Goal: Task Accomplishment & Management: Manage account settings

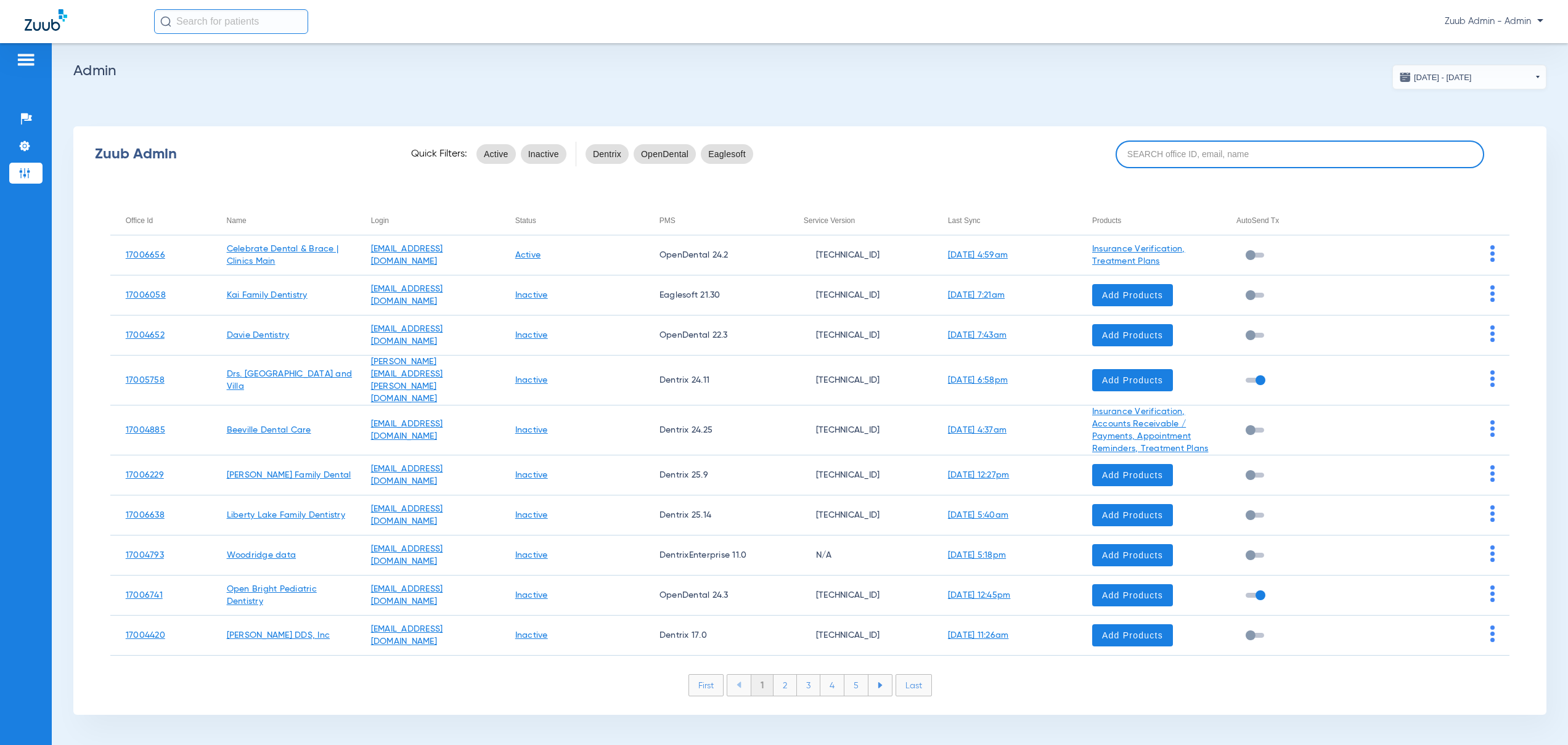
click at [1153, 157] on input at bounding box center [1300, 154] width 369 height 28
paste input "17007239"
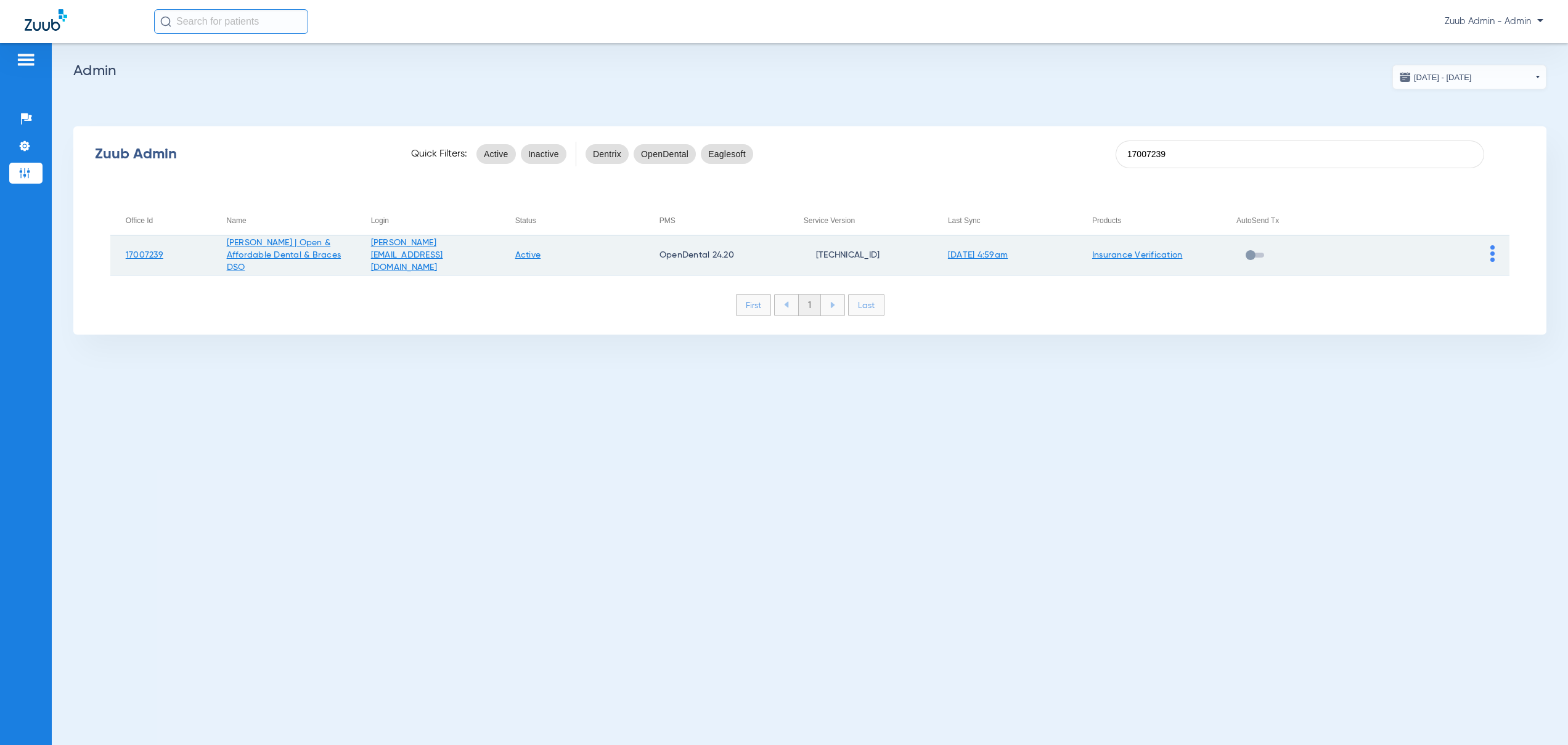
type input "17007239"
click at [1494, 253] on img at bounding box center [1492, 253] width 4 height 17
click at [1502, 282] on span "View Account" at bounding box center [1527, 280] width 52 height 9
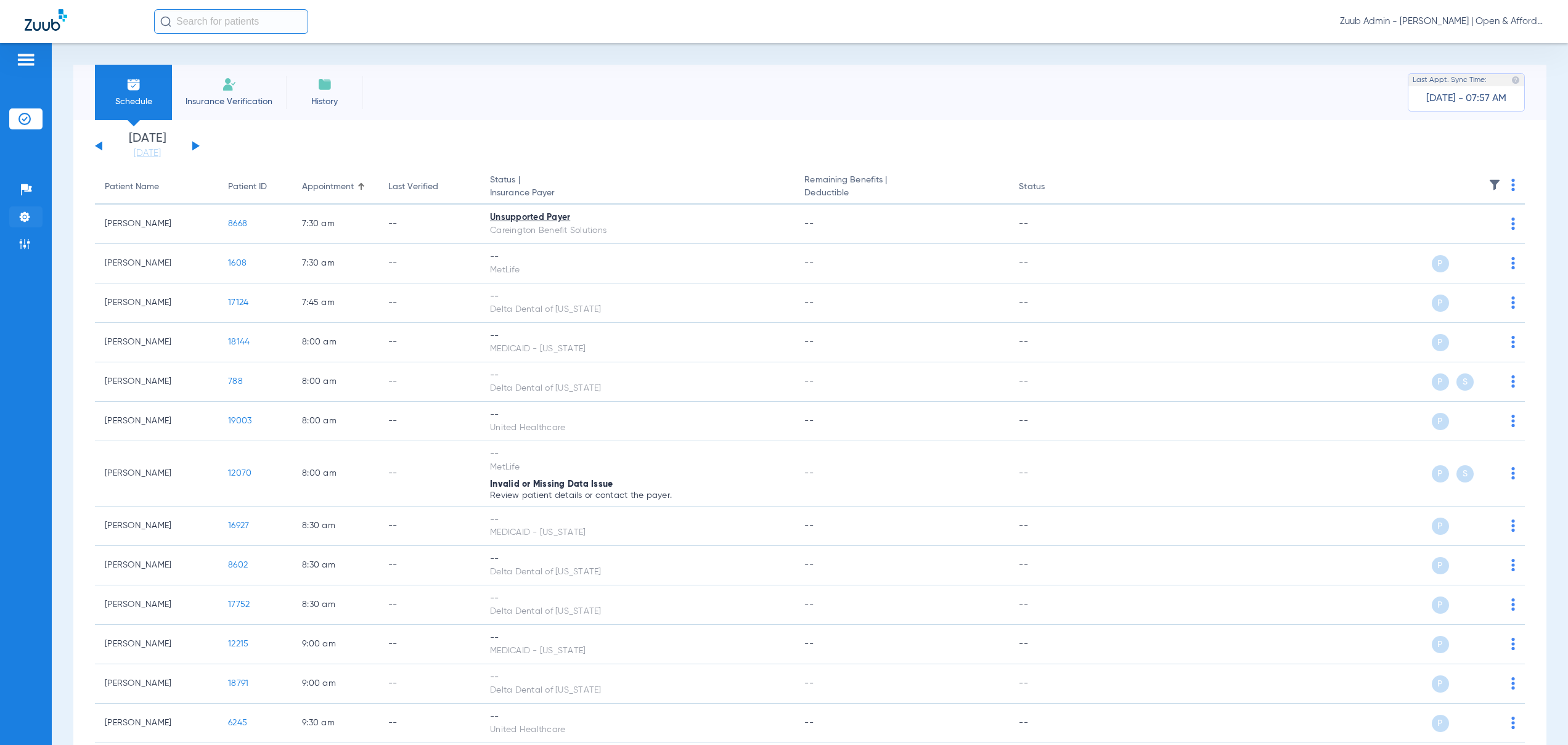
click at [25, 219] on img at bounding box center [25, 217] width 12 height 12
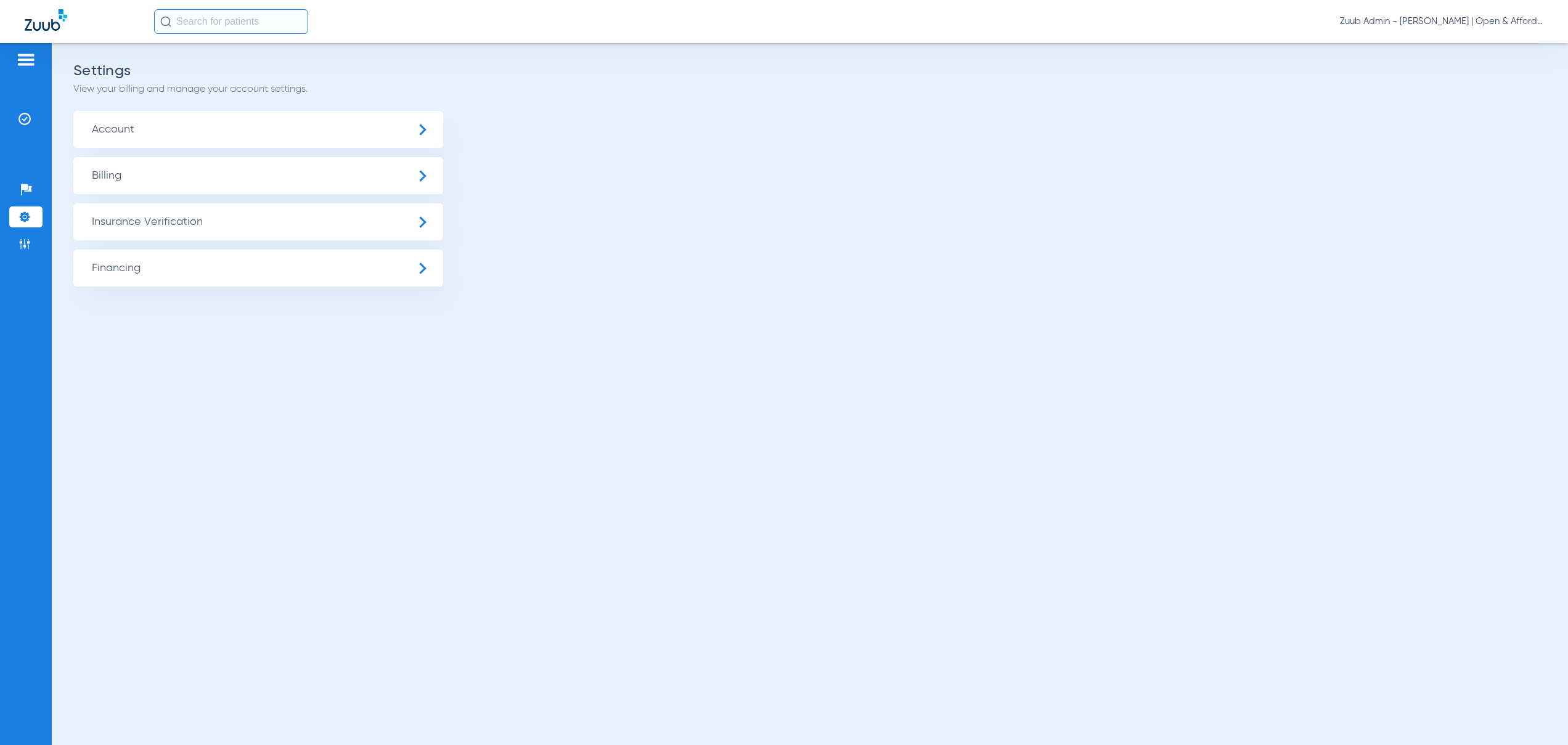
click at [231, 227] on span "Insurance Verification" at bounding box center [258, 222] width 370 height 37
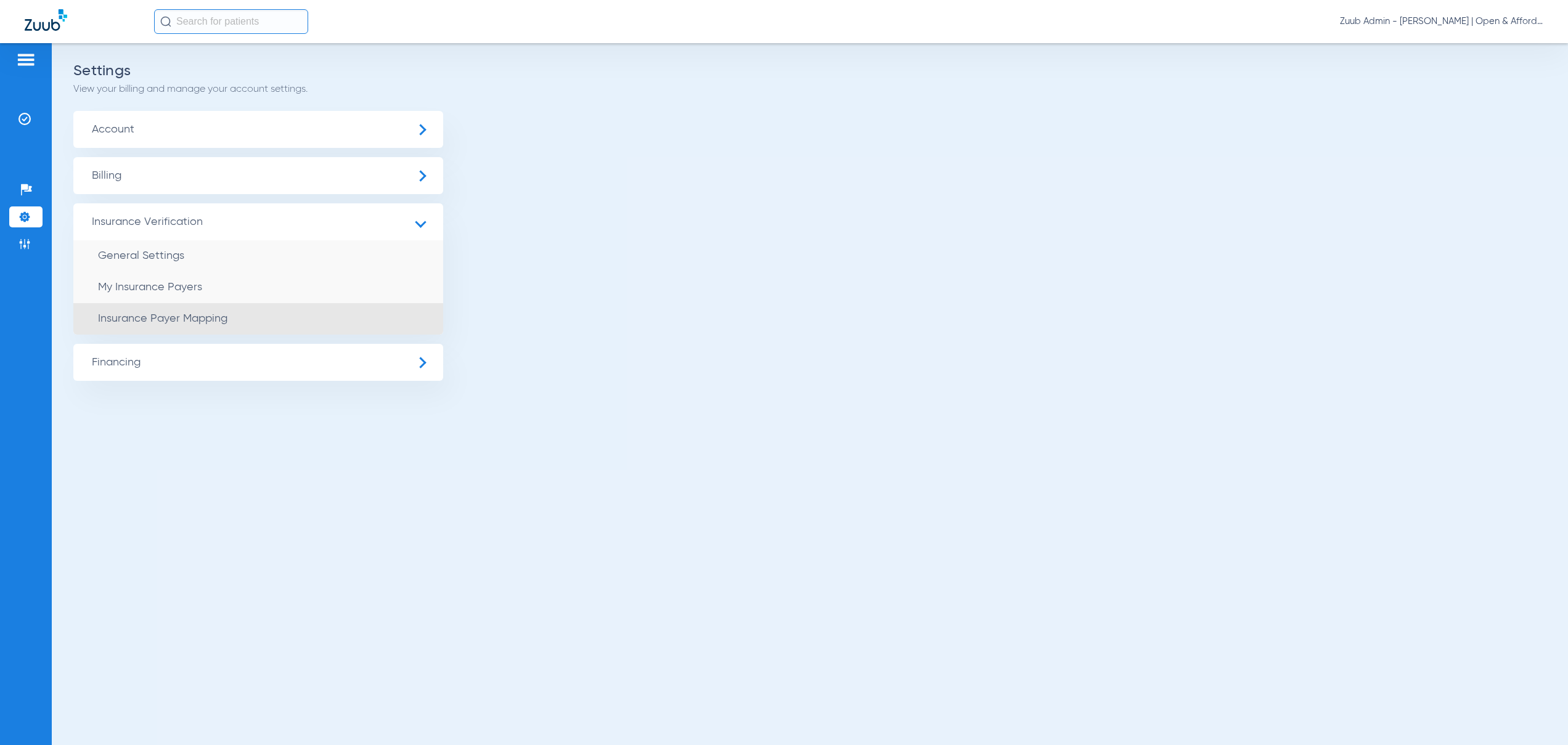
click at [232, 325] on li "Insurance Payer Mapping" at bounding box center [258, 318] width 370 height 32
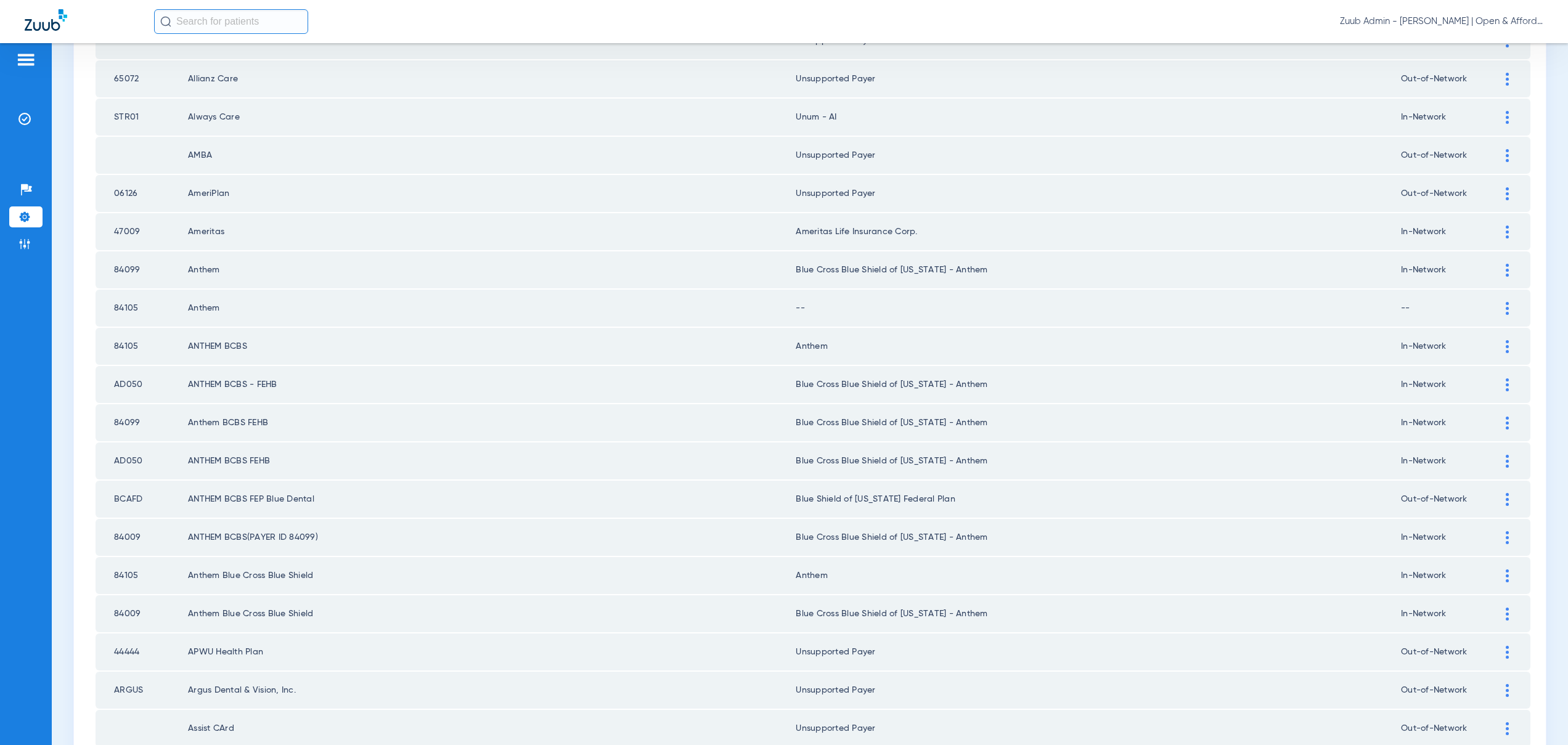
scroll to position [670, 0]
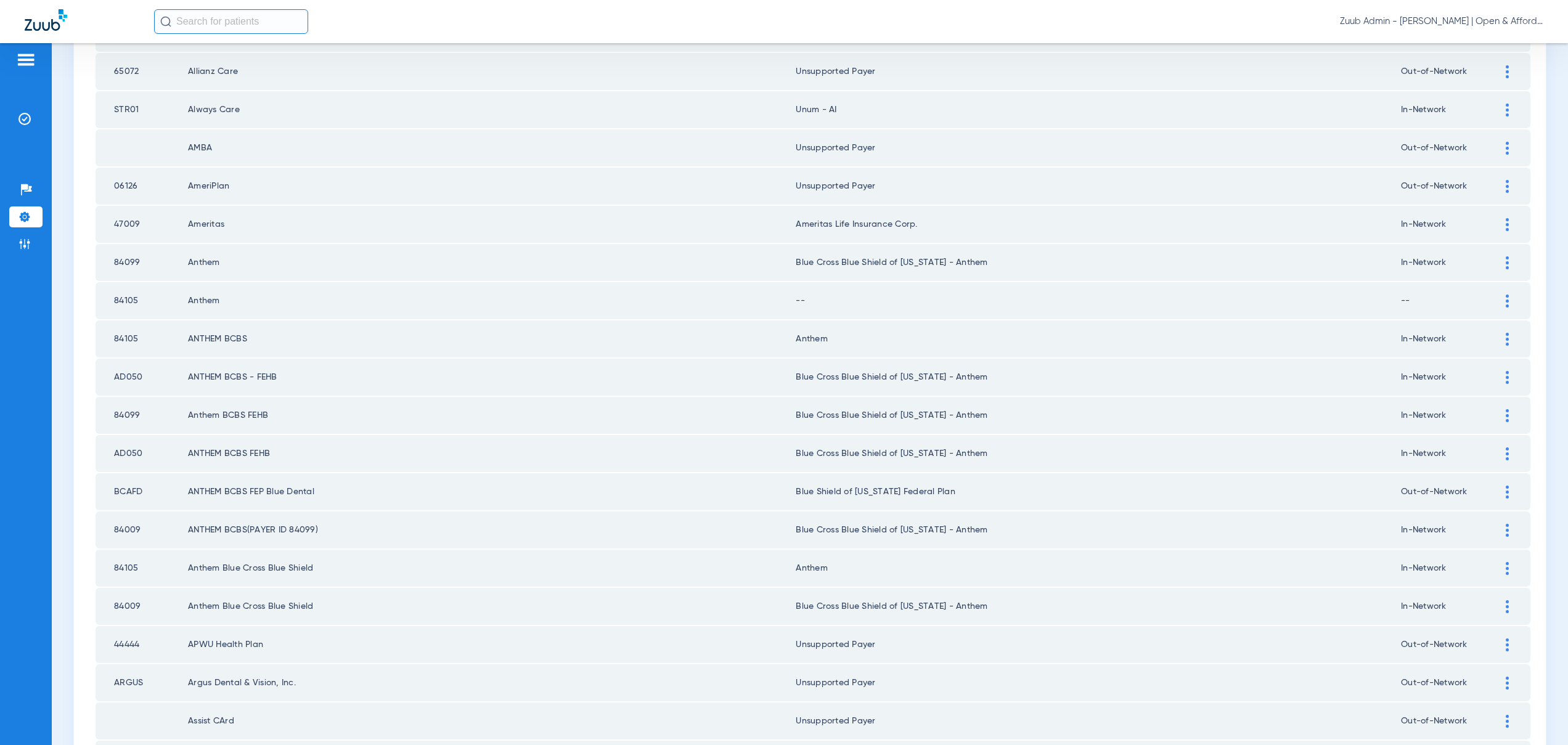
click at [1500, 298] on div at bounding box center [1507, 300] width 22 height 13
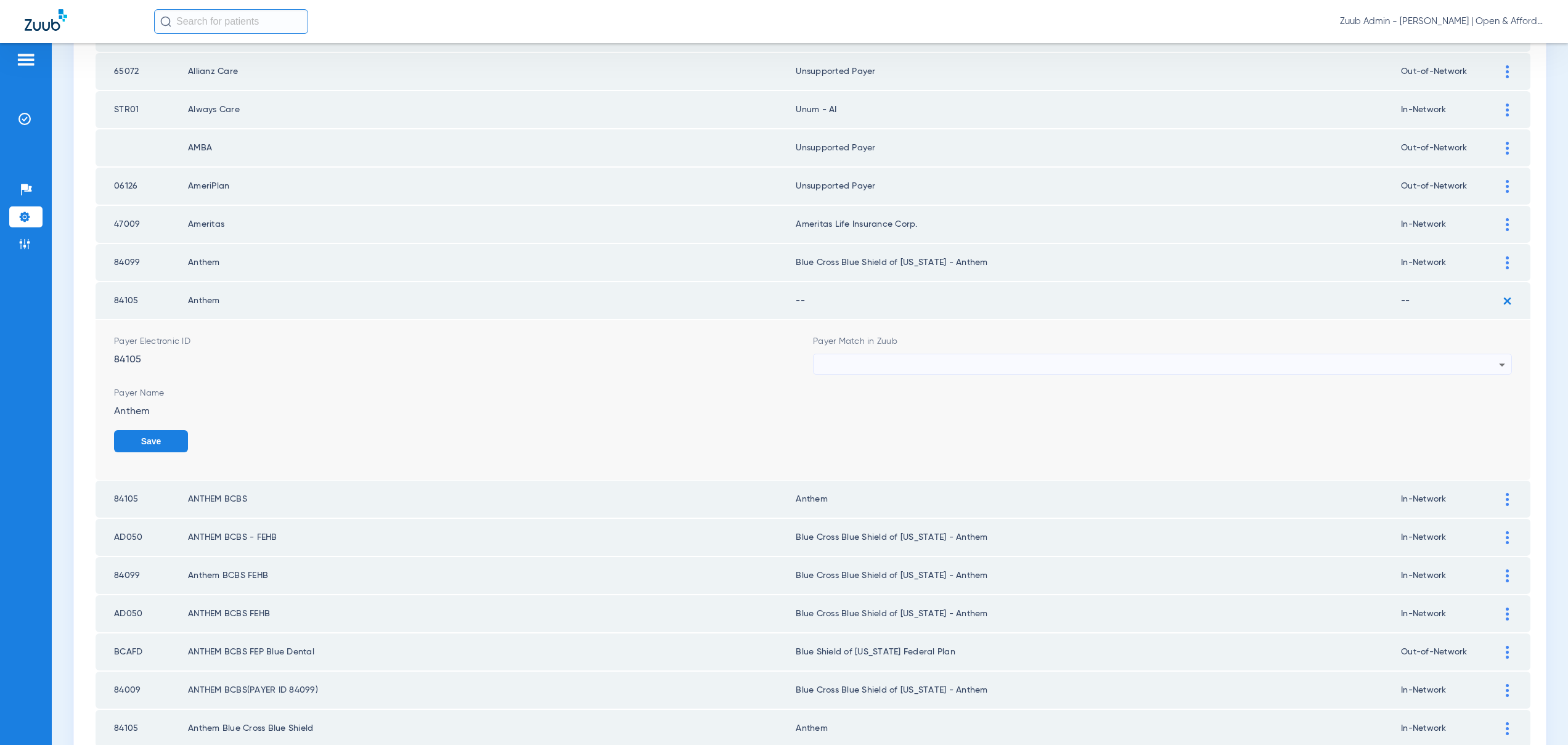
click at [829, 367] on div at bounding box center [1159, 365] width 679 height 21
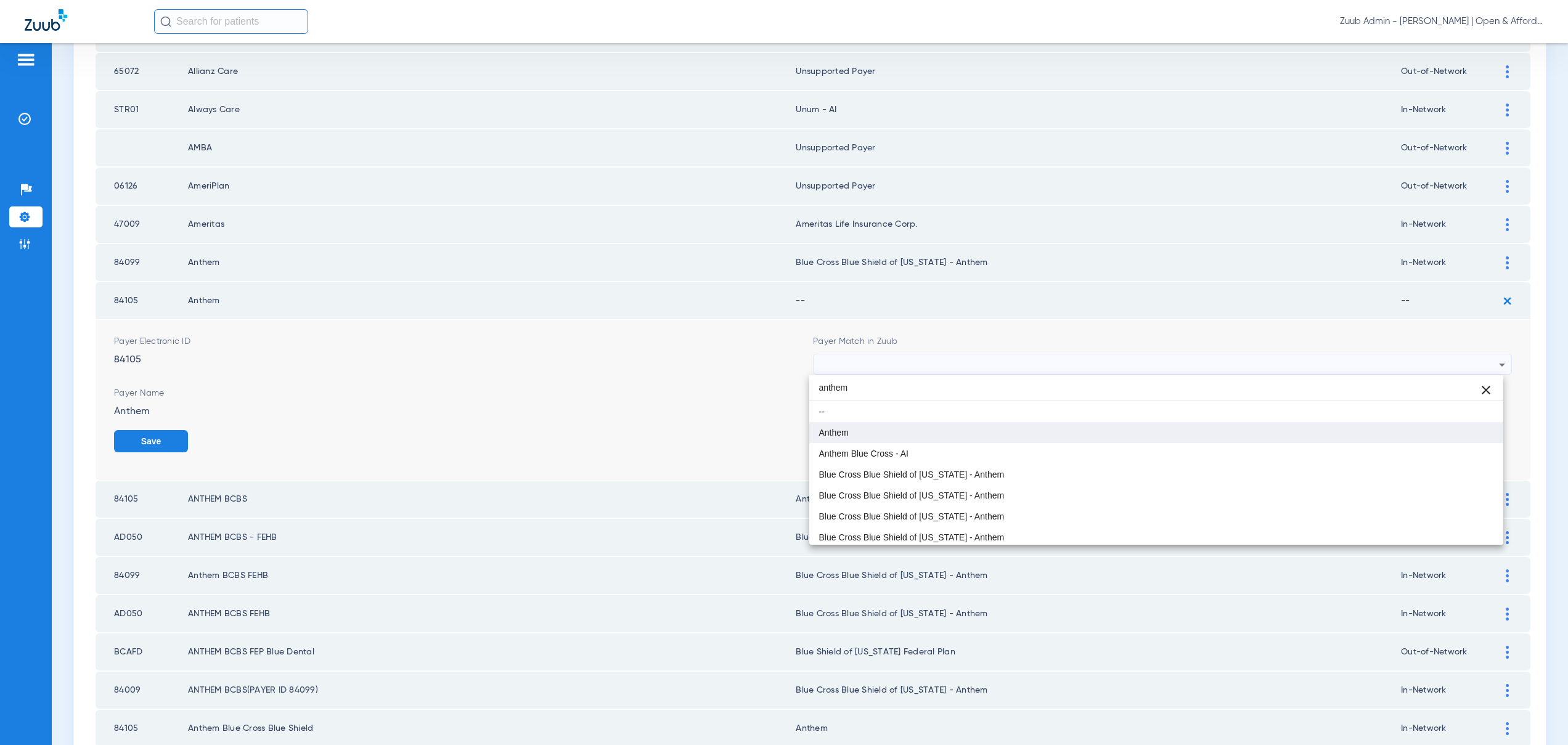
type input "anthem"
click at [827, 429] on span "Anthem" at bounding box center [834, 433] width 30 height 9
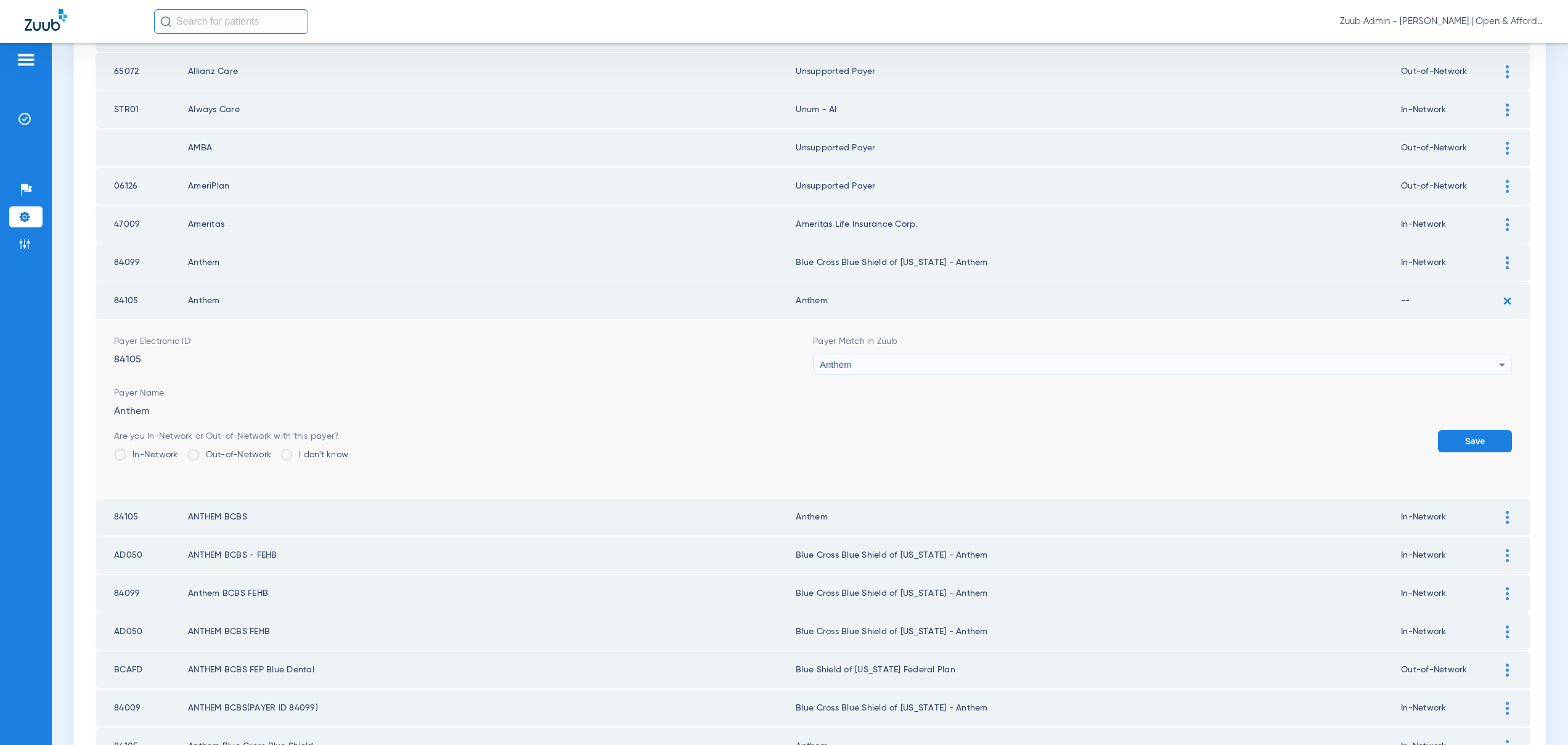
click at [142, 452] on label "In-Network" at bounding box center [146, 455] width 64 height 12
click at [181, 451] on input "In-Network" at bounding box center [181, 451] width 0 height 0
click at [1472, 440] on button "Save" at bounding box center [1475, 441] width 74 height 22
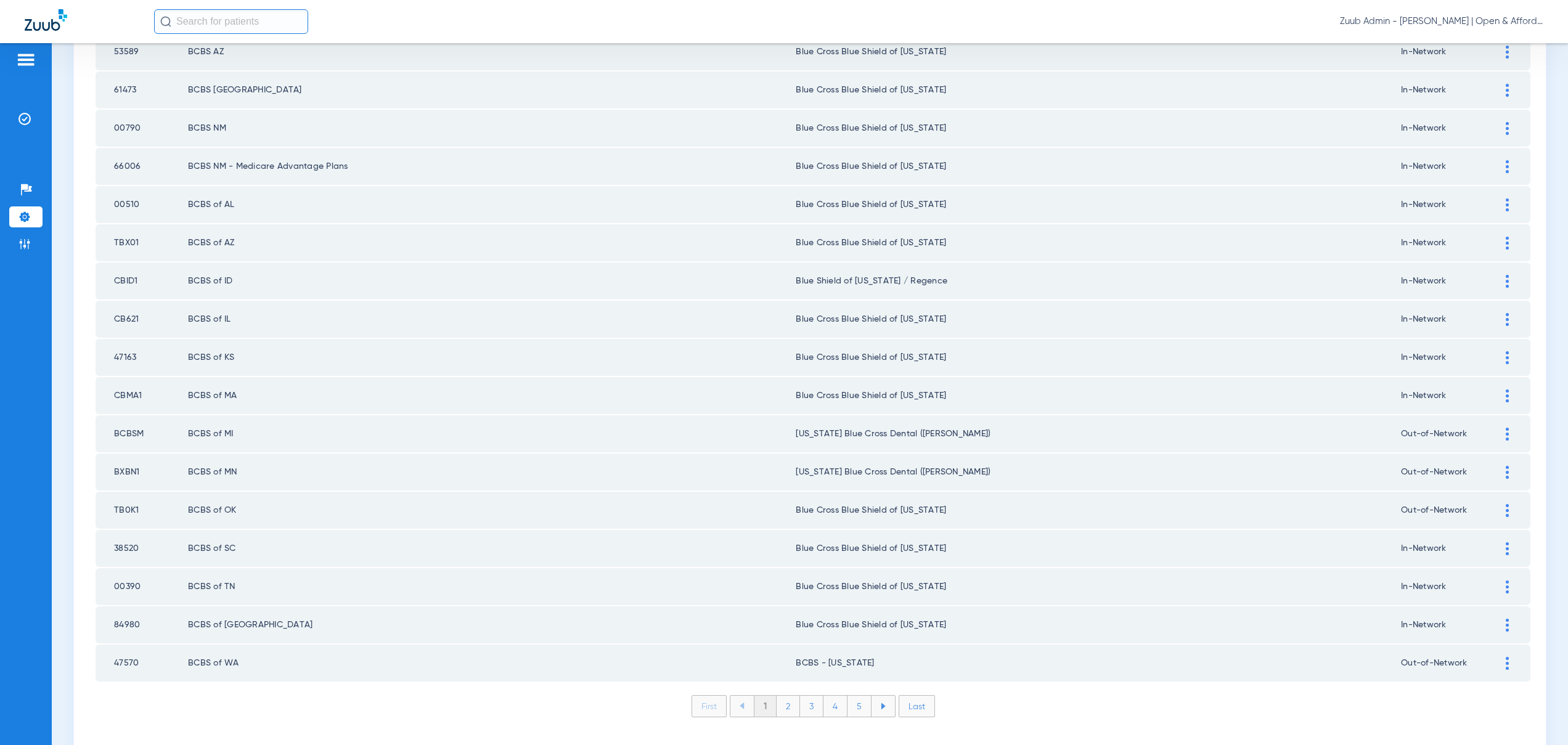
scroll to position [1482, 0]
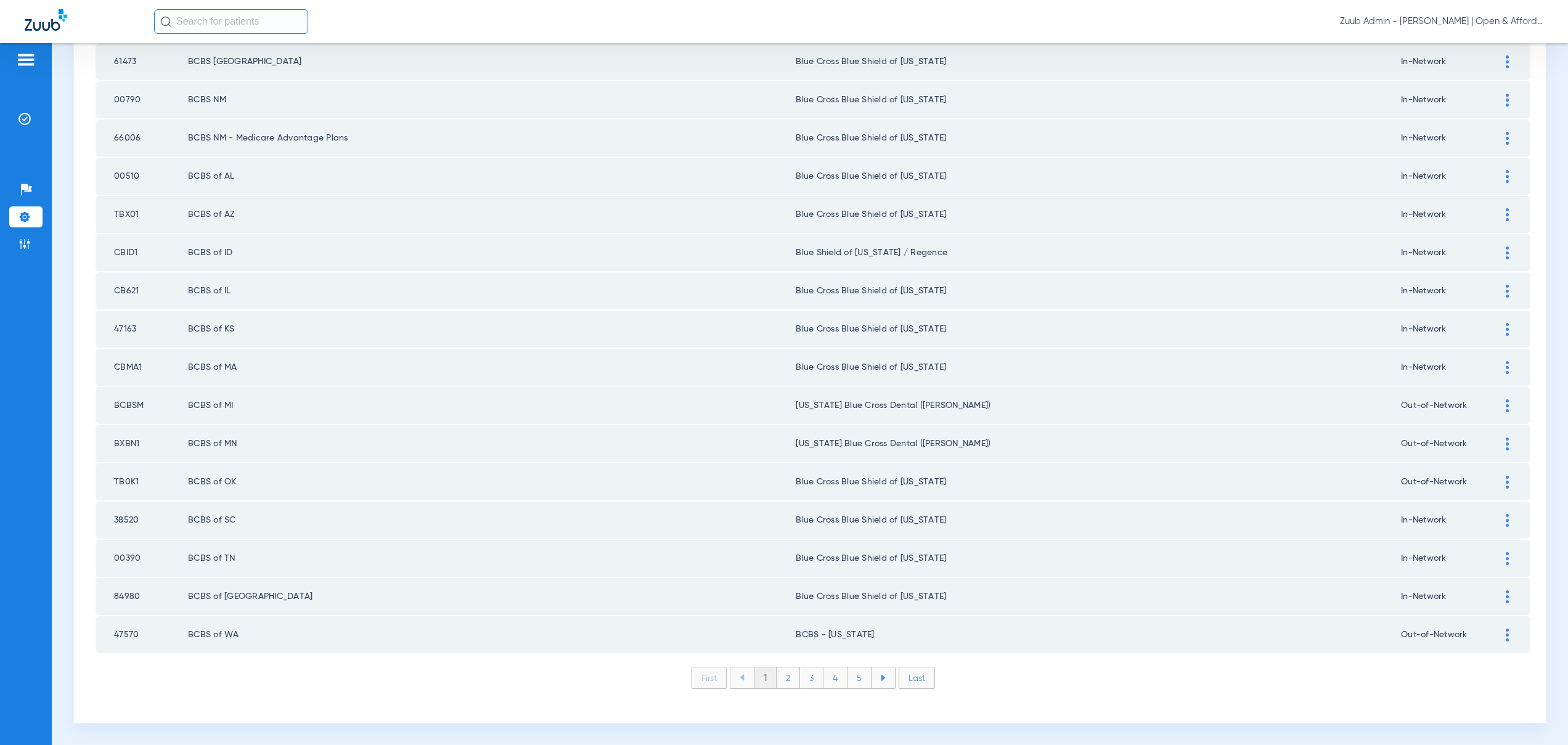
click at [786, 679] on li "2" at bounding box center [788, 678] width 23 height 21
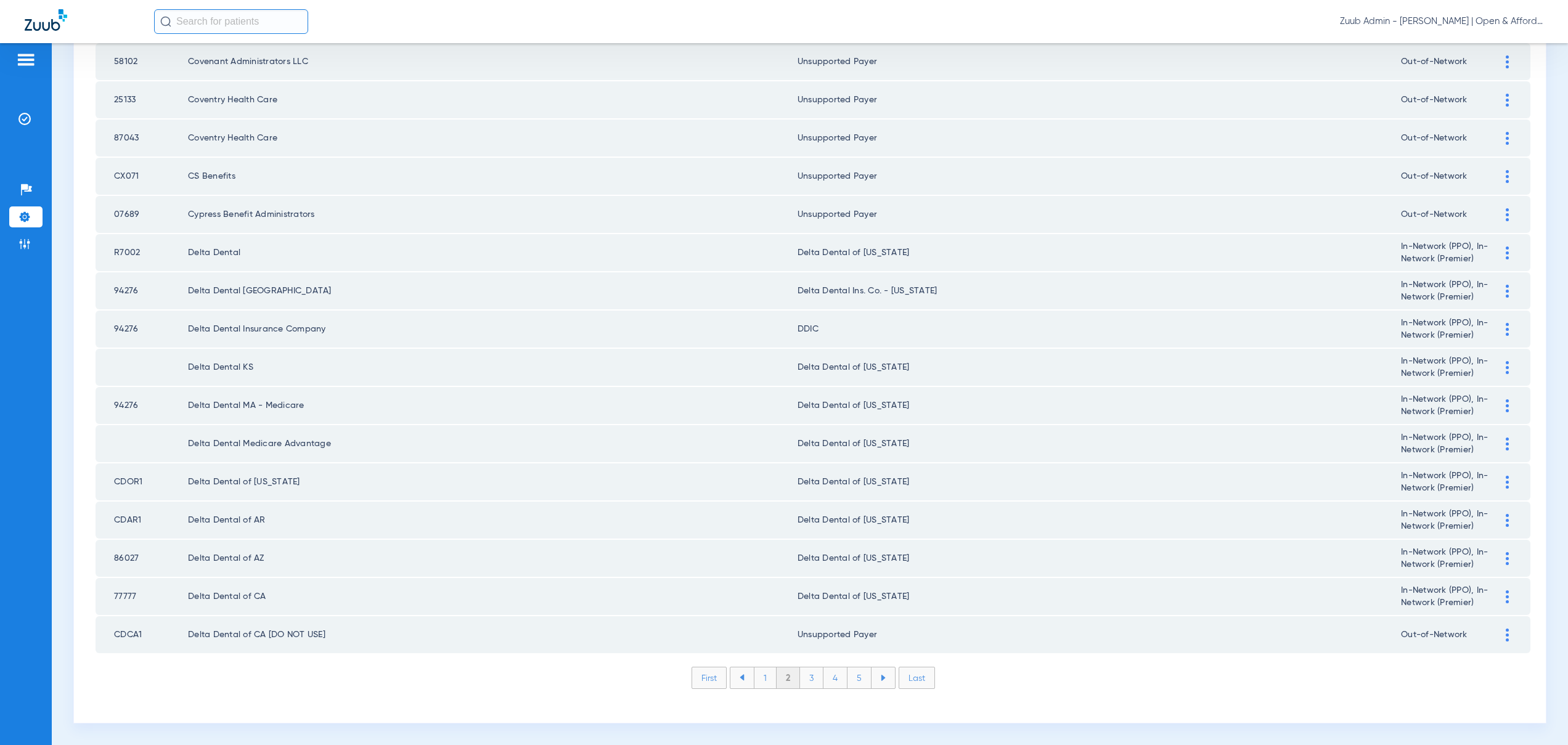
click at [800, 684] on li "3" at bounding box center [812, 678] width 23 height 21
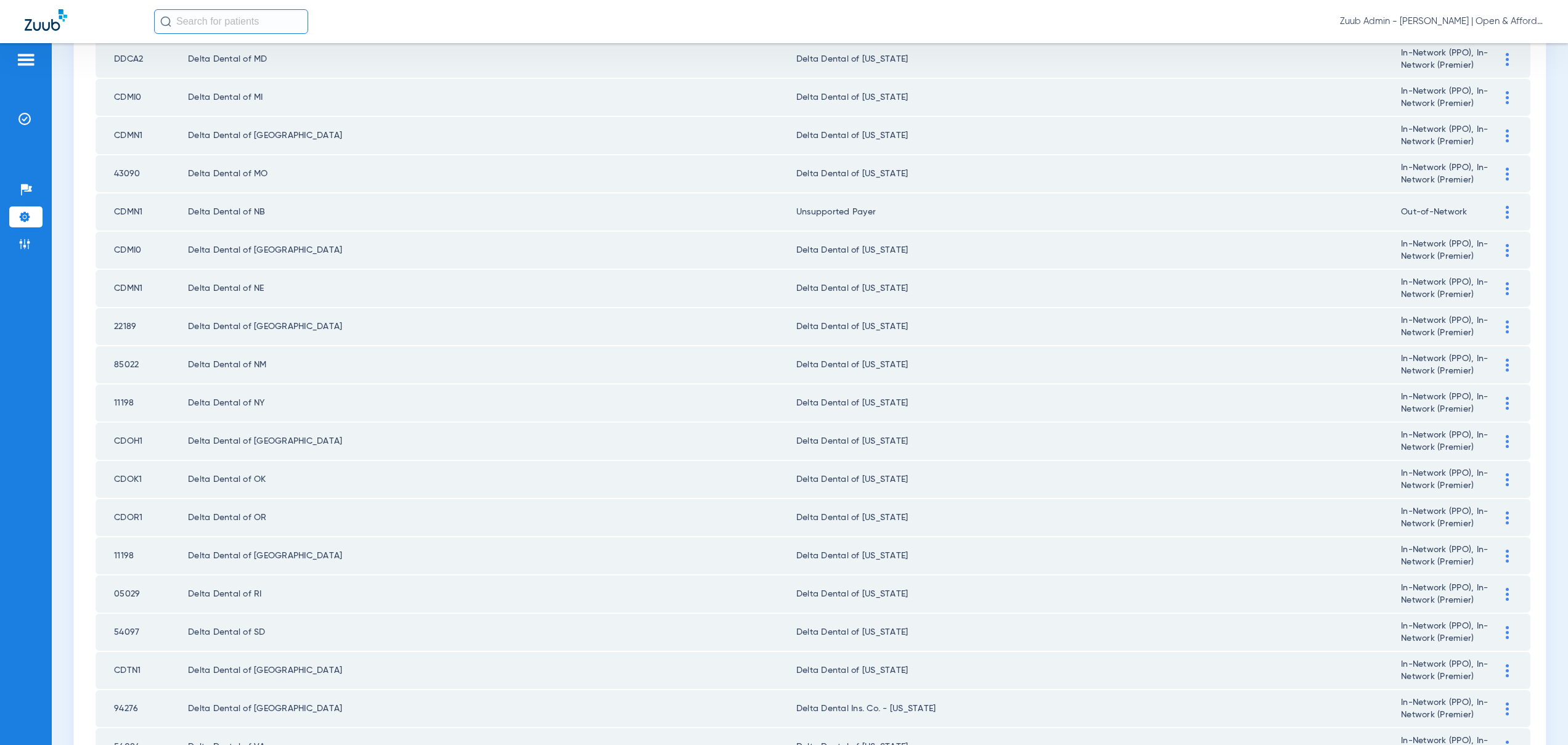
scroll to position [0, 0]
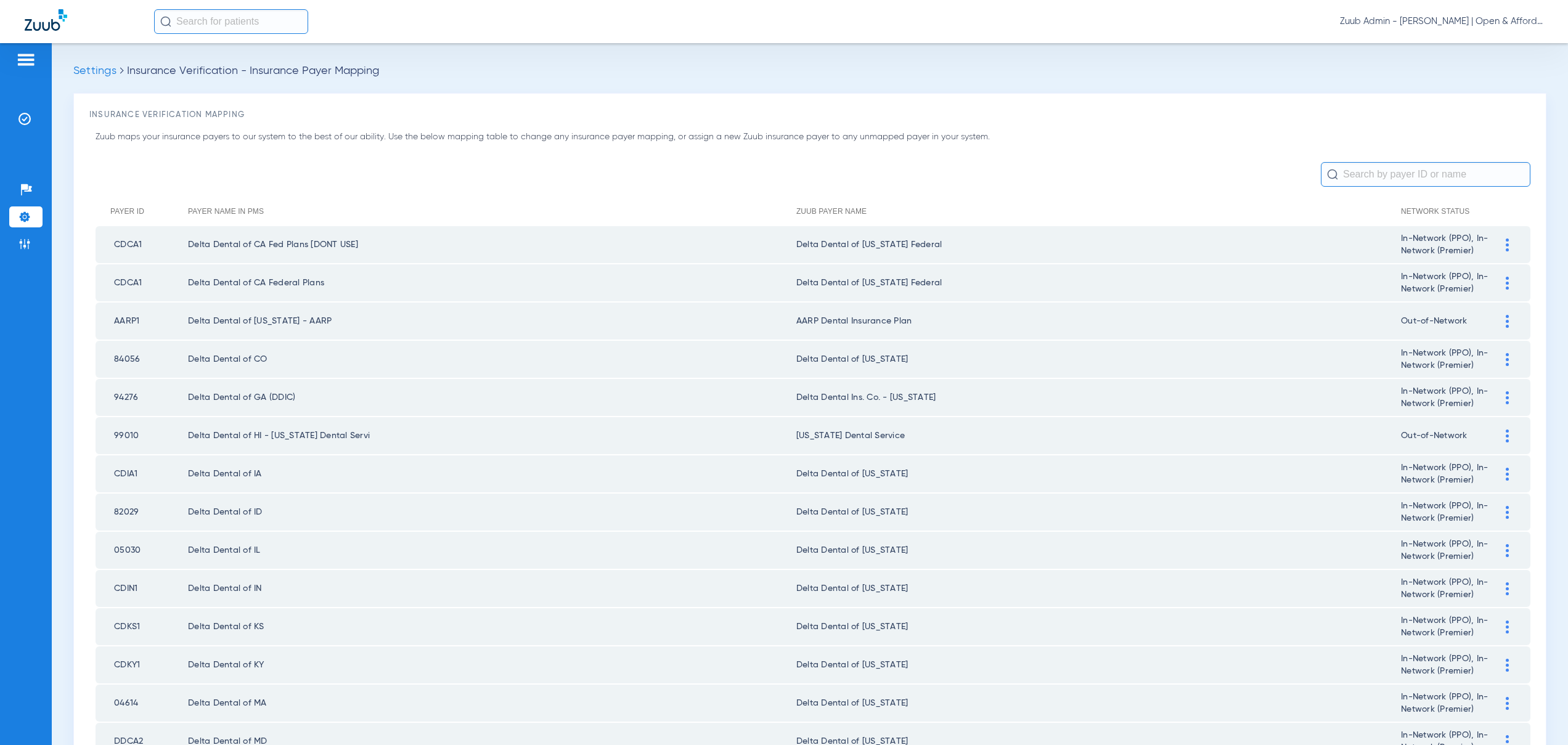
click at [1496, 245] on div at bounding box center [1507, 245] width 22 height 13
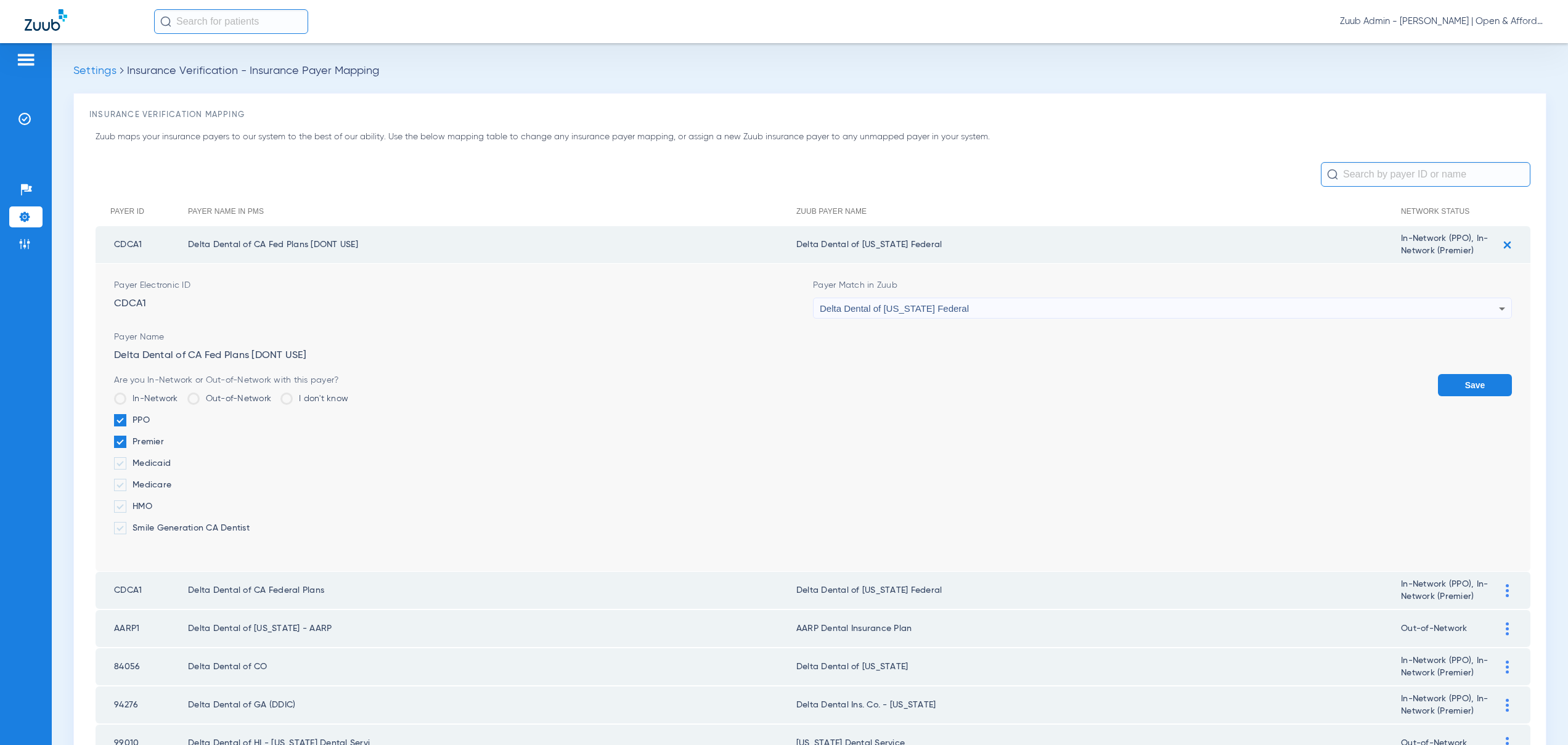
click at [870, 308] on span "Delta Dental of [US_STATE] Federal" at bounding box center [894, 308] width 149 height 11
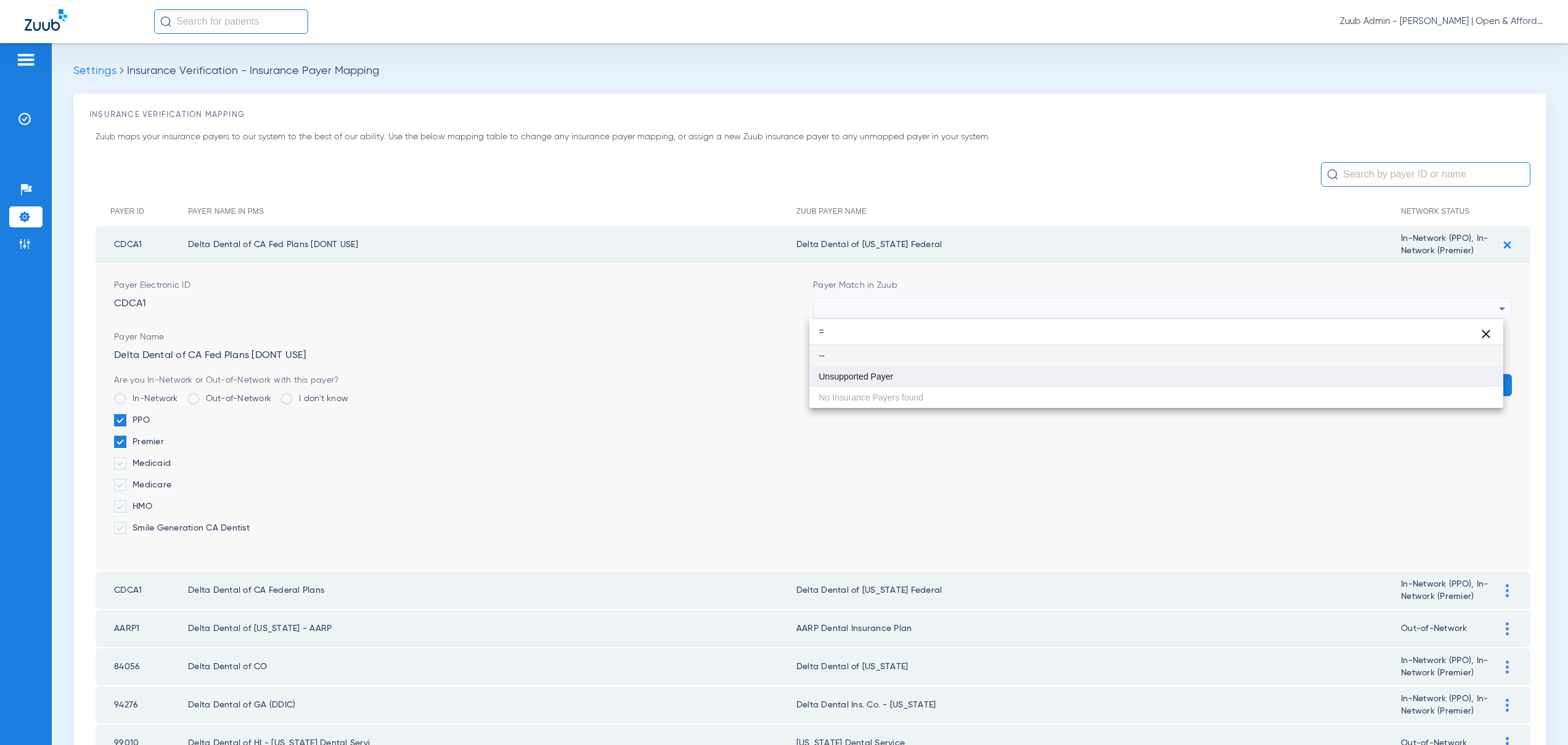
type input "="
click at [884, 378] on span "Unsupported Payer" at bounding box center [856, 377] width 75 height 9
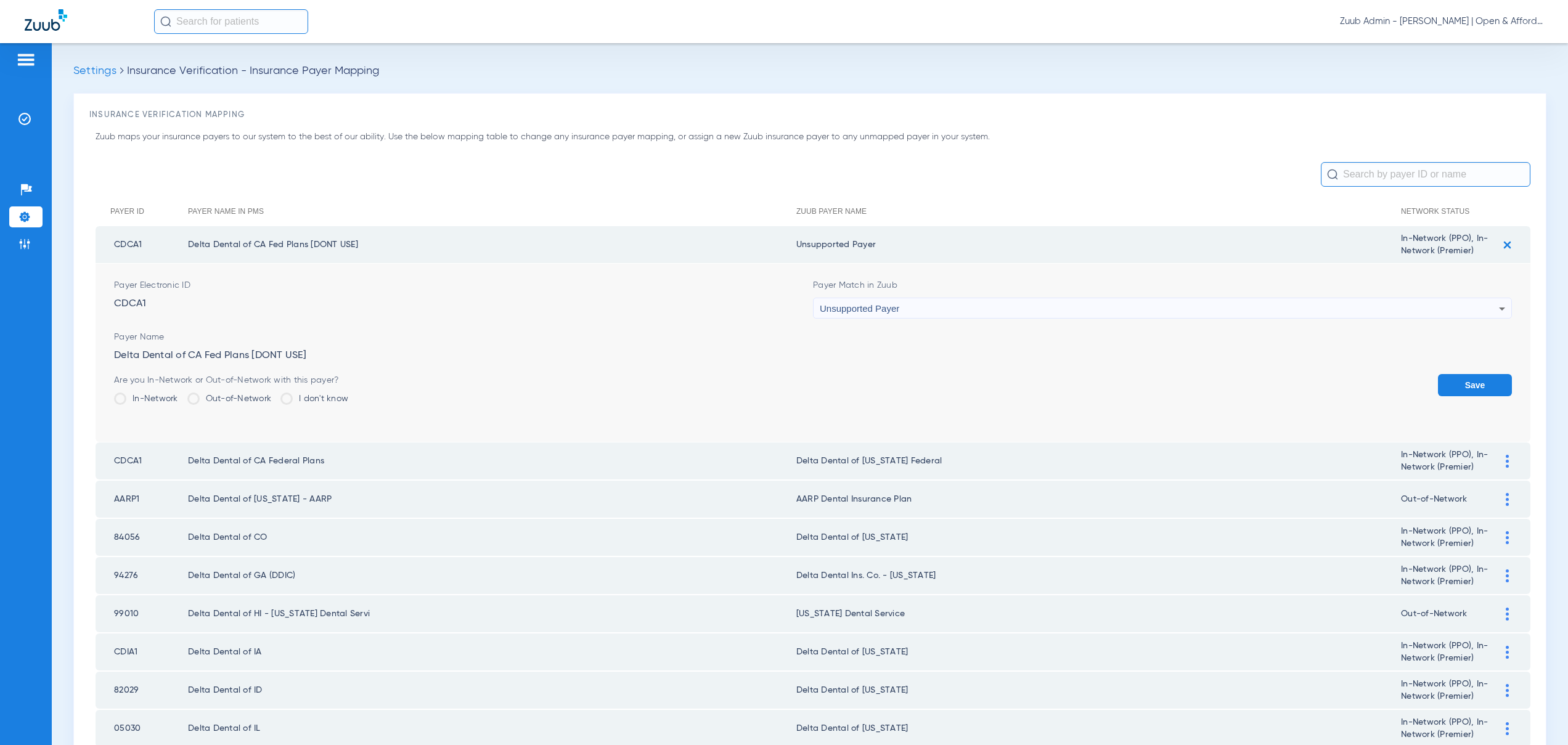
click at [1455, 384] on button "Save" at bounding box center [1475, 385] width 74 height 22
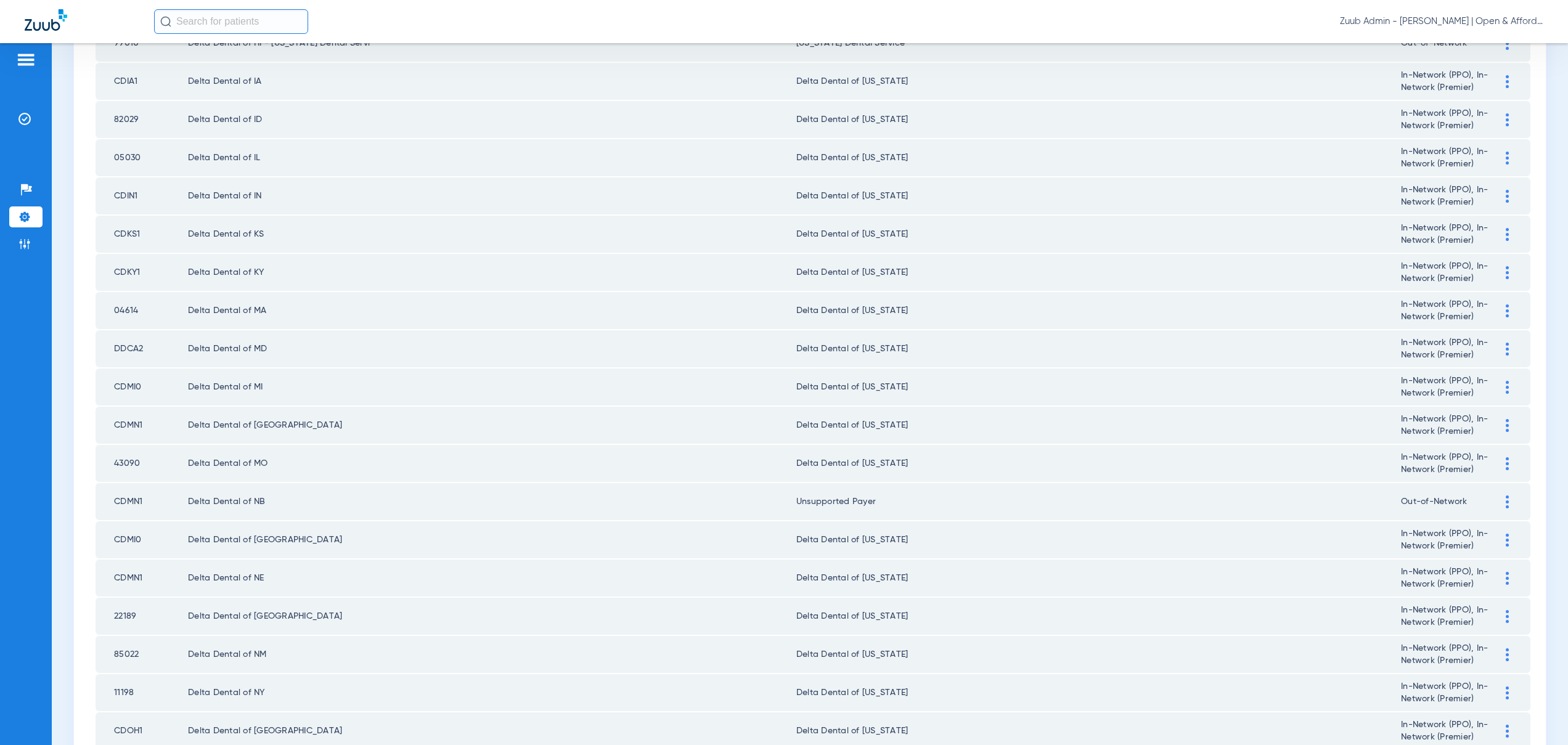
scroll to position [469, 0]
drag, startPoint x: 273, startPoint y: 428, endPoint x: 190, endPoint y: 423, distance: 83.2
click at [190, 423] on td "Delta Dental of NB" at bounding box center [492, 425] width 608 height 37
copy td "Delta Dental of NB"
click at [1503, 424] on div at bounding box center [1507, 425] width 22 height 13
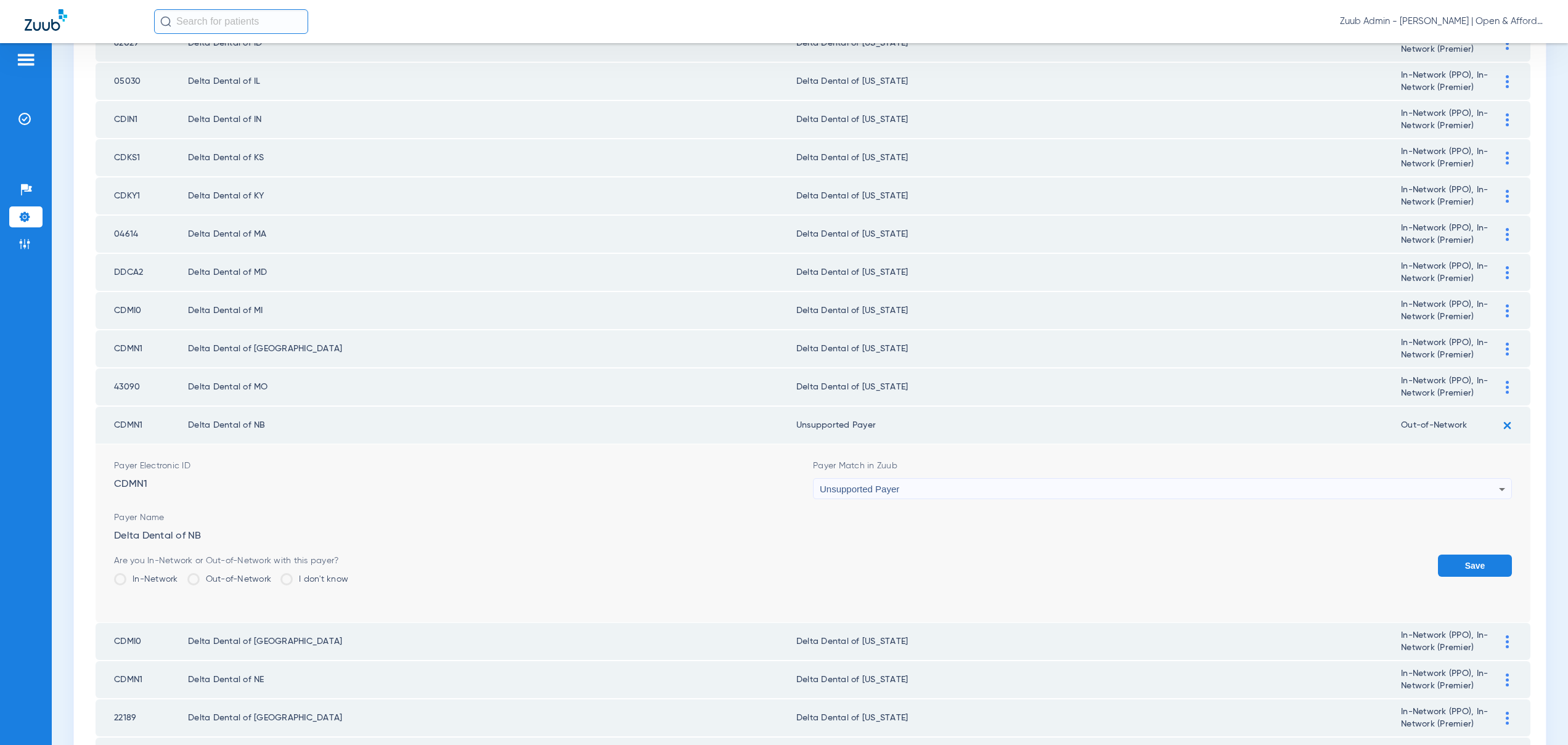
click at [859, 492] on span "Unsupported Payer" at bounding box center [859, 489] width 80 height 11
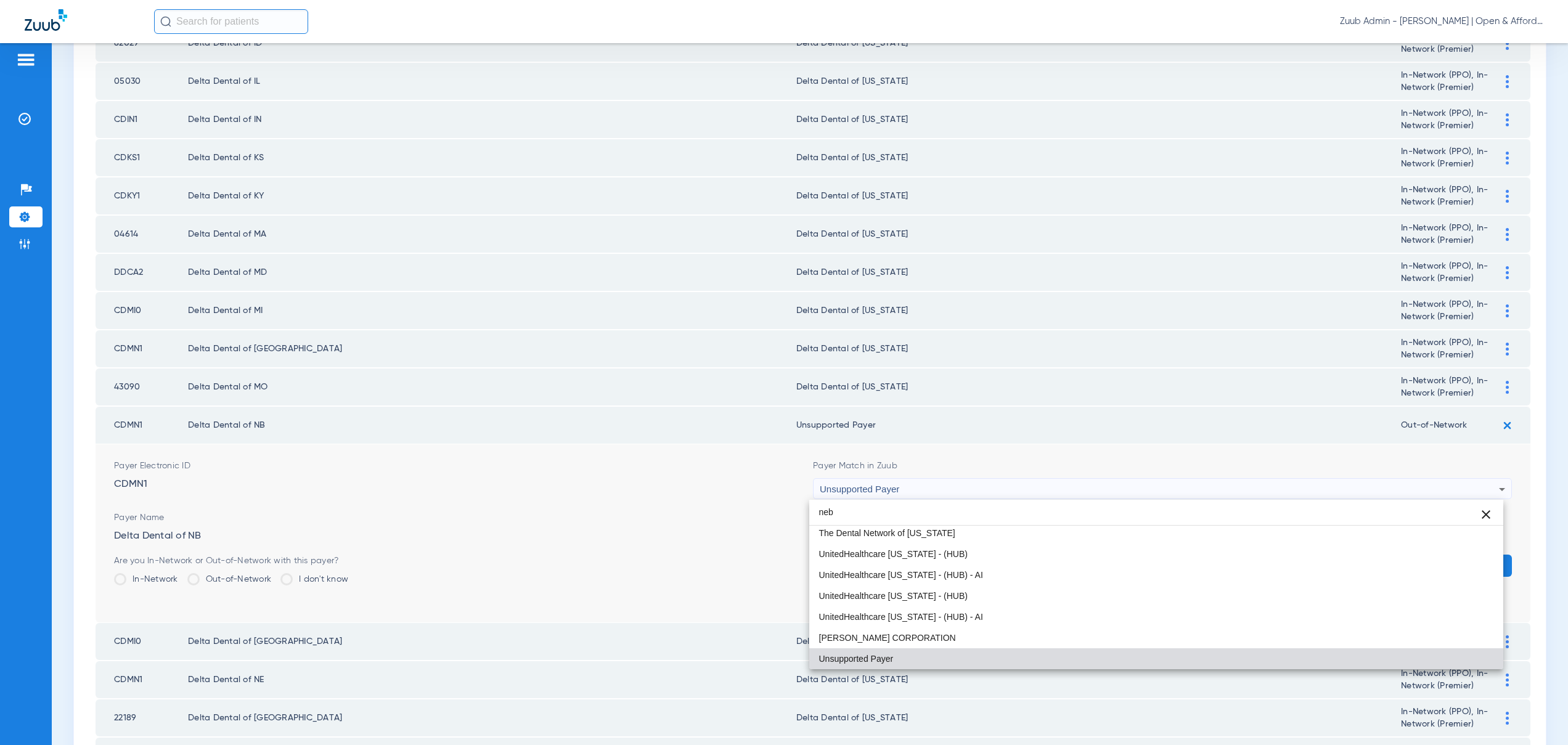
scroll to position [3, 0]
type input "neb"
click at [860, 558] on span "Delta Dental of [US_STATE]" at bounding box center [873, 554] width 108 height 9
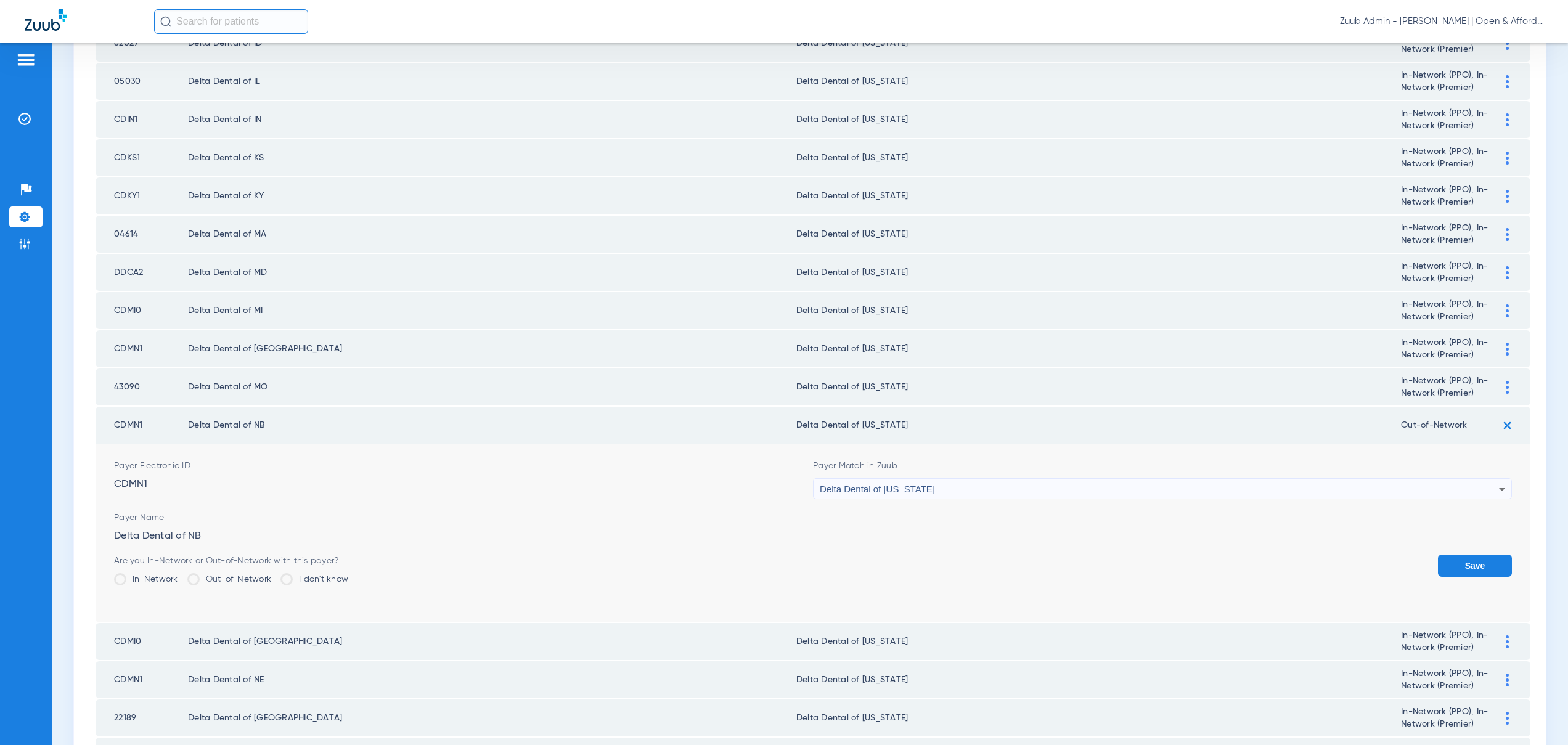
click at [1486, 566] on button "Save" at bounding box center [1475, 566] width 74 height 22
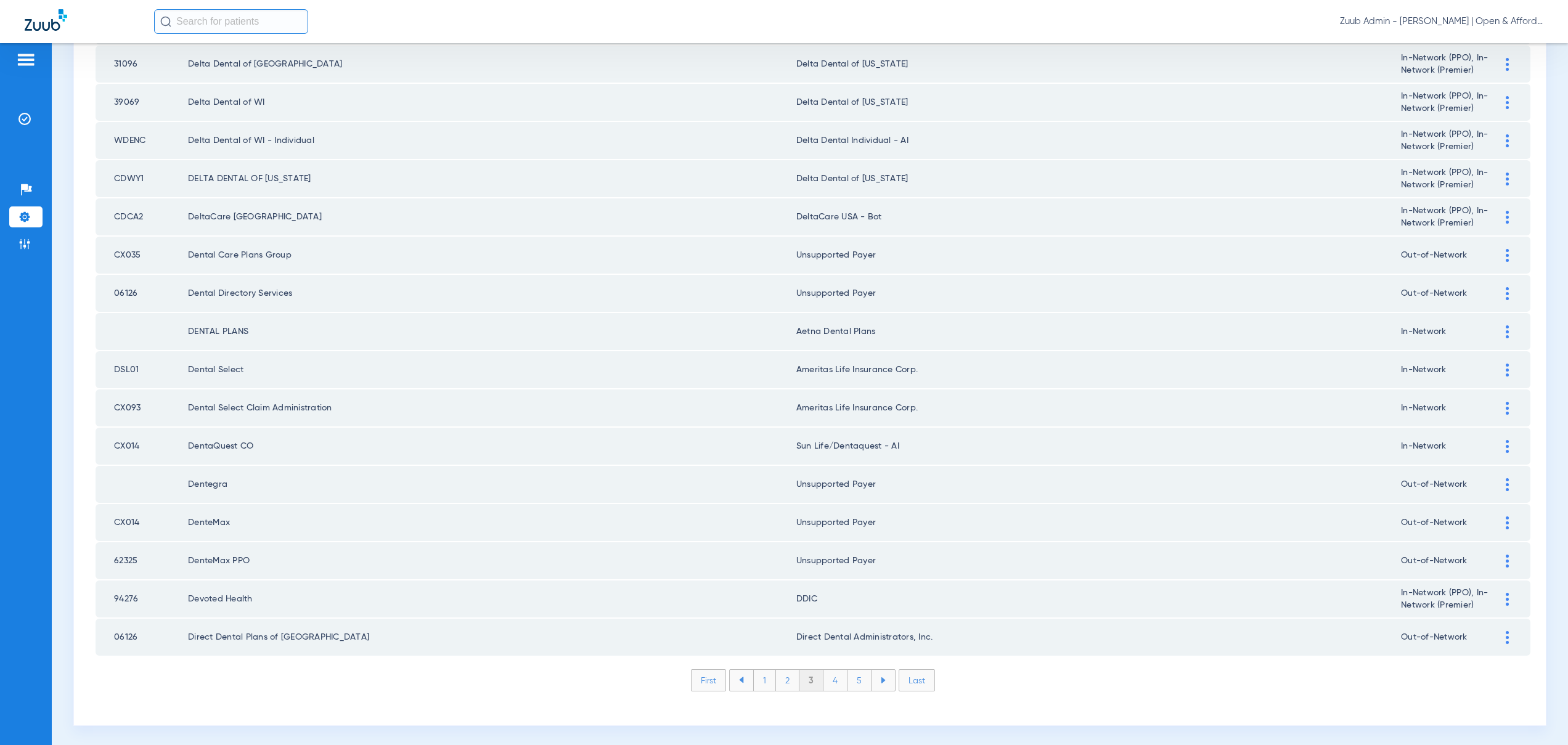
scroll to position [1482, 0]
click at [831, 679] on li "4" at bounding box center [835, 678] width 24 height 21
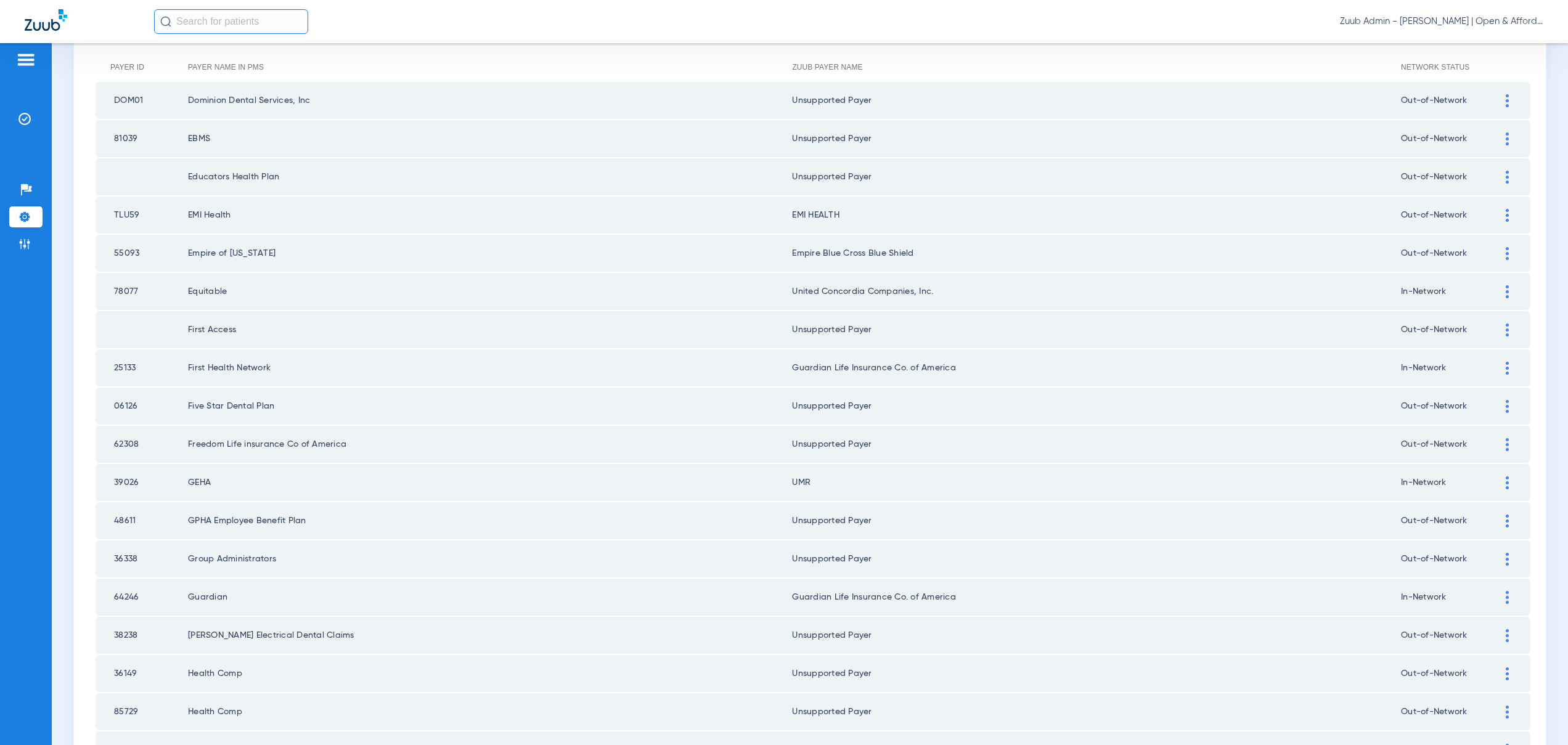
scroll to position [146, 0]
click at [1496, 480] on div at bounding box center [1507, 481] width 22 height 13
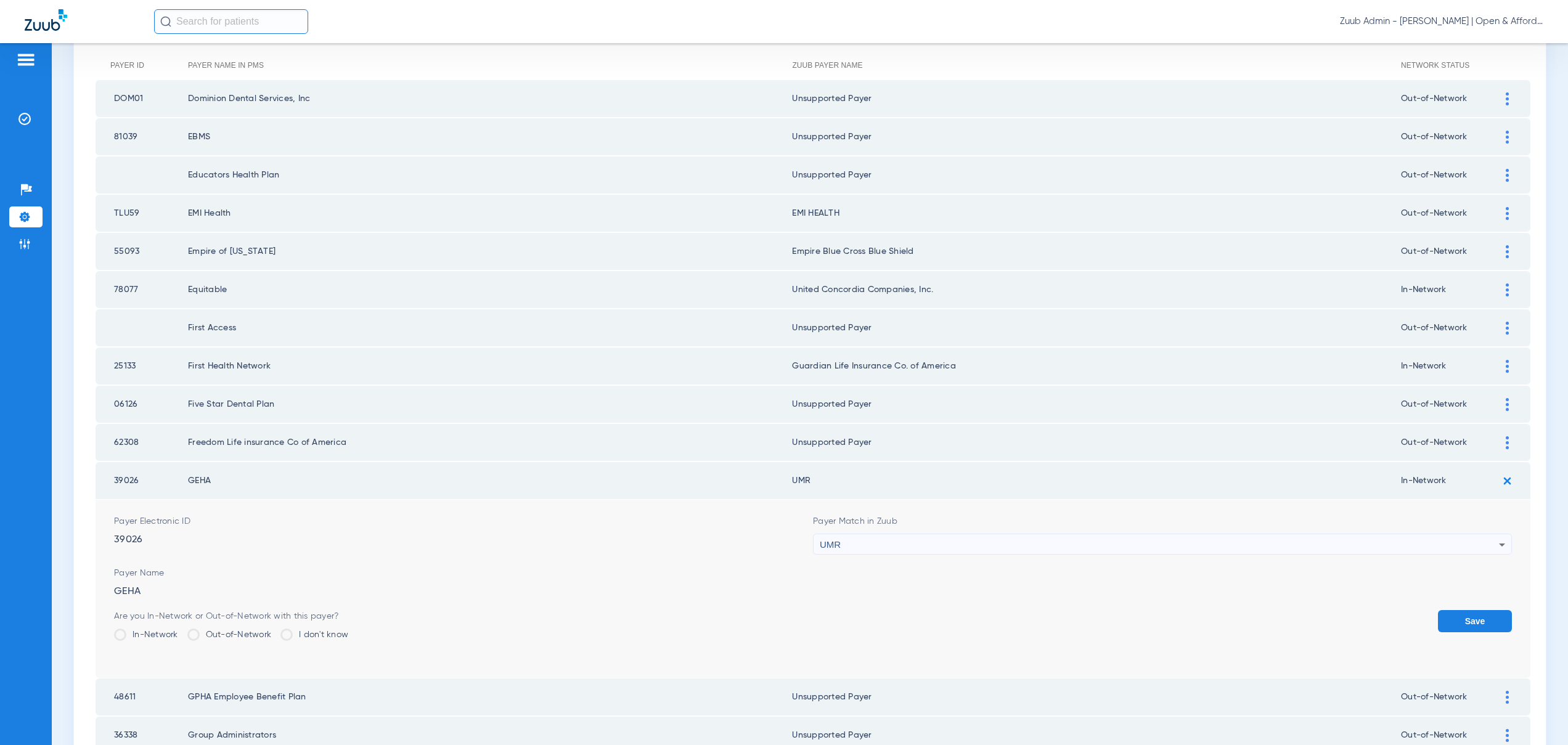
click at [832, 548] on span "UMR" at bounding box center [830, 544] width 21 height 11
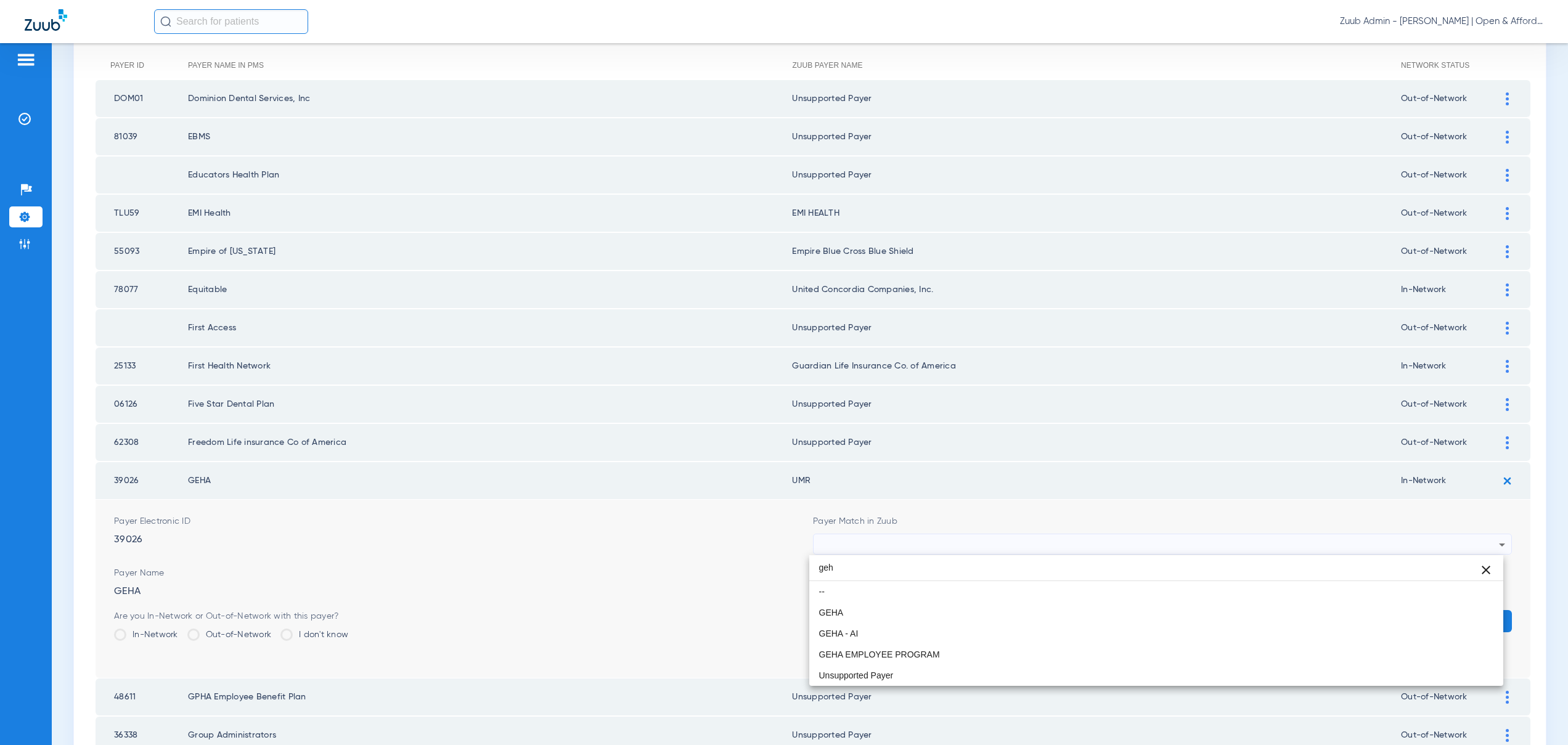
scroll to position [0, 0]
type input "geha"
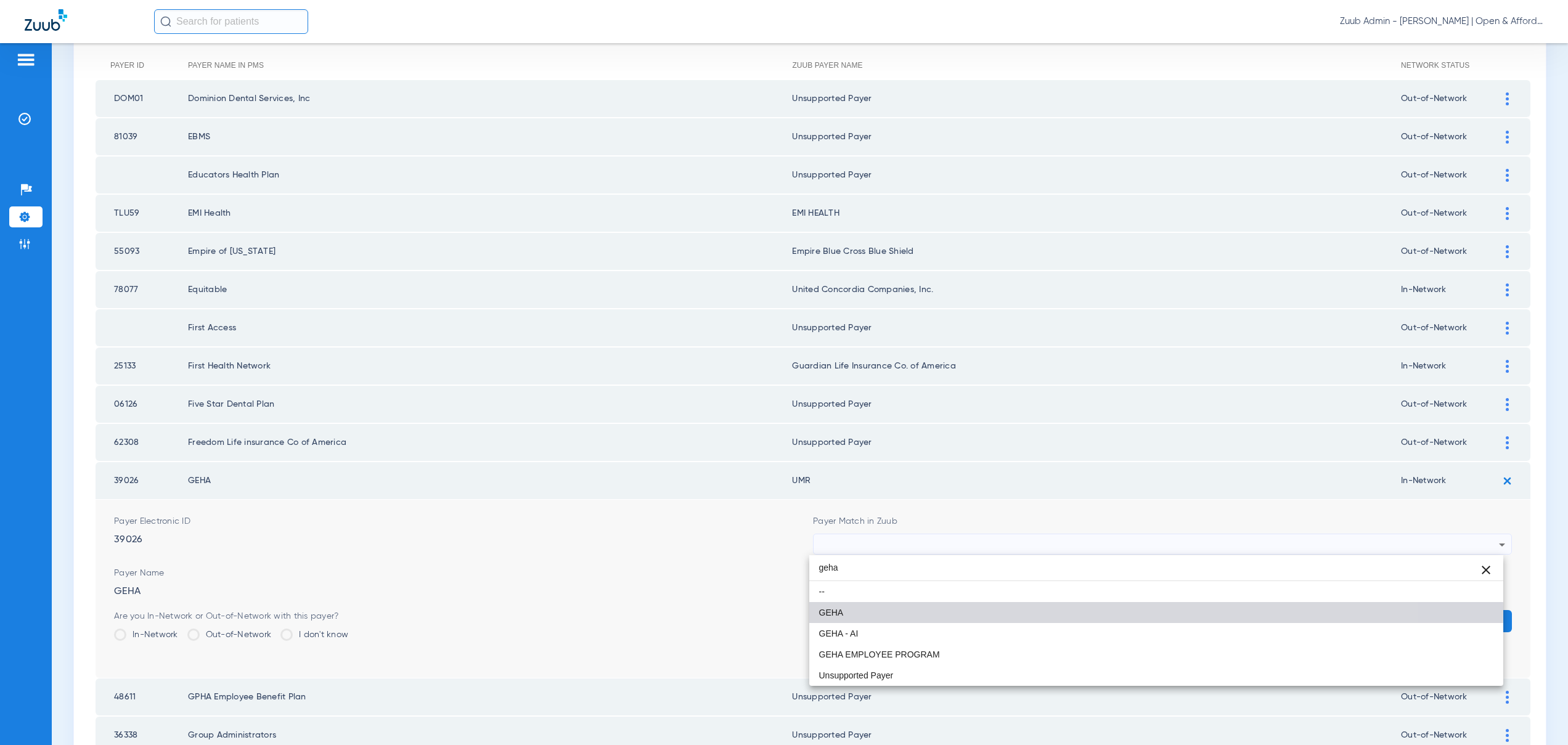
click at [834, 608] on span "GEHA" at bounding box center [832, 613] width 25 height 9
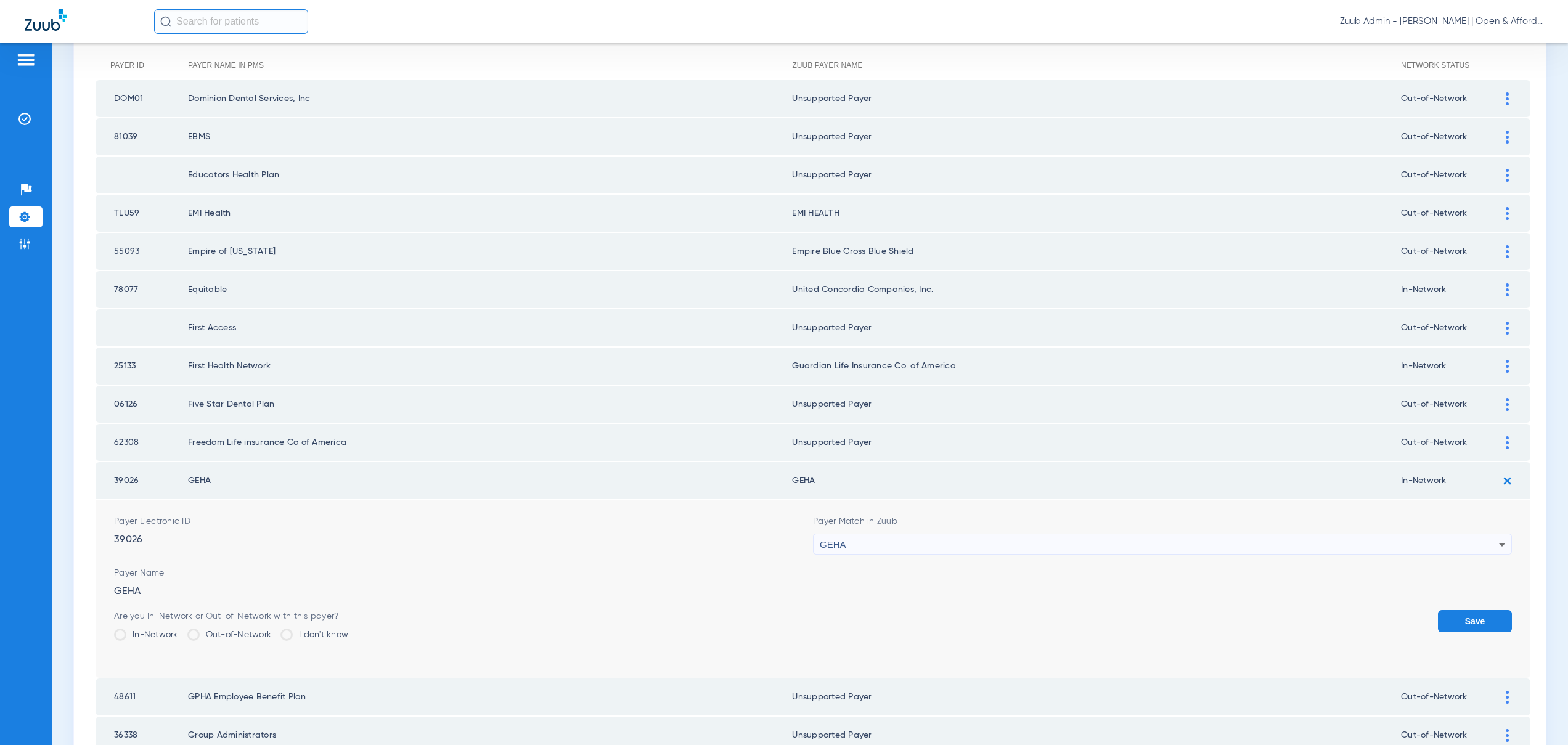
click at [1475, 613] on button "Save" at bounding box center [1475, 621] width 74 height 22
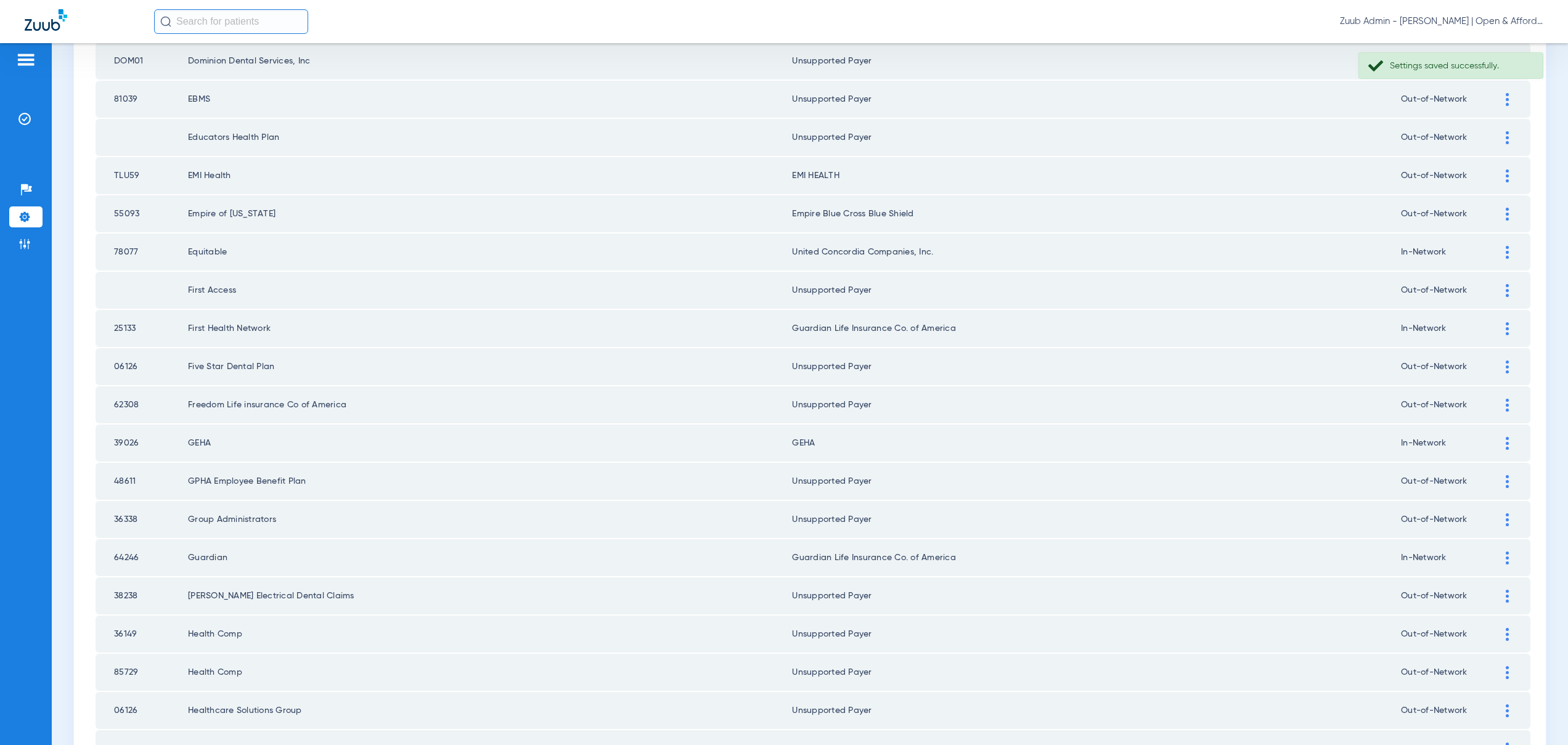
scroll to position [155, 0]
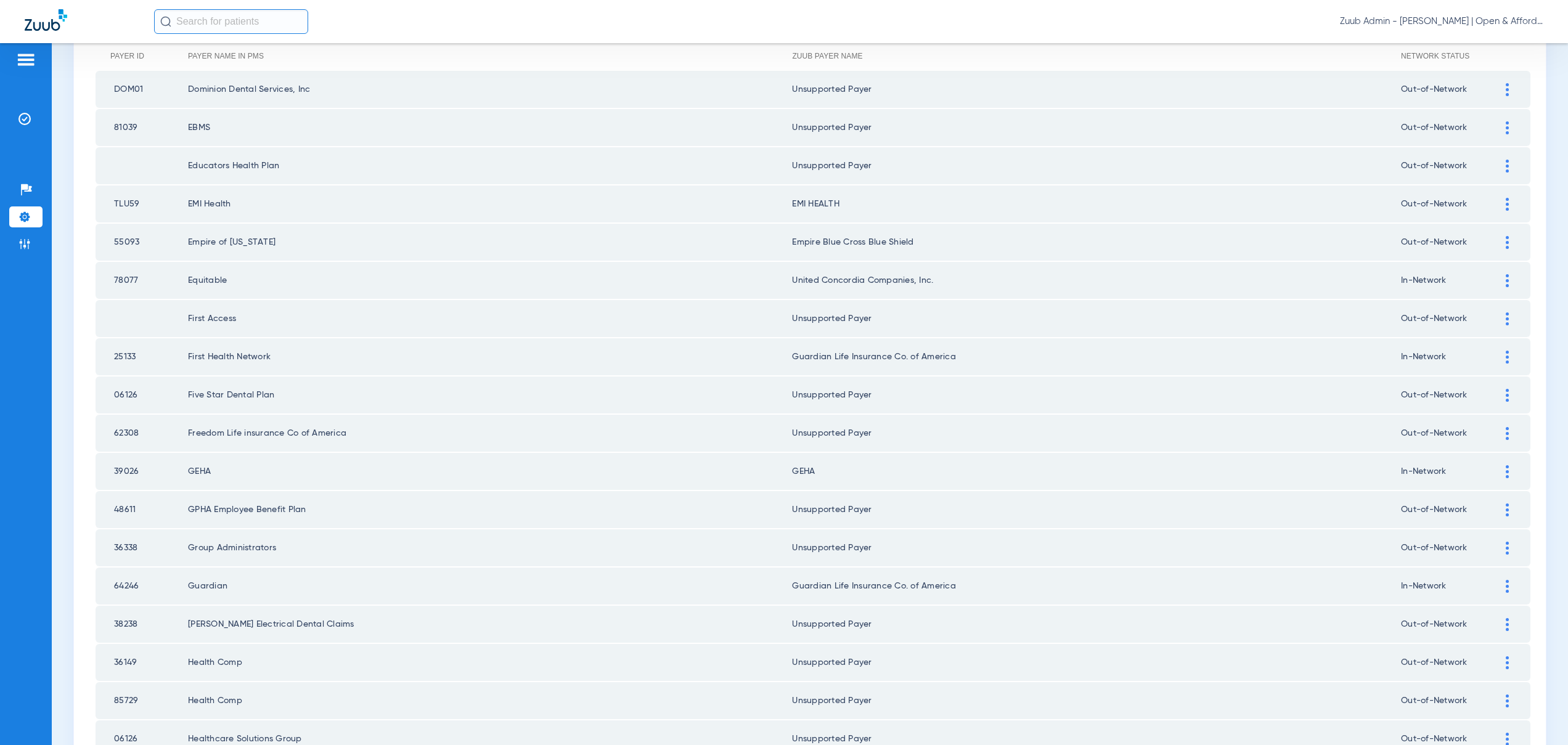
drag, startPoint x: 137, startPoint y: 509, endPoint x: 101, endPoint y: 508, distance: 36.0
click at [101, 508] on td "48611" at bounding box center [142, 509] width 93 height 37
copy td "48611"
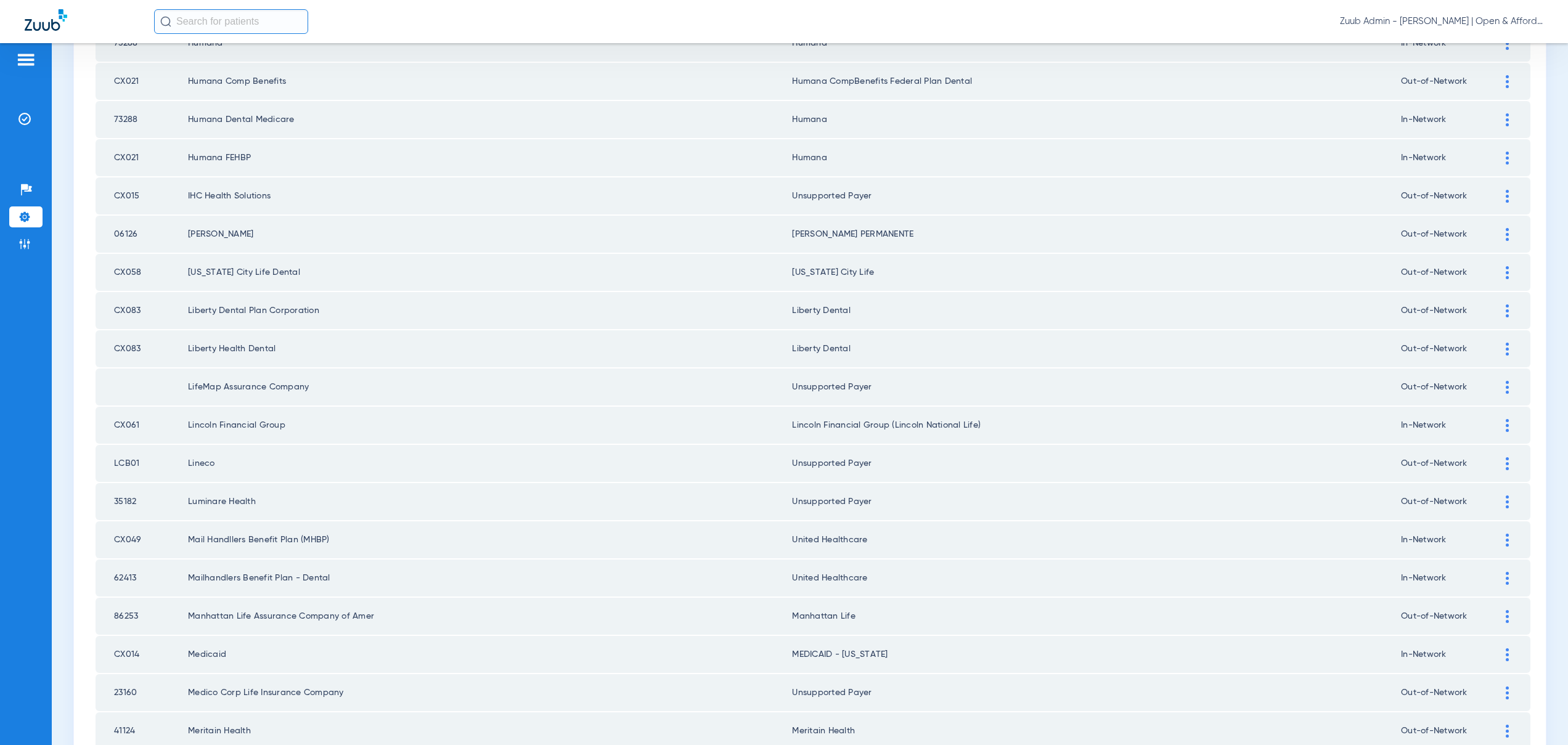
scroll to position [984, 0]
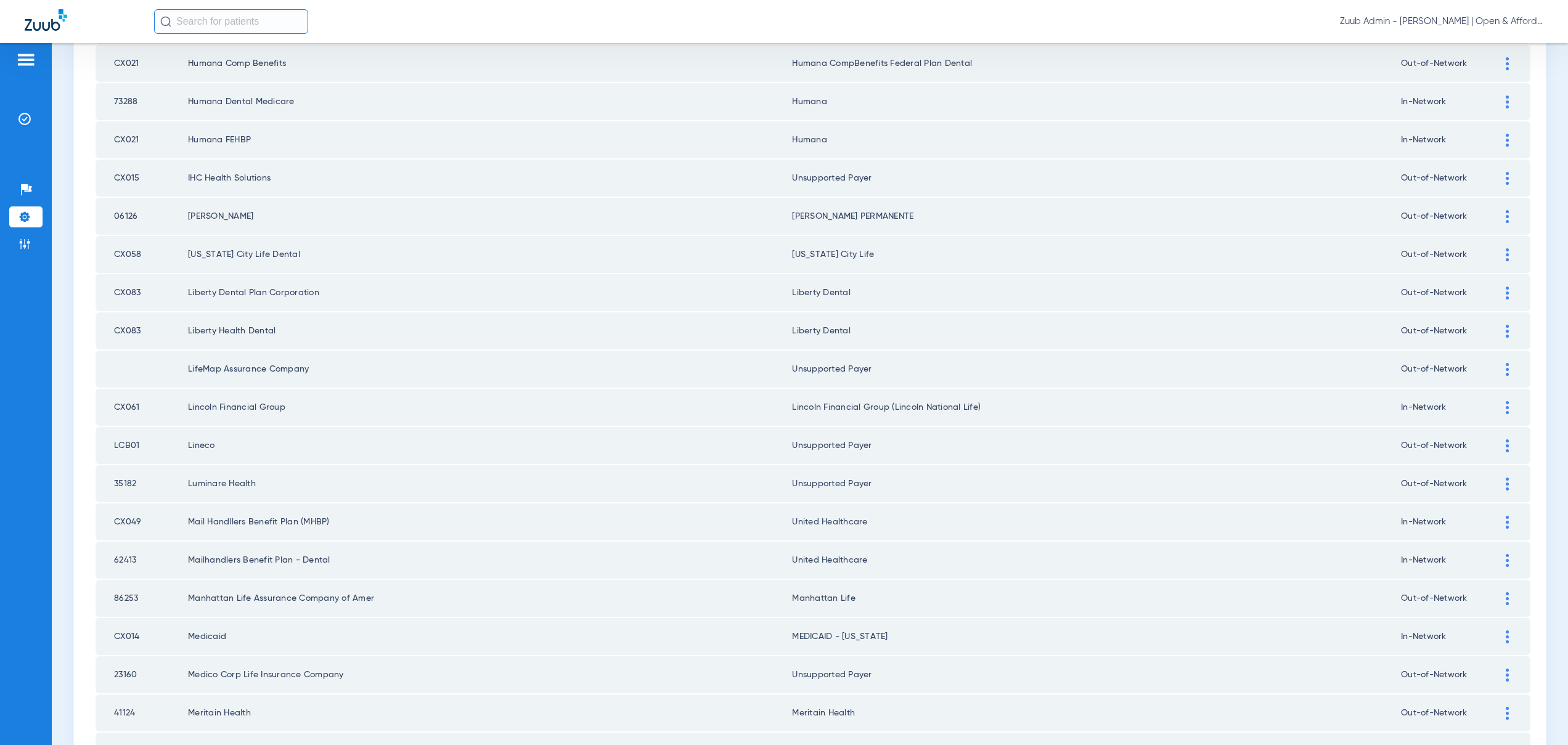
drag, startPoint x: 189, startPoint y: 560, endPoint x: 335, endPoint y: 560, distance: 146.0
click at [335, 560] on td "Mailhandlers Benefit Plan - Dental" at bounding box center [490, 560] width 604 height 37
copy td "Mailhandlers Benefit Plan - Dental"
click at [188, 535] on td "Mail Handllers Benefit Plan (MHBP)" at bounding box center [490, 522] width 604 height 37
drag, startPoint x: 149, startPoint y: 522, endPoint x: 110, endPoint y: 524, distance: 39.1
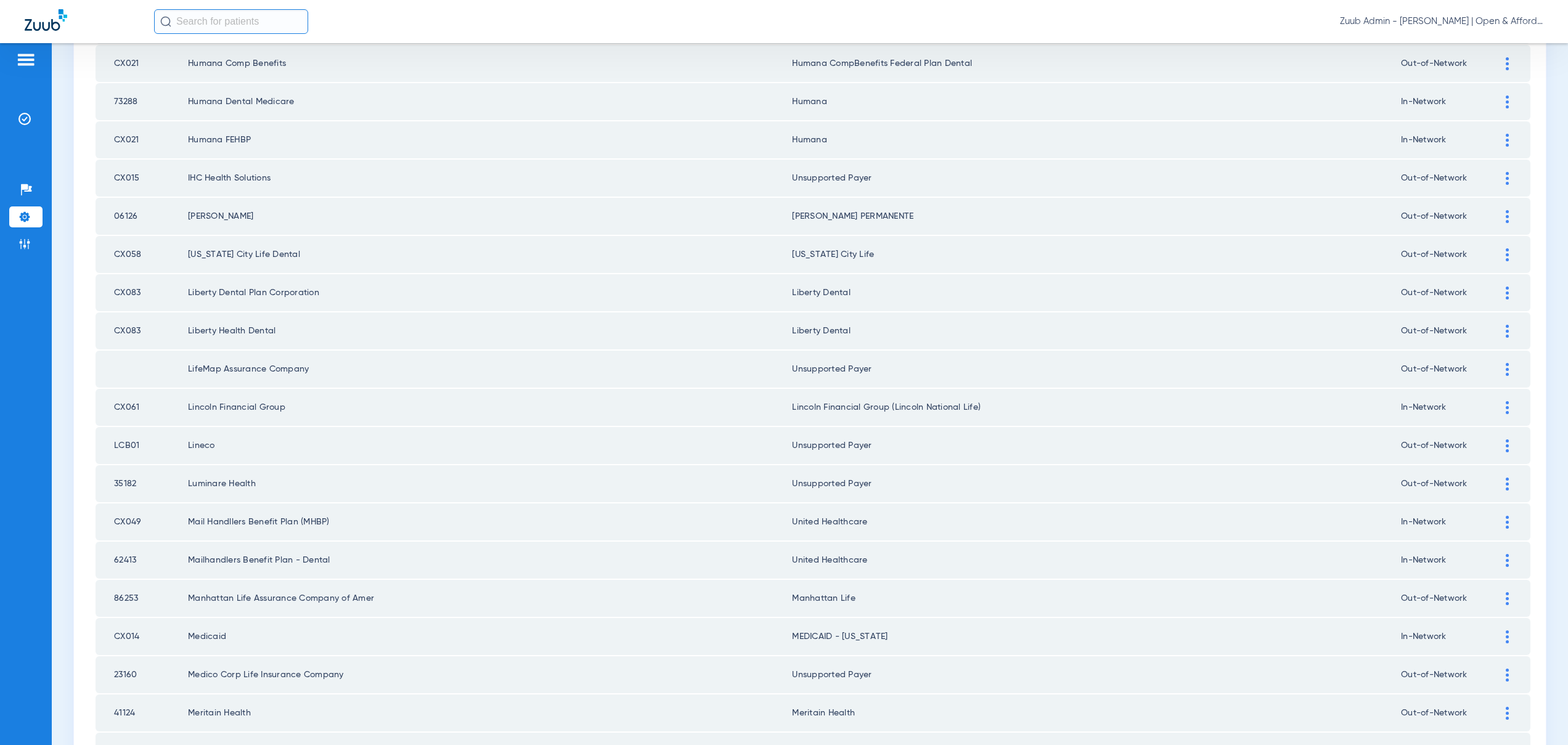
click at [110, 524] on td "CX049" at bounding box center [142, 522] width 93 height 37
copy td "CX049"
click at [1501, 524] on div at bounding box center [1507, 522] width 22 height 13
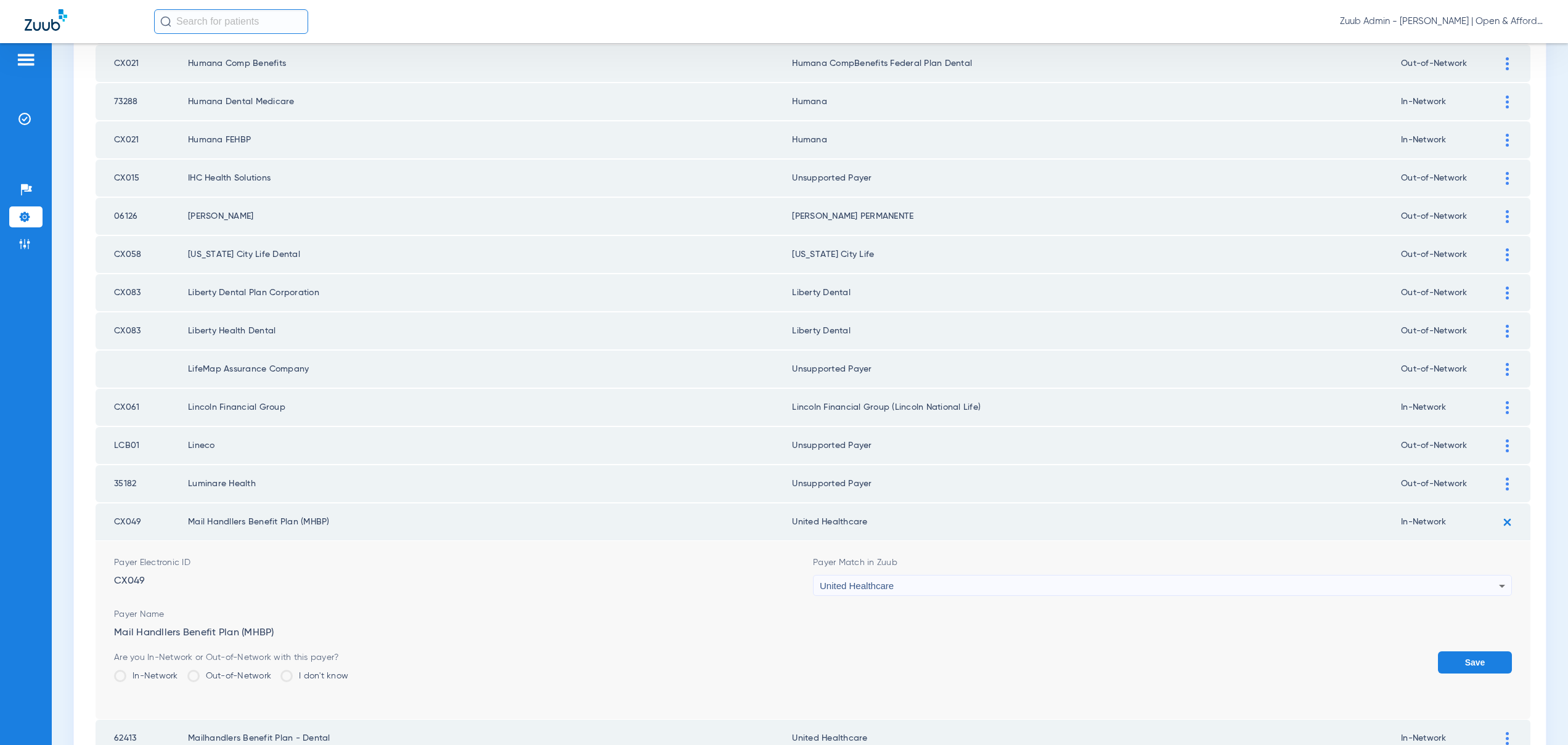
click at [878, 584] on span "United Healthcare" at bounding box center [857, 585] width 74 height 11
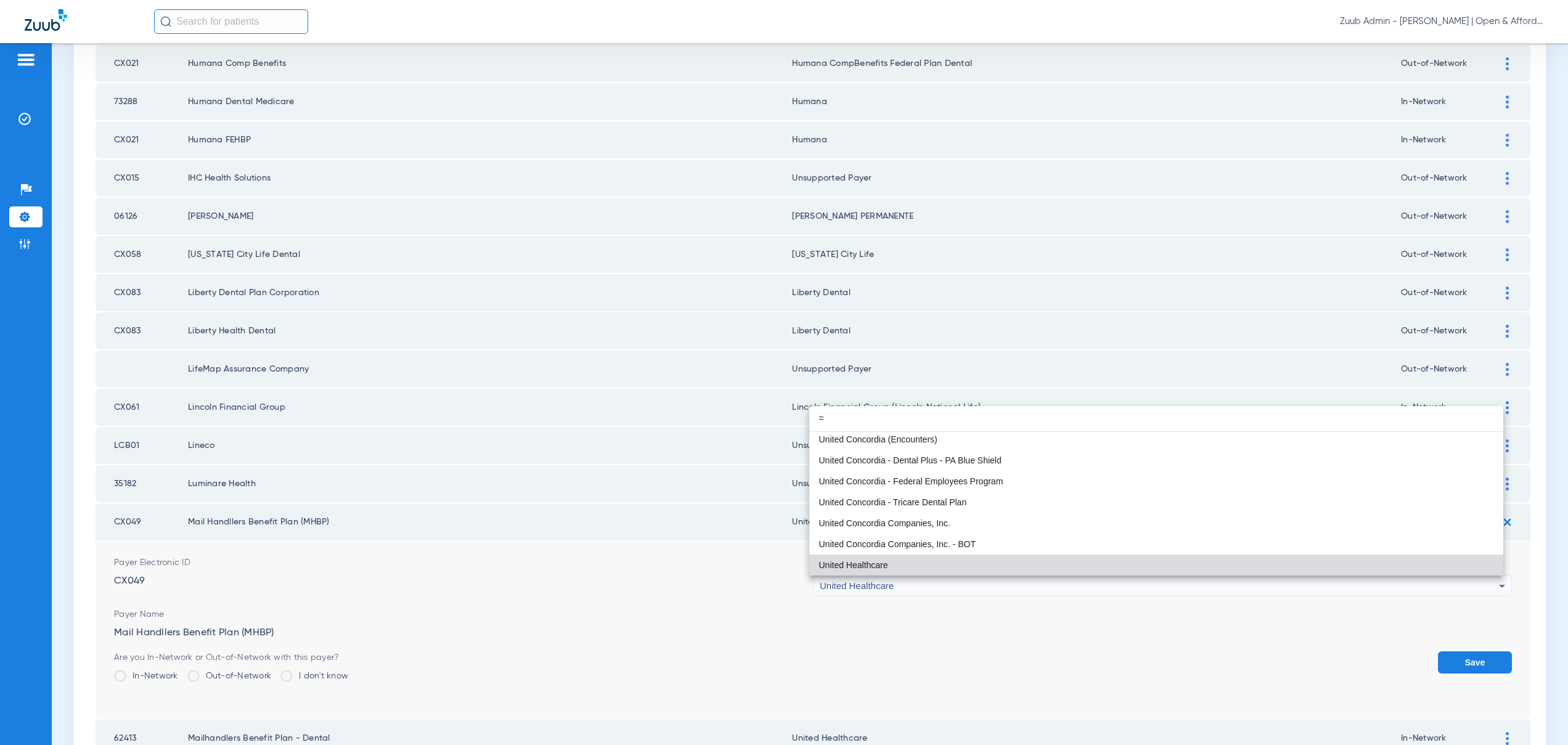
scroll to position [0, 0]
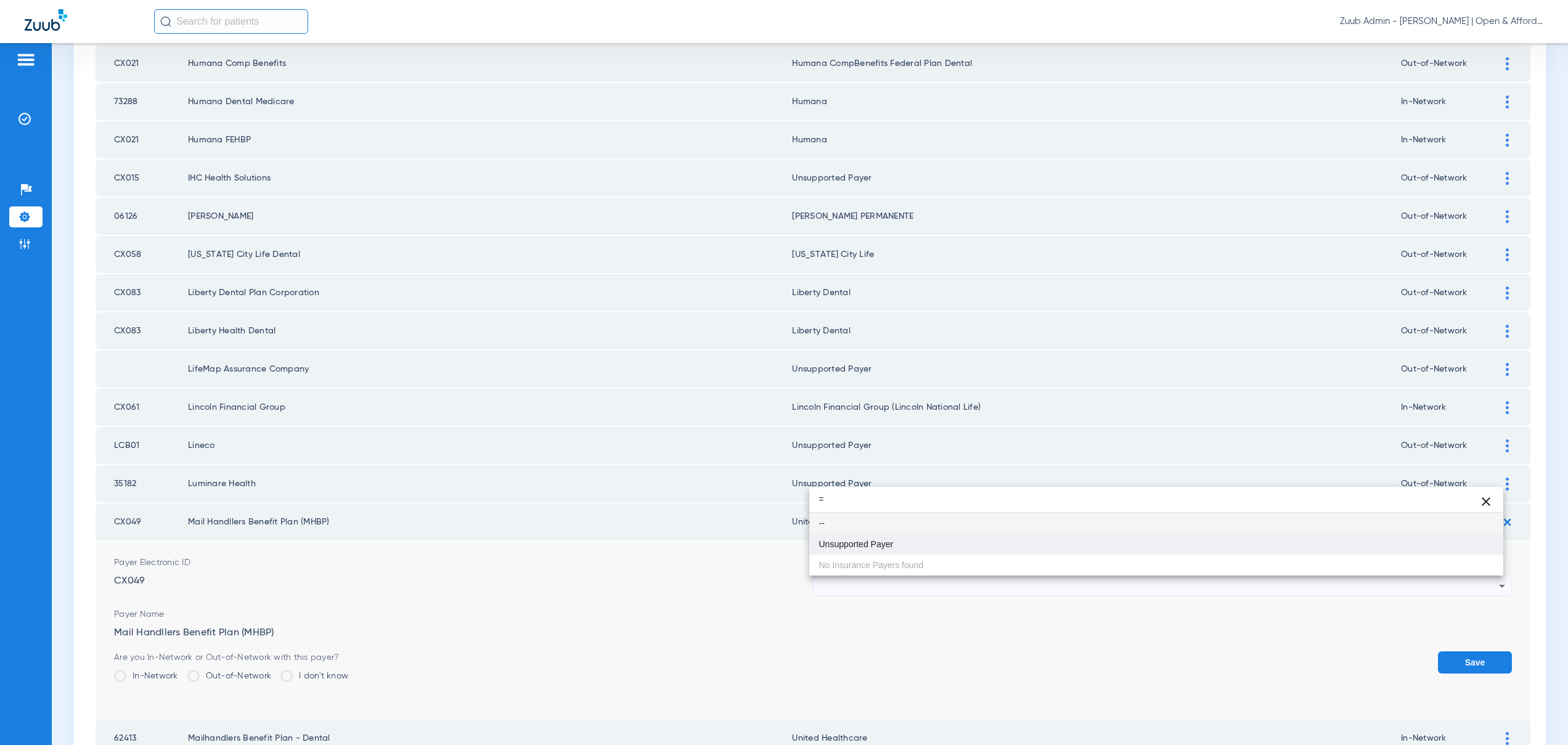
type input "="
click at [853, 547] on span "Unsupported Payer" at bounding box center [856, 544] width 75 height 9
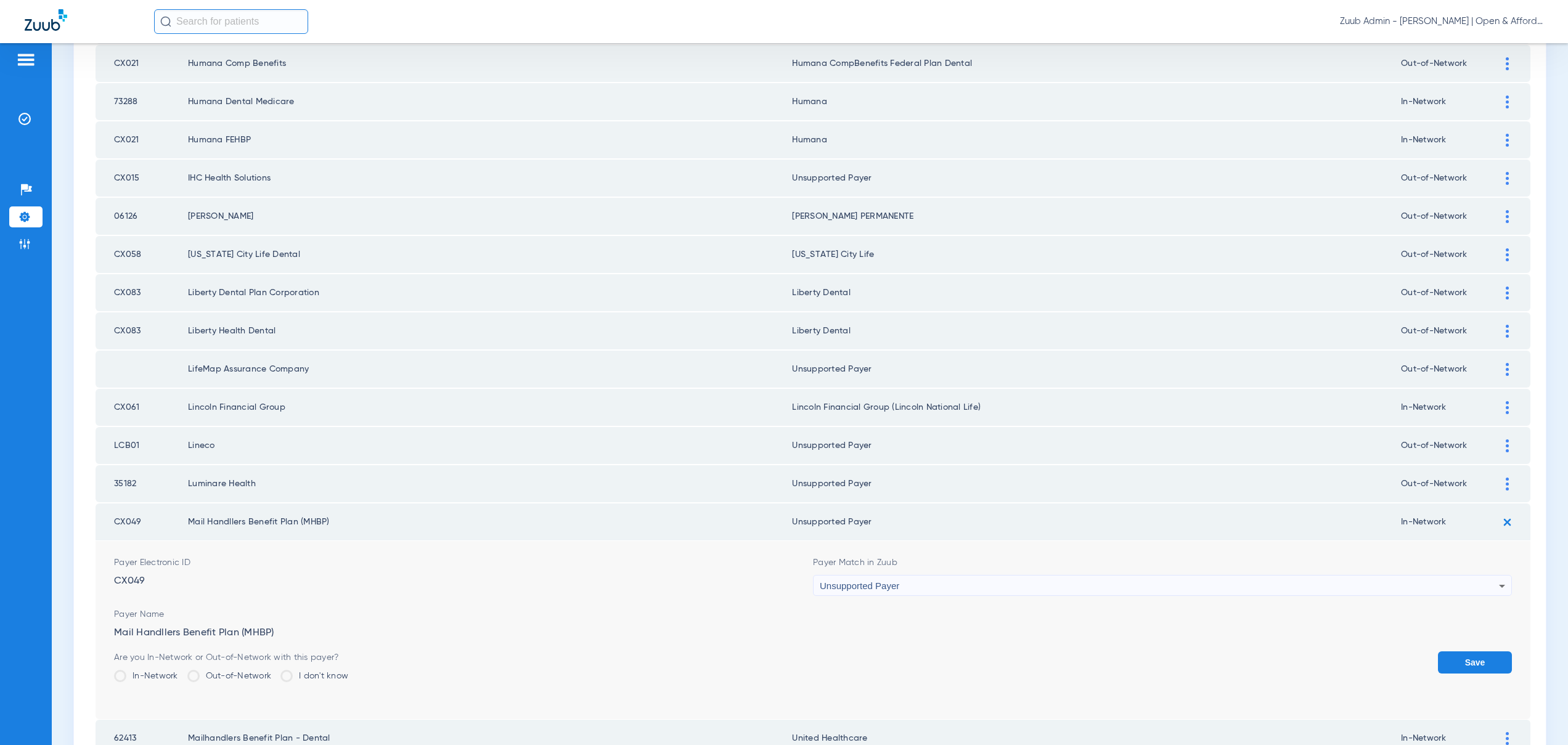
click at [1455, 666] on button "Save" at bounding box center [1475, 663] width 74 height 22
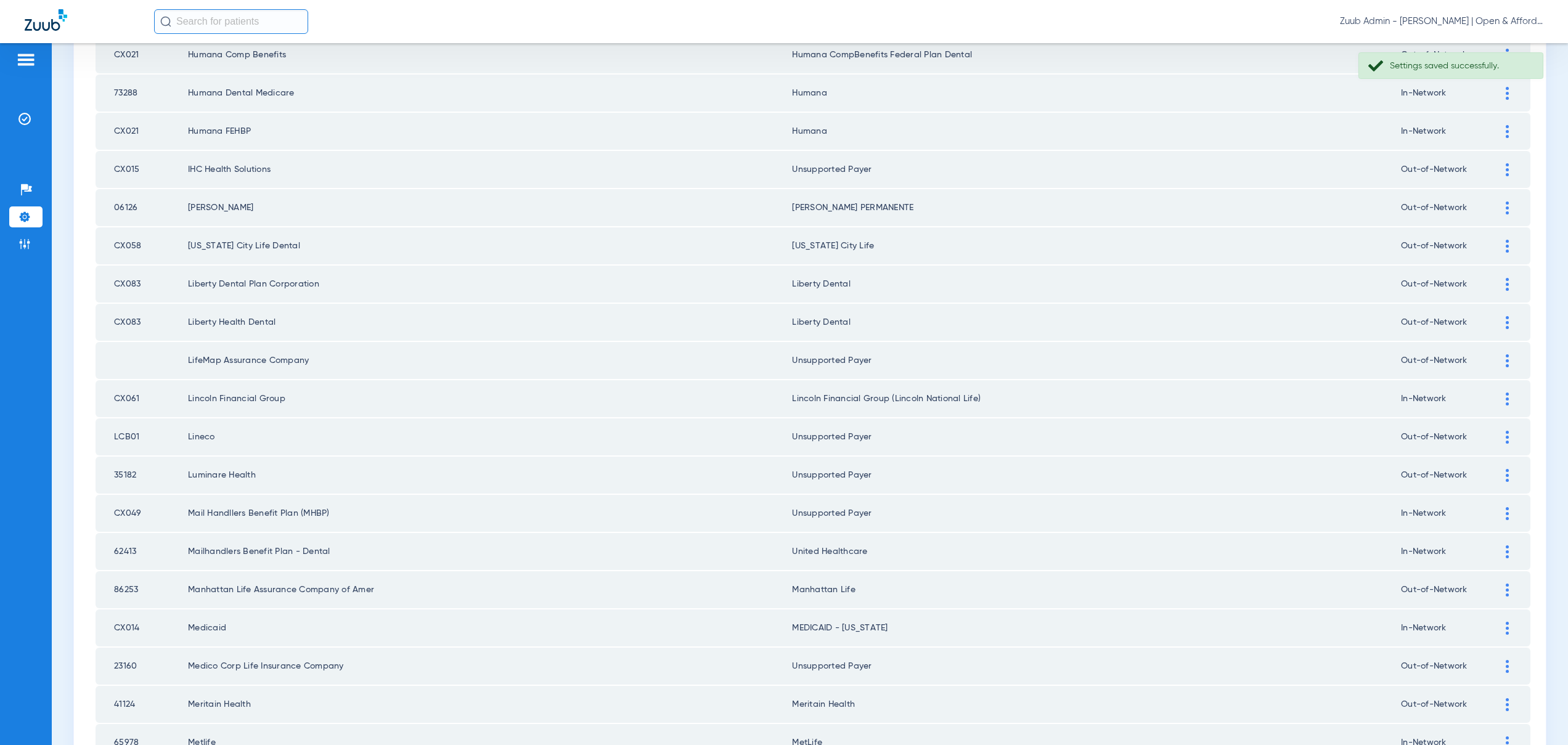
scroll to position [1033, 0]
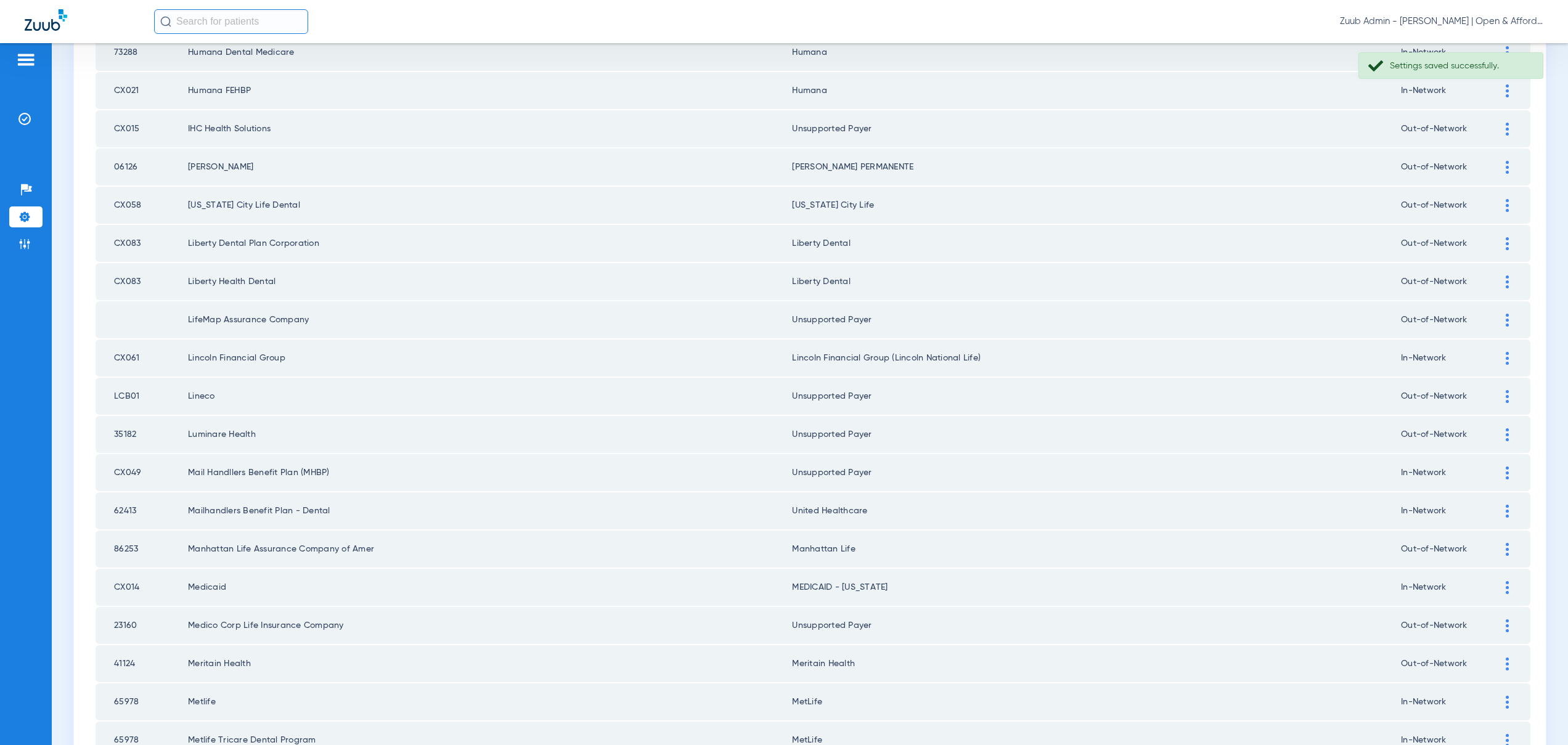
drag, startPoint x: 144, startPoint y: 510, endPoint x: 114, endPoint y: 512, distance: 30.1
click at [114, 512] on td "62413" at bounding box center [142, 511] width 93 height 37
copy td "62413"
click at [1499, 509] on div at bounding box center [1507, 511] width 22 height 13
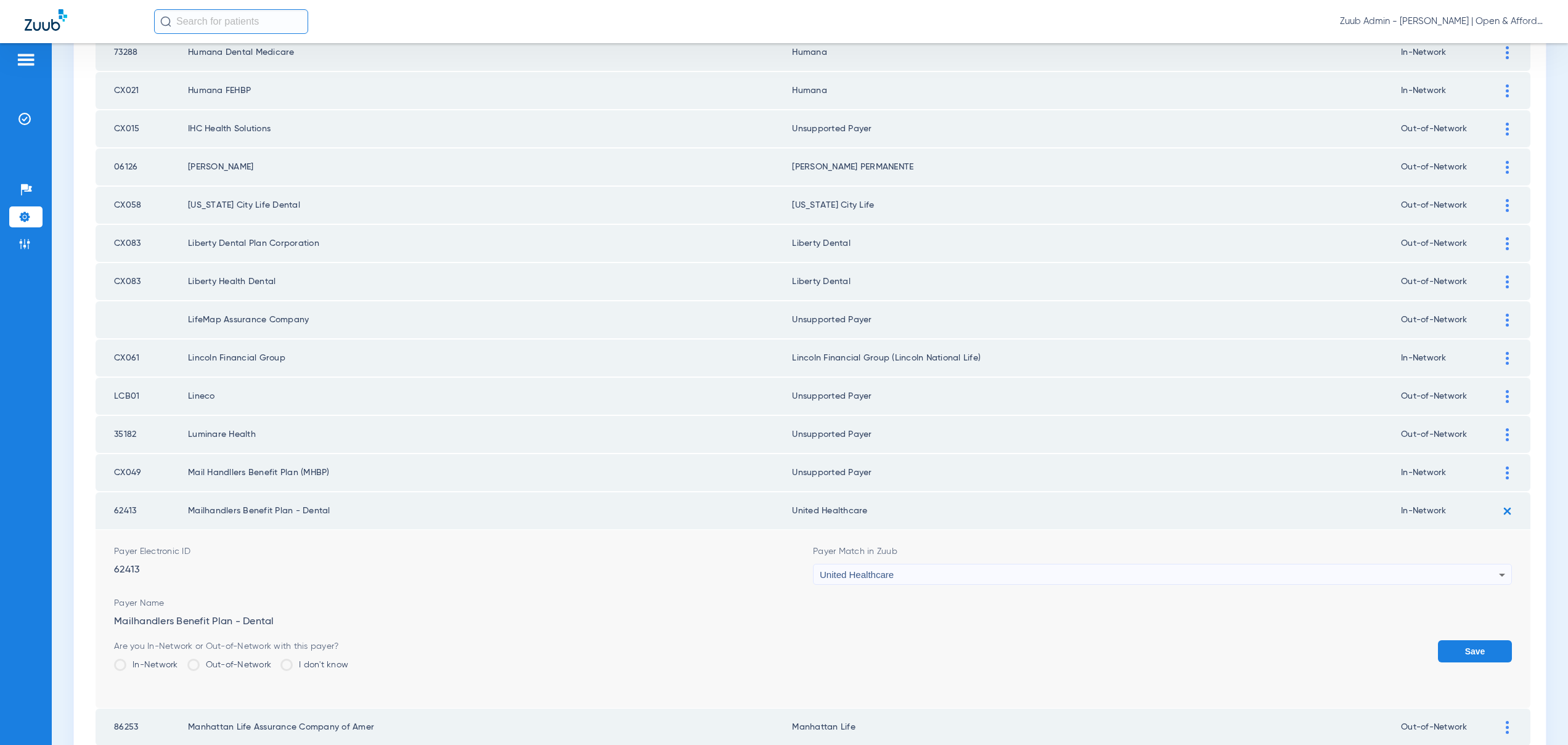
click at [913, 577] on div "United Healthcare" at bounding box center [1159, 575] width 679 height 21
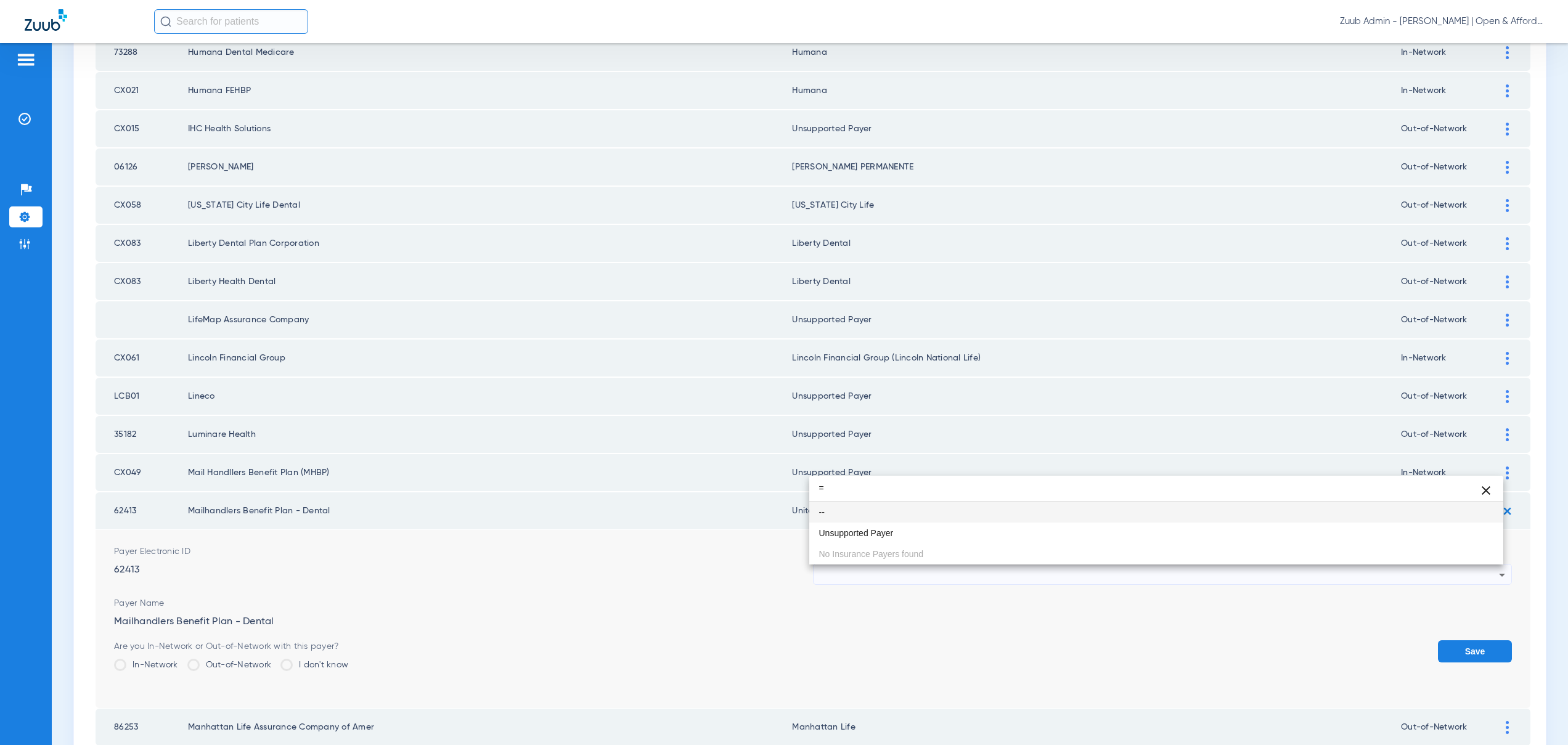
scroll to position [0, 0]
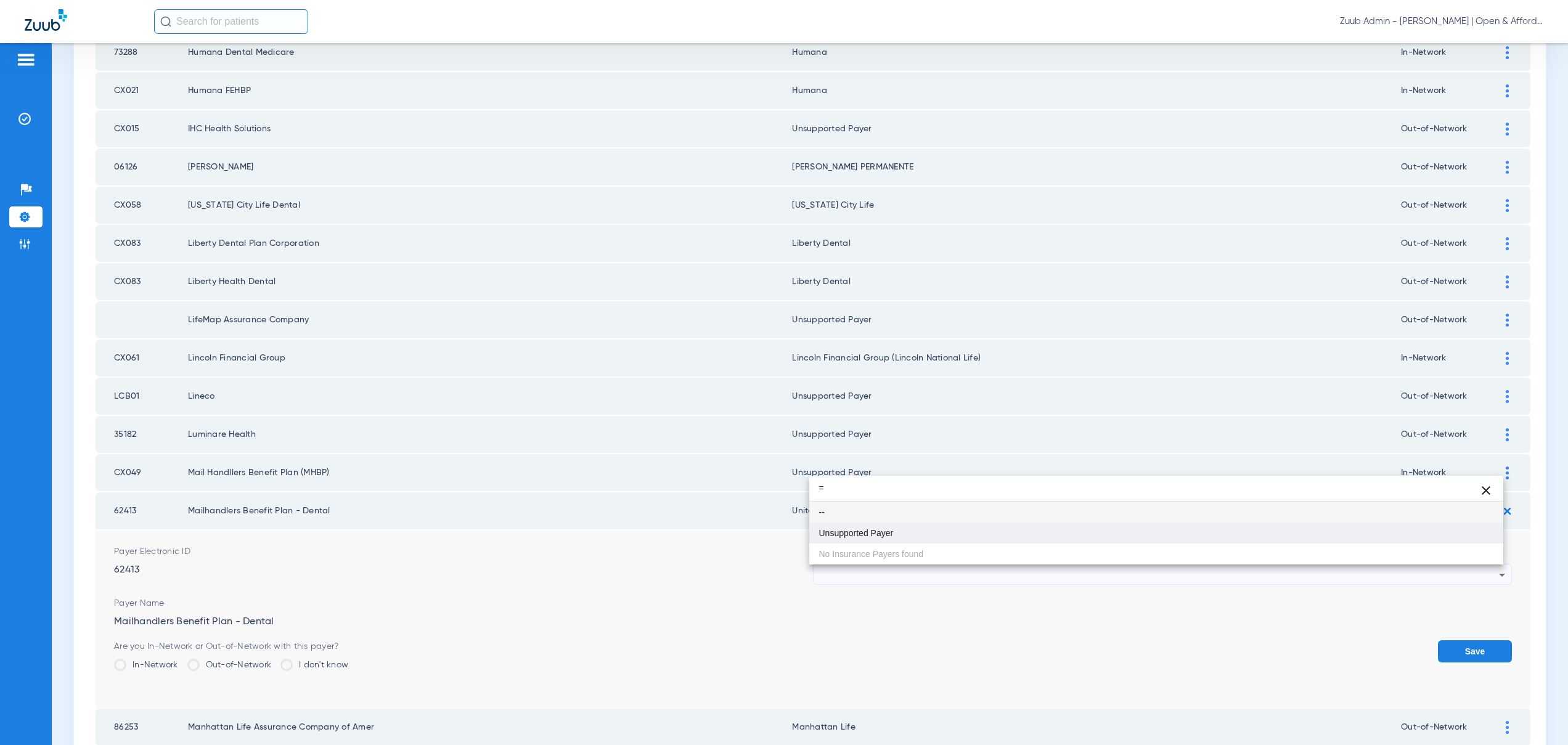
type input "="
click at [895, 535] on mat-option "Unsupported Payer" at bounding box center [1156, 533] width 694 height 21
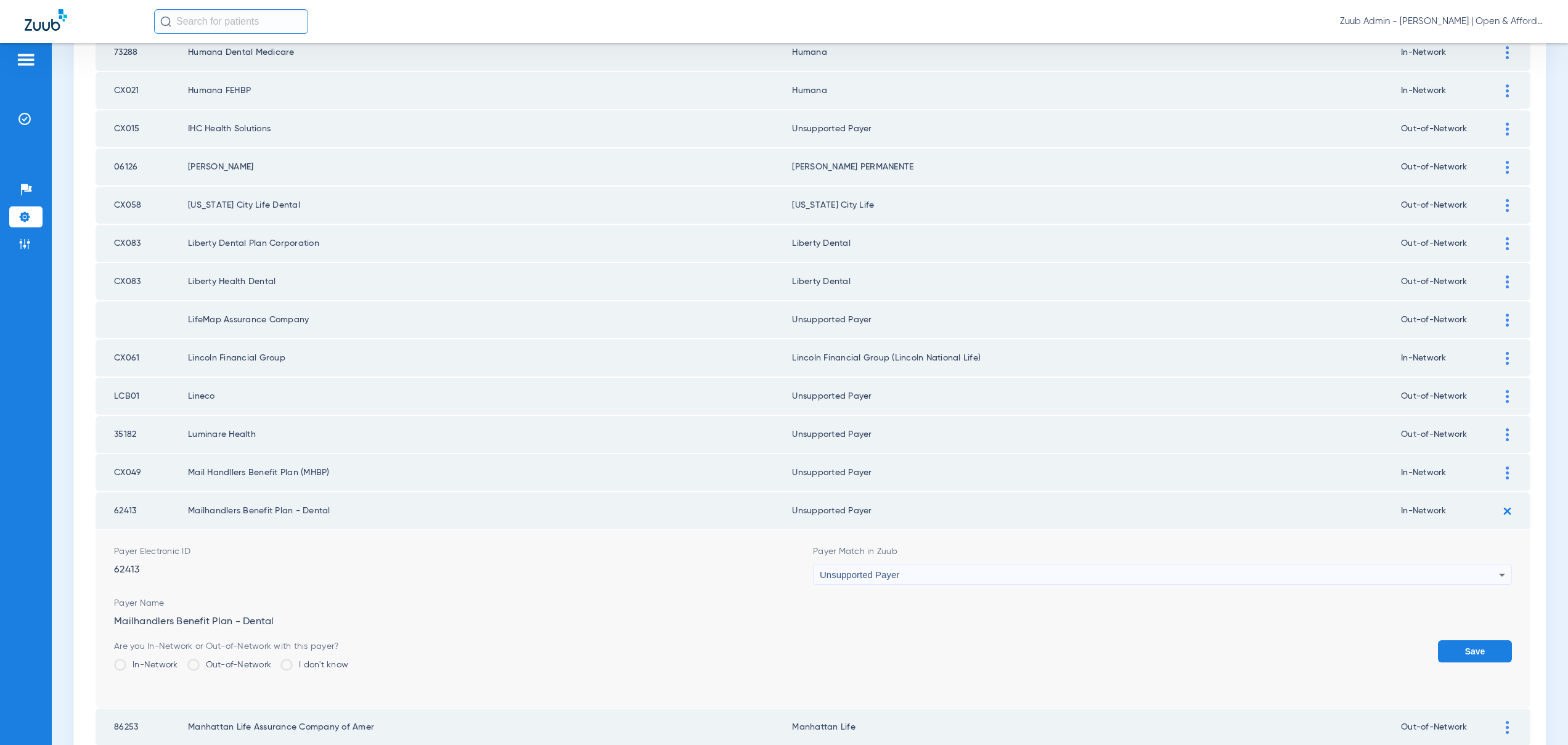
click at [1443, 644] on button "Save" at bounding box center [1475, 652] width 74 height 22
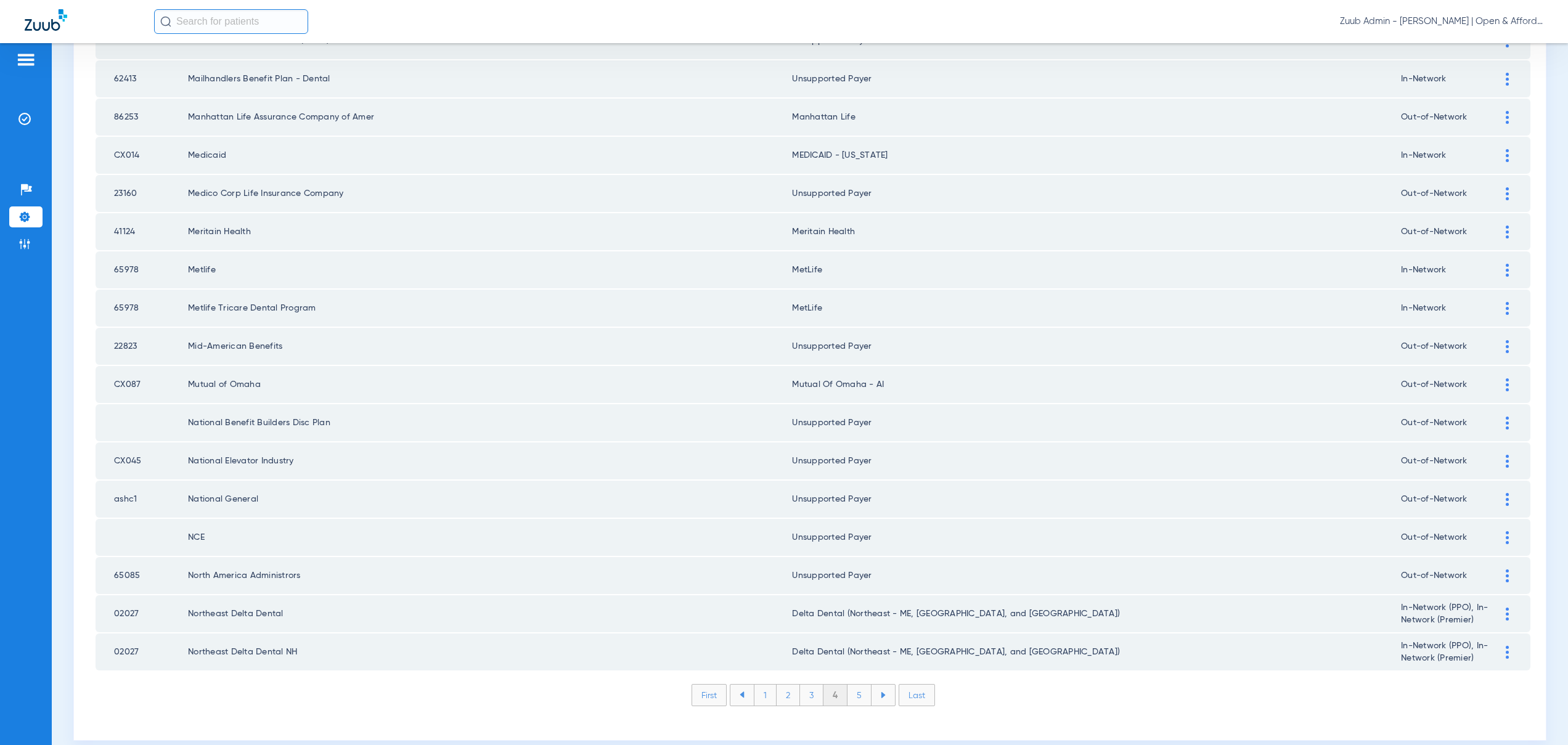
scroll to position [1482, 0]
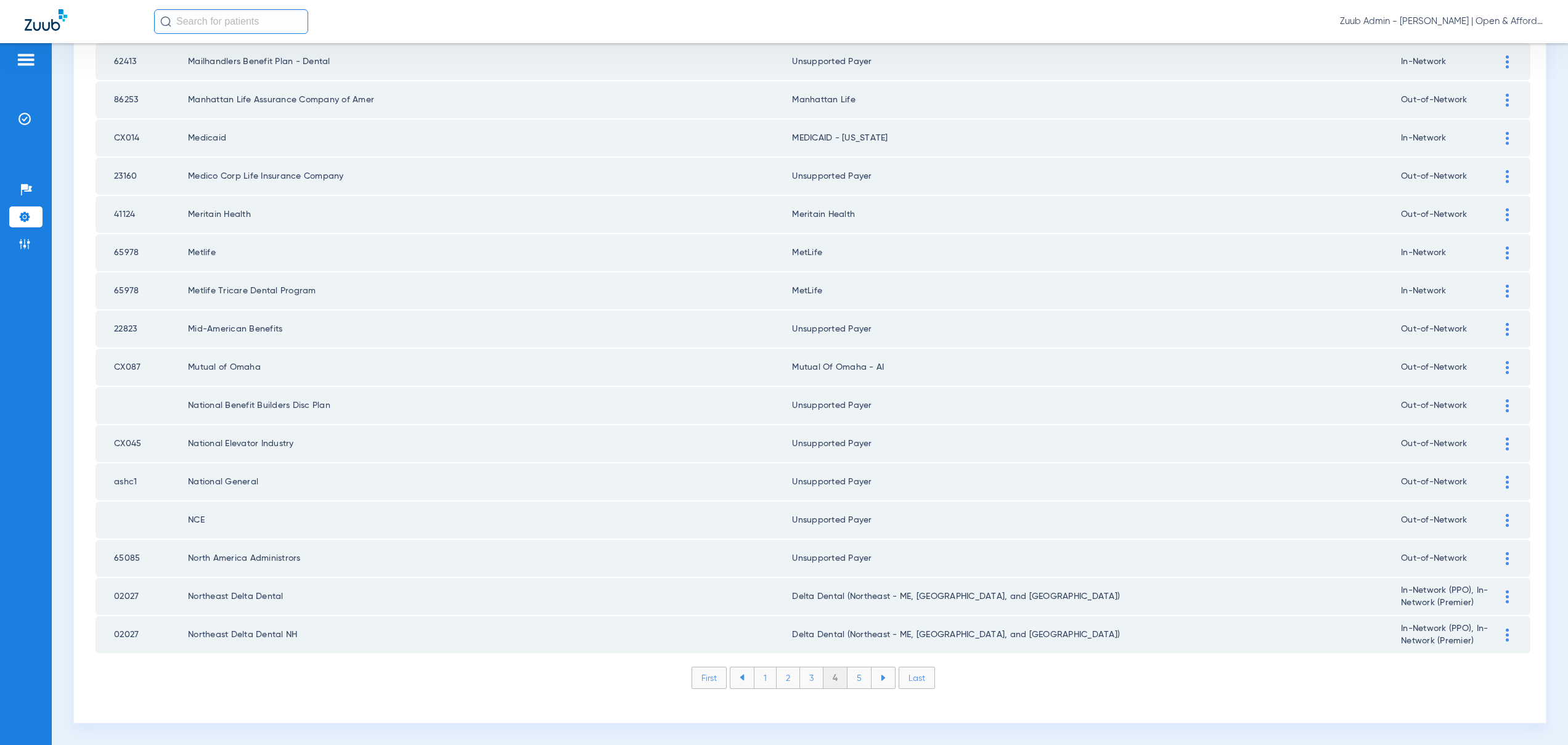
click at [854, 679] on li "5" at bounding box center [859, 678] width 24 height 21
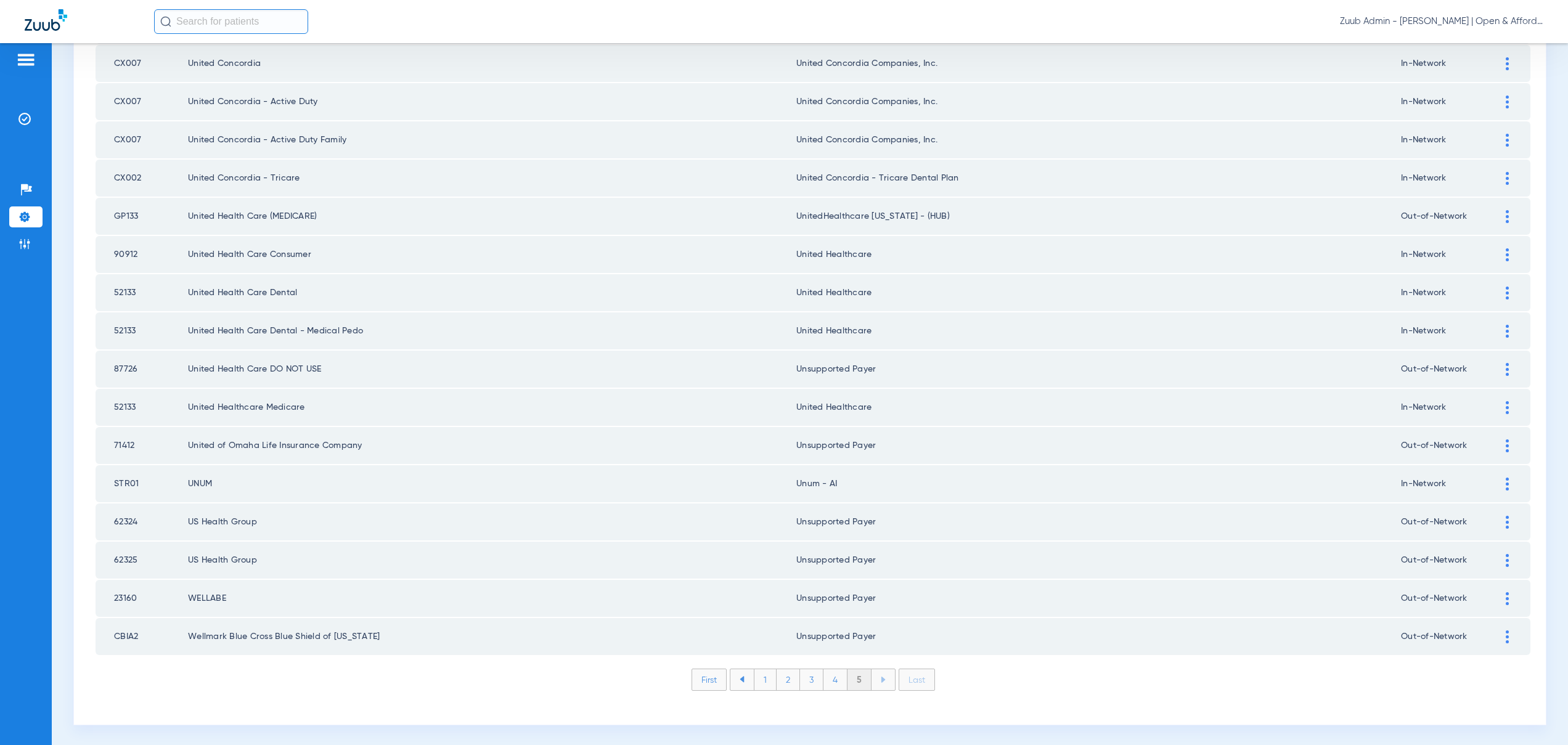
scroll to position [1368, 0]
click at [833, 676] on li "4" at bounding box center [835, 678] width 24 height 21
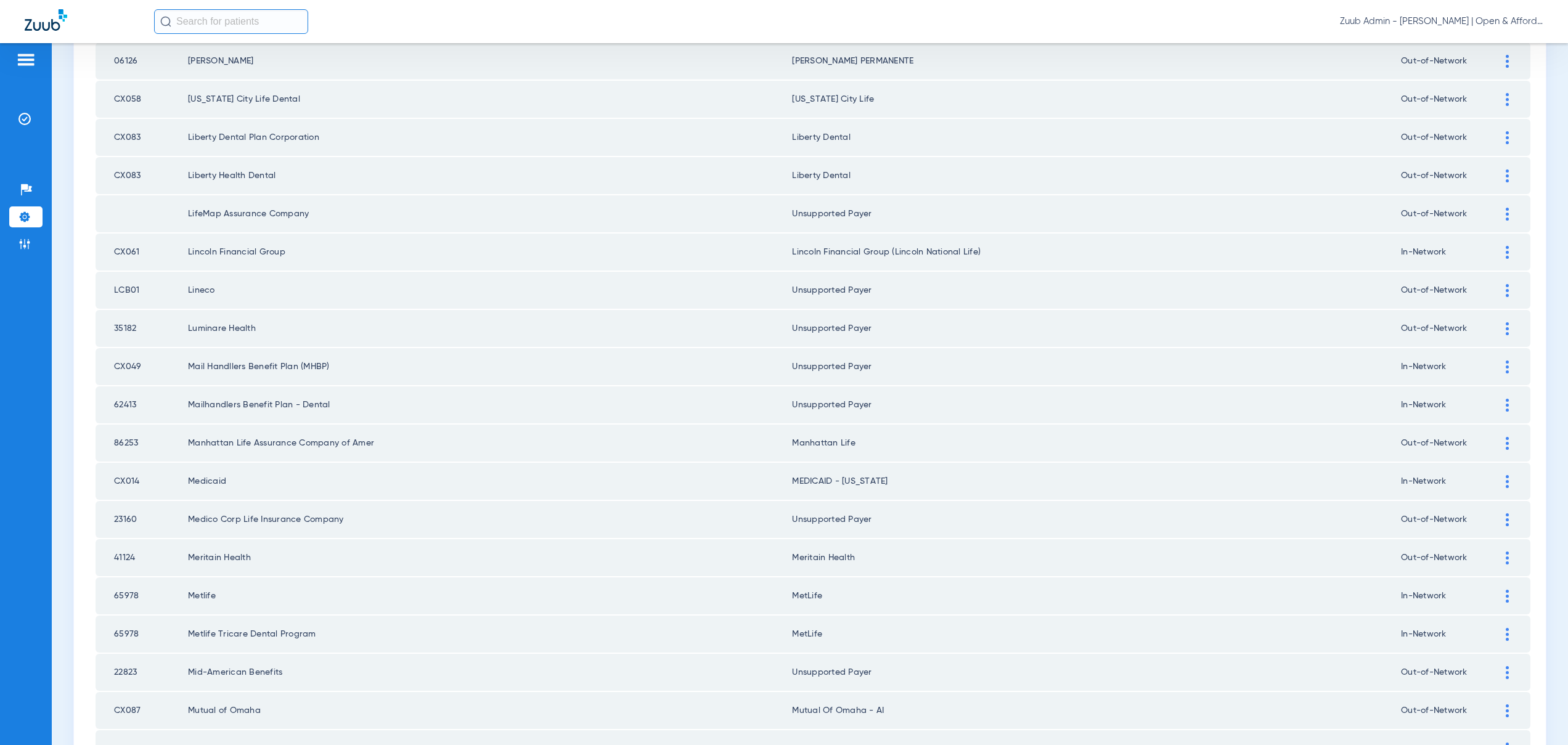
scroll to position [1130, 0]
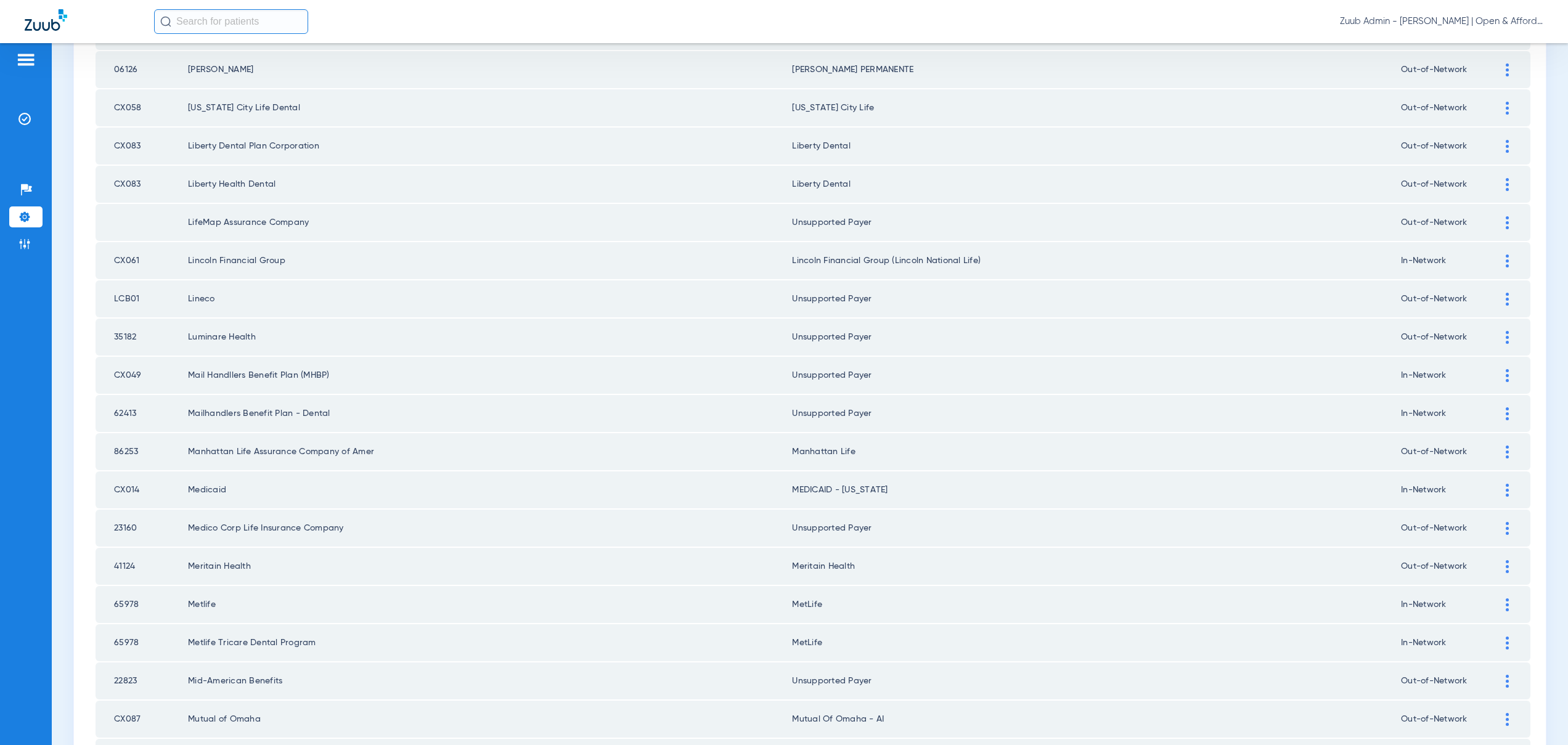
click at [1496, 370] on div at bounding box center [1507, 375] width 22 height 13
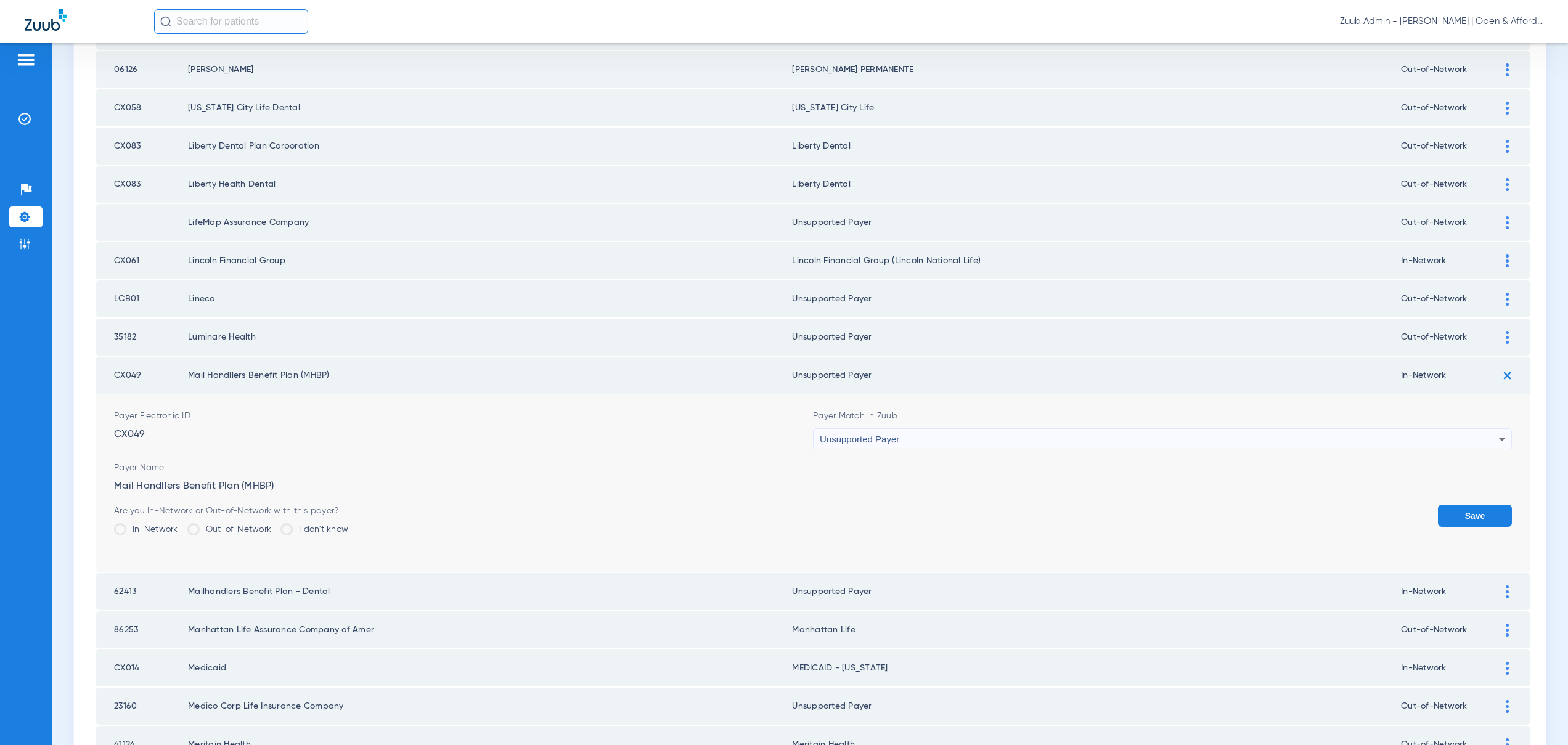
click at [847, 434] on span "Unsupported Payer" at bounding box center [859, 439] width 80 height 11
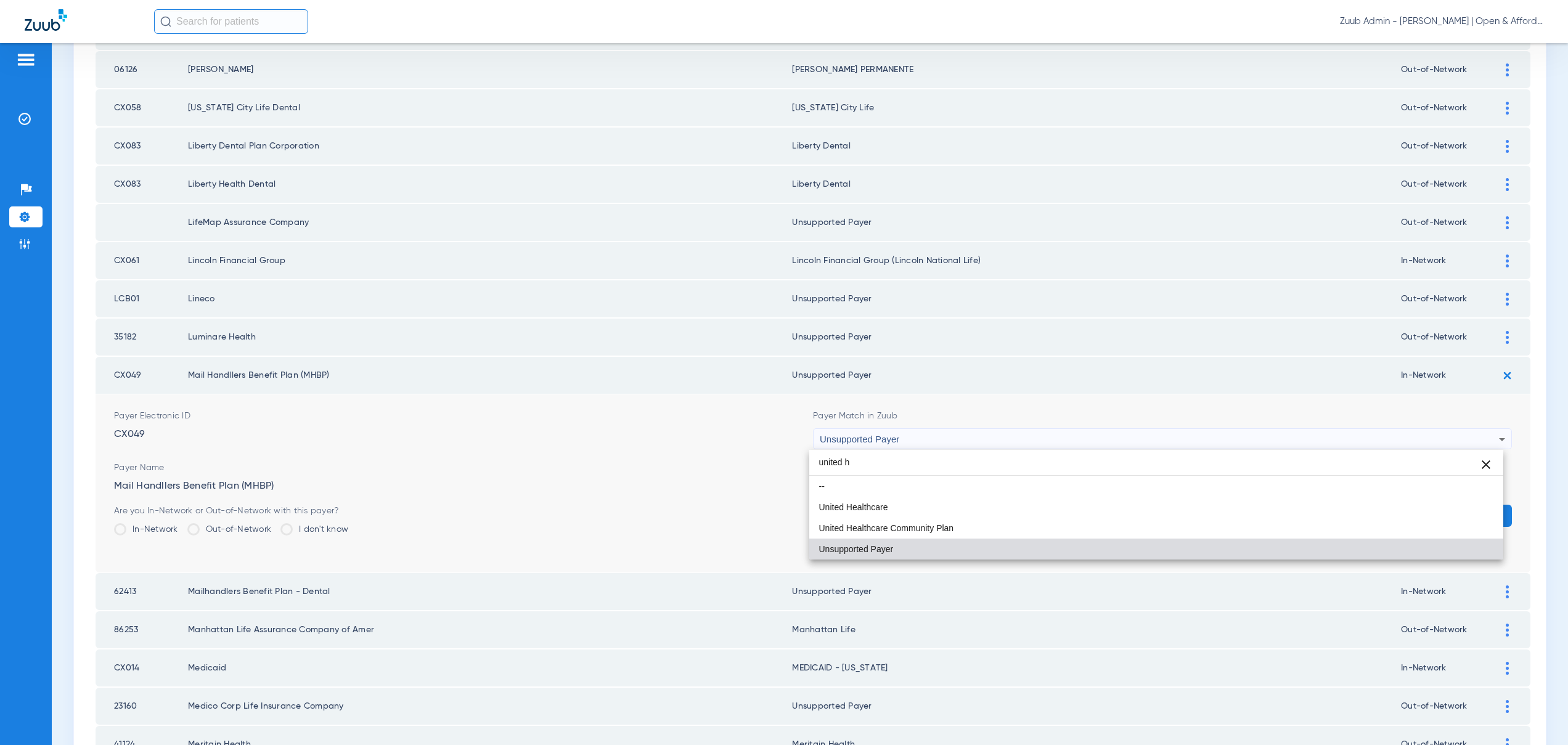
scroll to position [0, 0]
type input "united h"
click at [869, 504] on span "United Healthcare" at bounding box center [854, 507] width 69 height 9
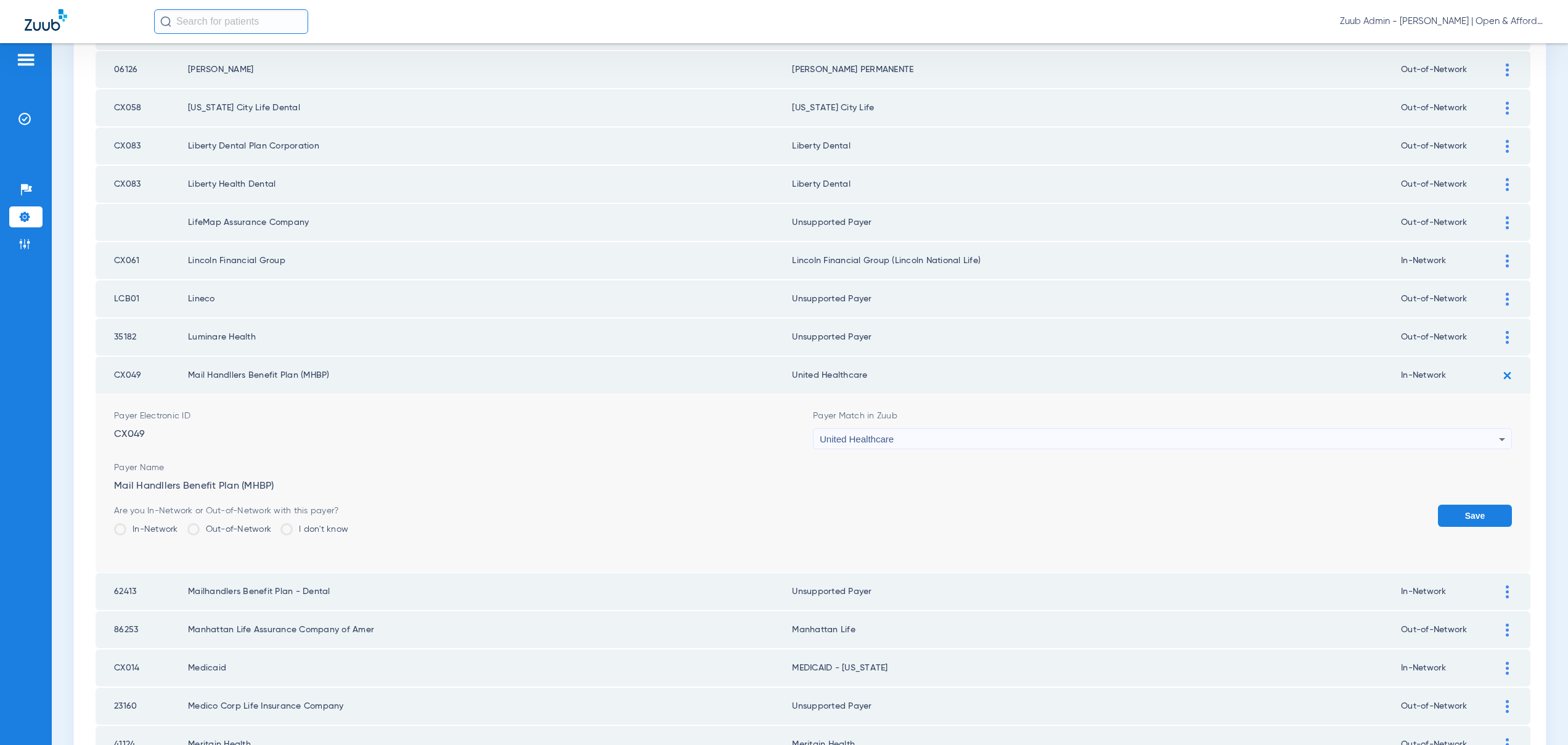
click at [1442, 513] on button "Save" at bounding box center [1475, 516] width 74 height 22
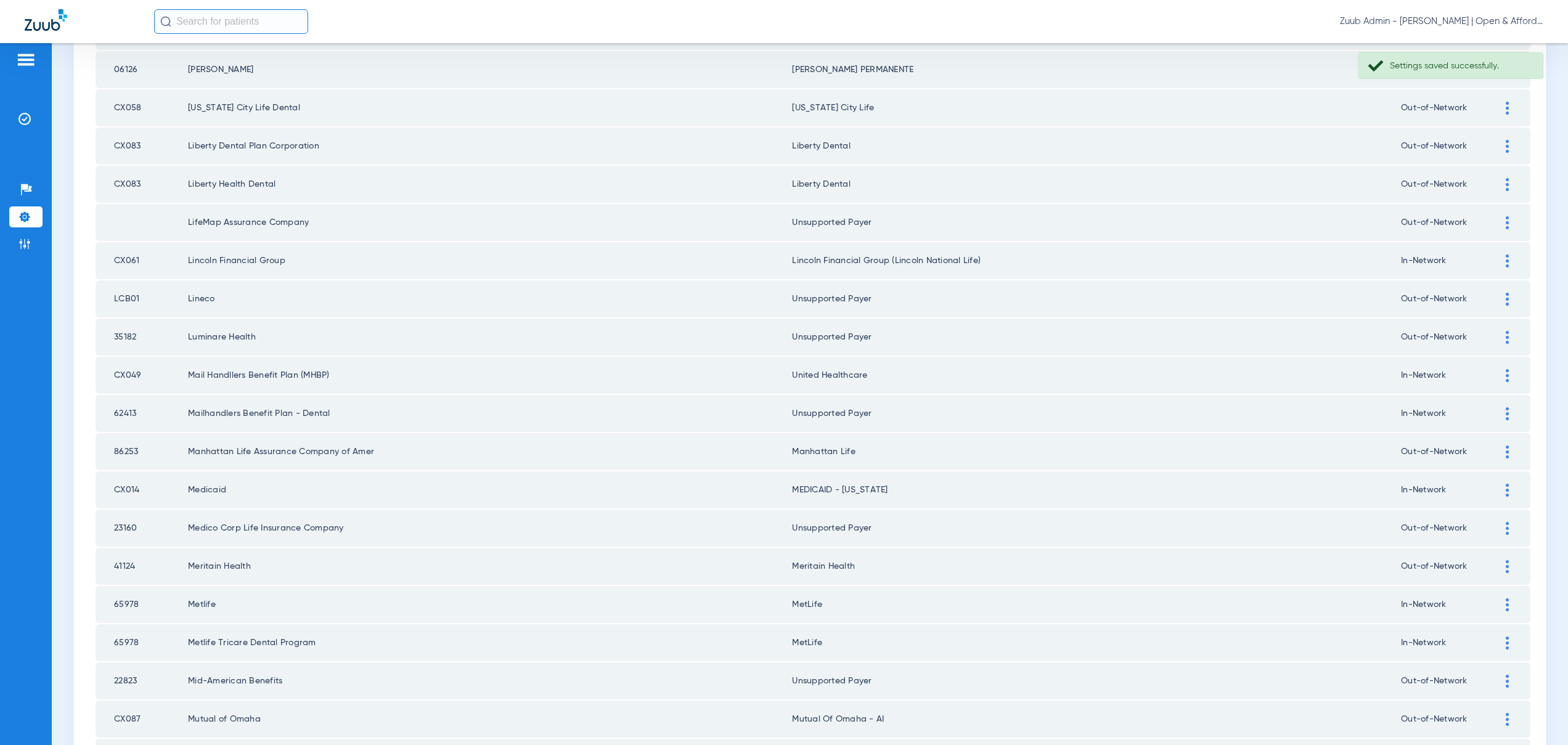
click at [1496, 412] on div at bounding box center [1507, 414] width 22 height 13
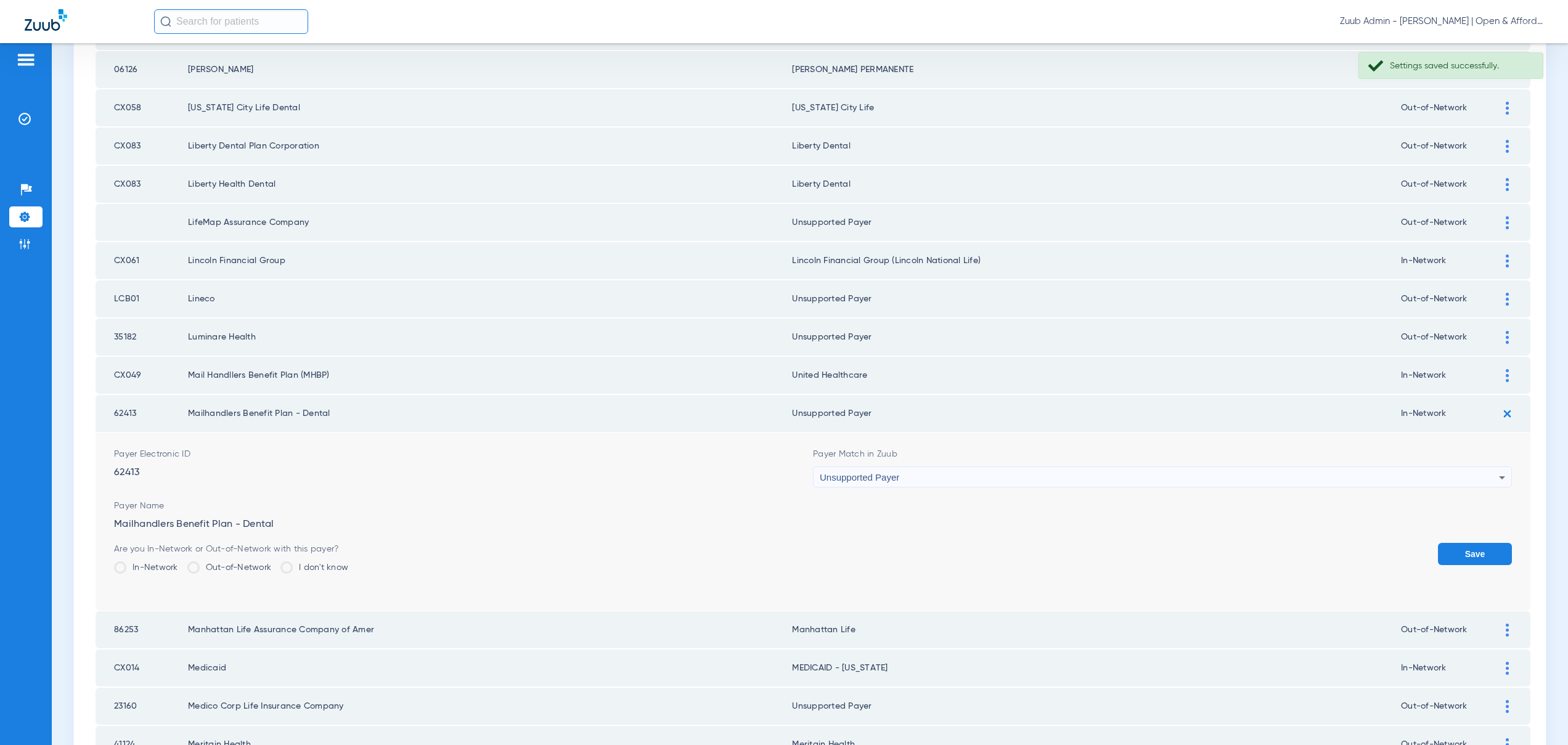
click at [892, 480] on span "Unsupported Payer" at bounding box center [859, 477] width 80 height 11
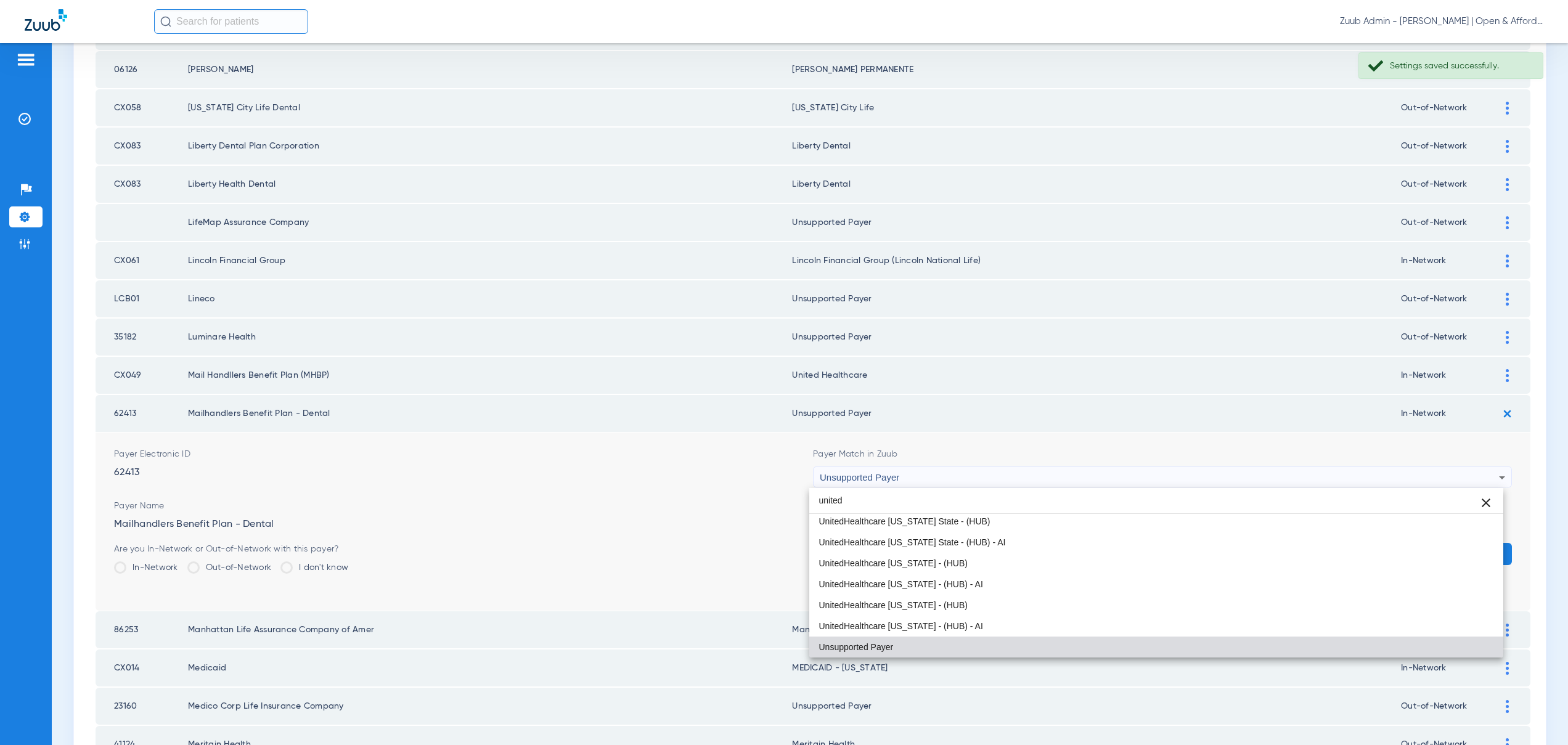
scroll to position [87, 0]
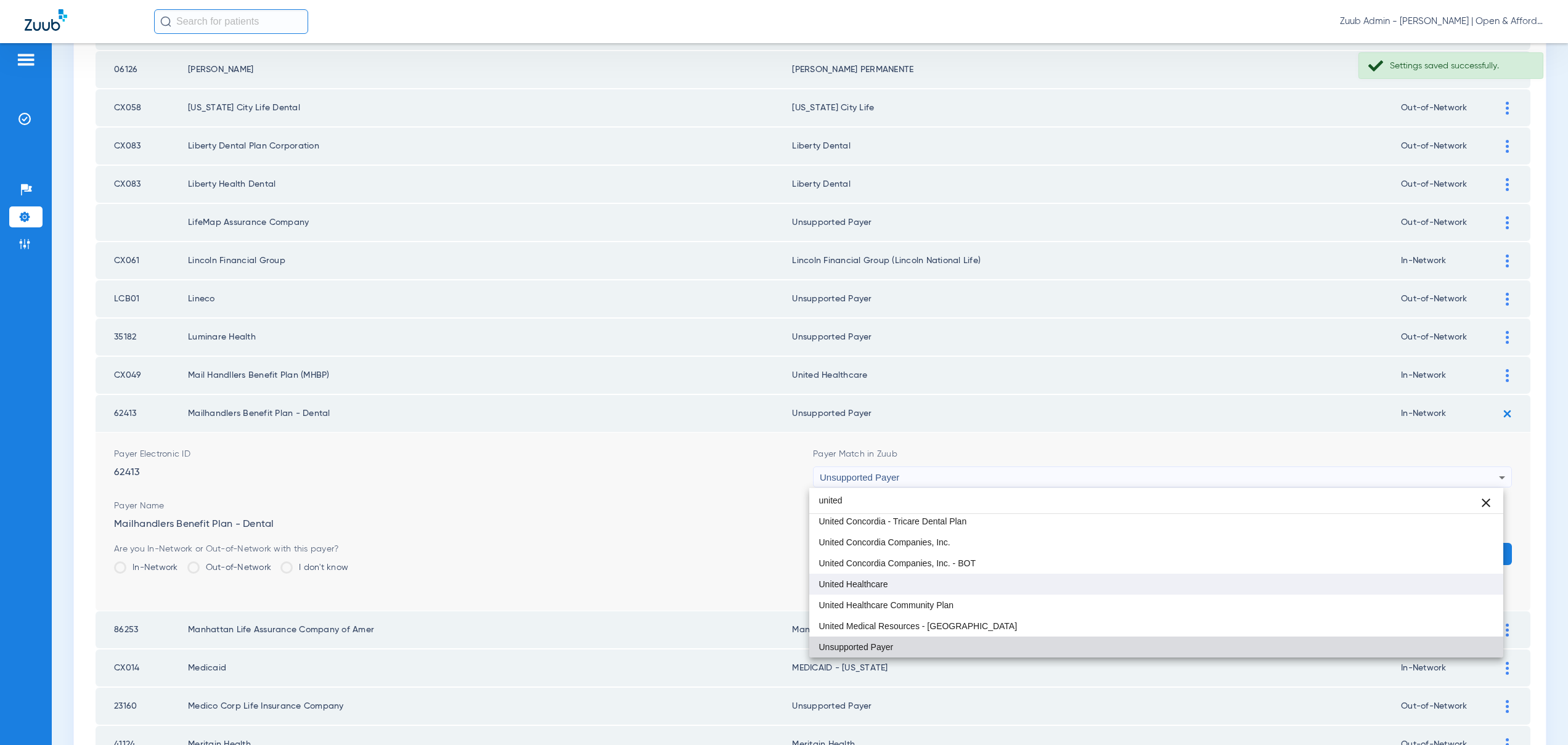
type input "united"
click at [892, 587] on mat-option "United Healthcare" at bounding box center [1156, 584] width 694 height 21
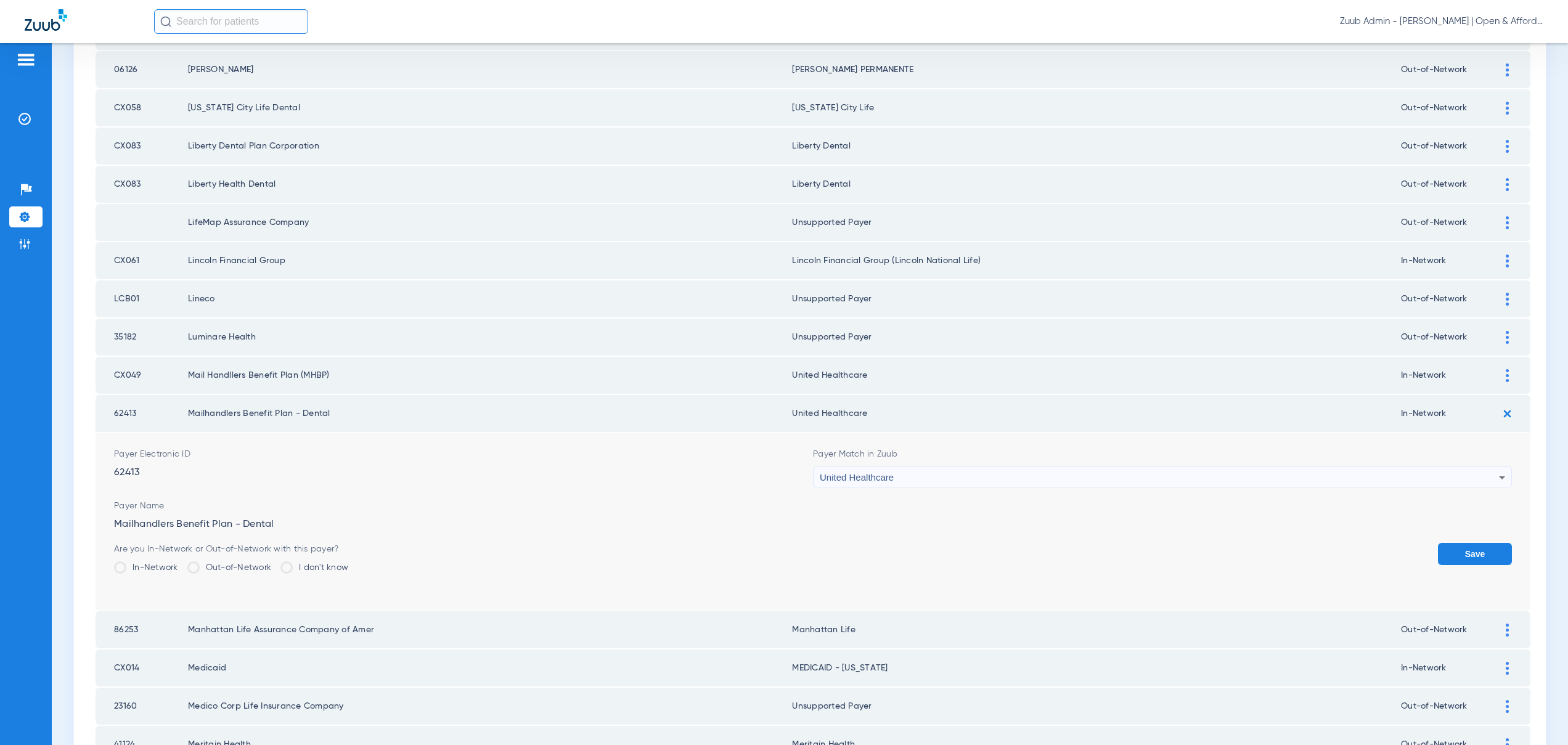
click at [1456, 556] on button "Save" at bounding box center [1475, 554] width 74 height 22
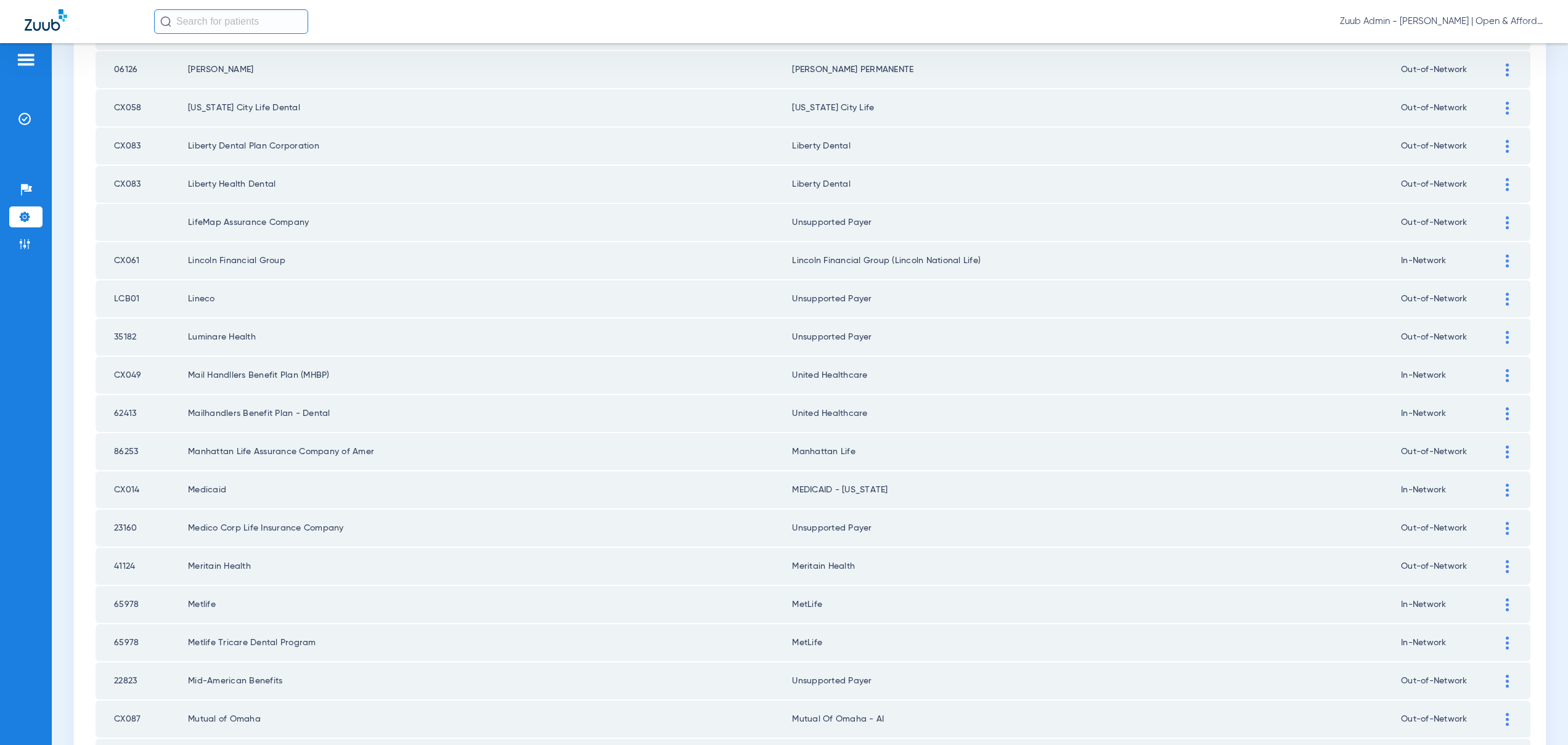
drag, startPoint x: 189, startPoint y: 375, endPoint x: 334, endPoint y: 375, distance: 145.0
click at [334, 375] on td "Mail Handllers Benefit Plan (MHBP)" at bounding box center [490, 375] width 604 height 37
copy td "Mail Handllers Benefit Plan (MHBP)"
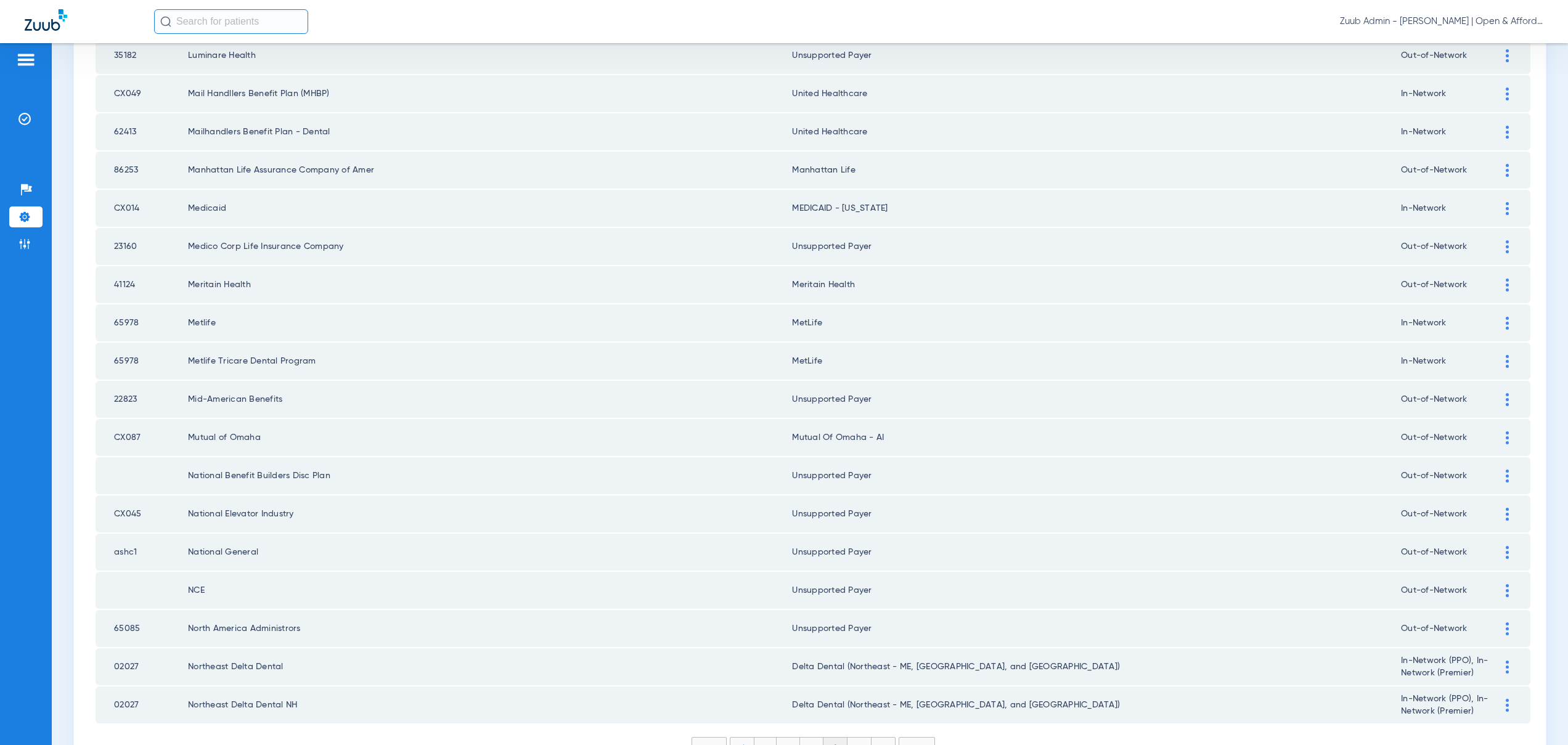
scroll to position [1482, 0]
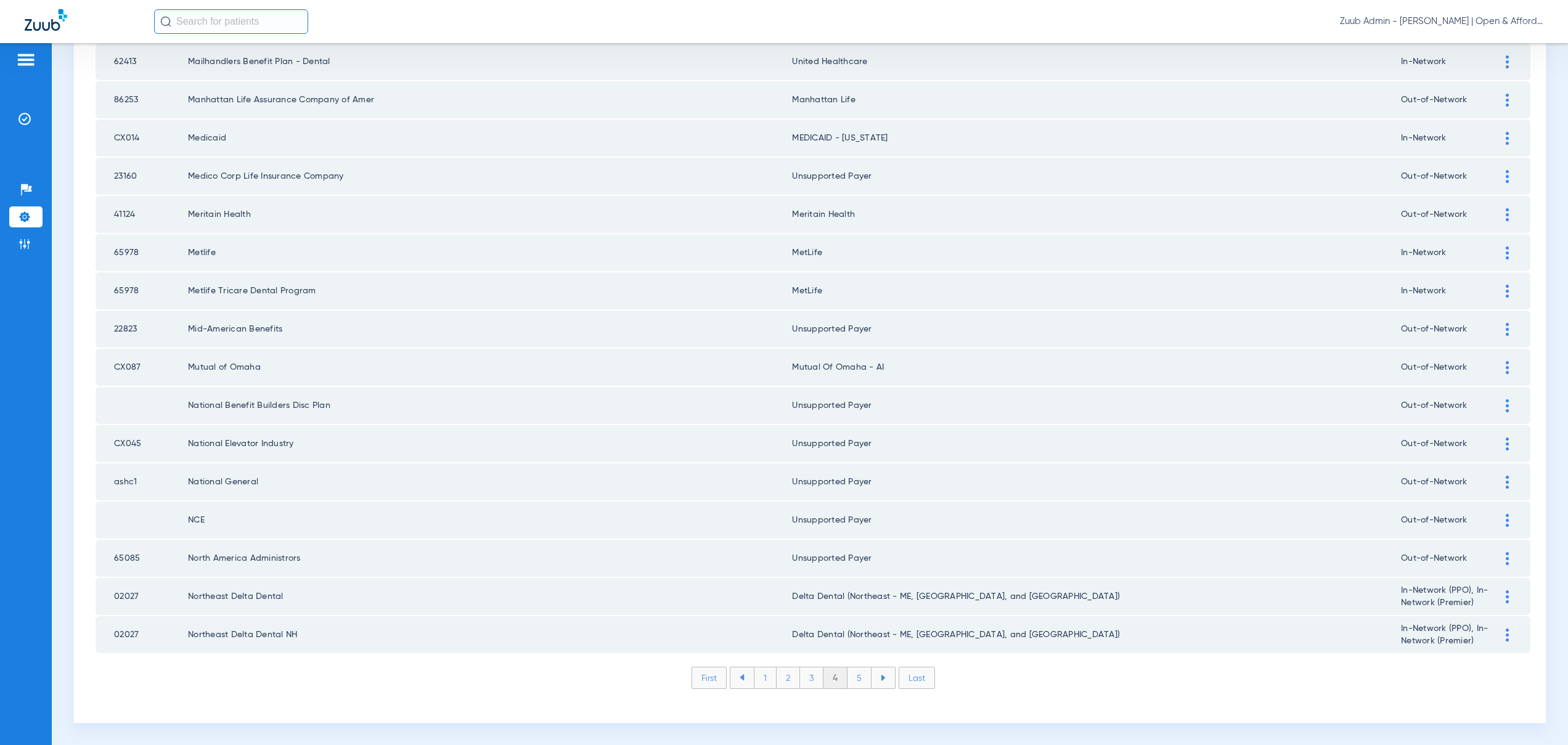
click at [851, 679] on li "5" at bounding box center [859, 678] width 24 height 21
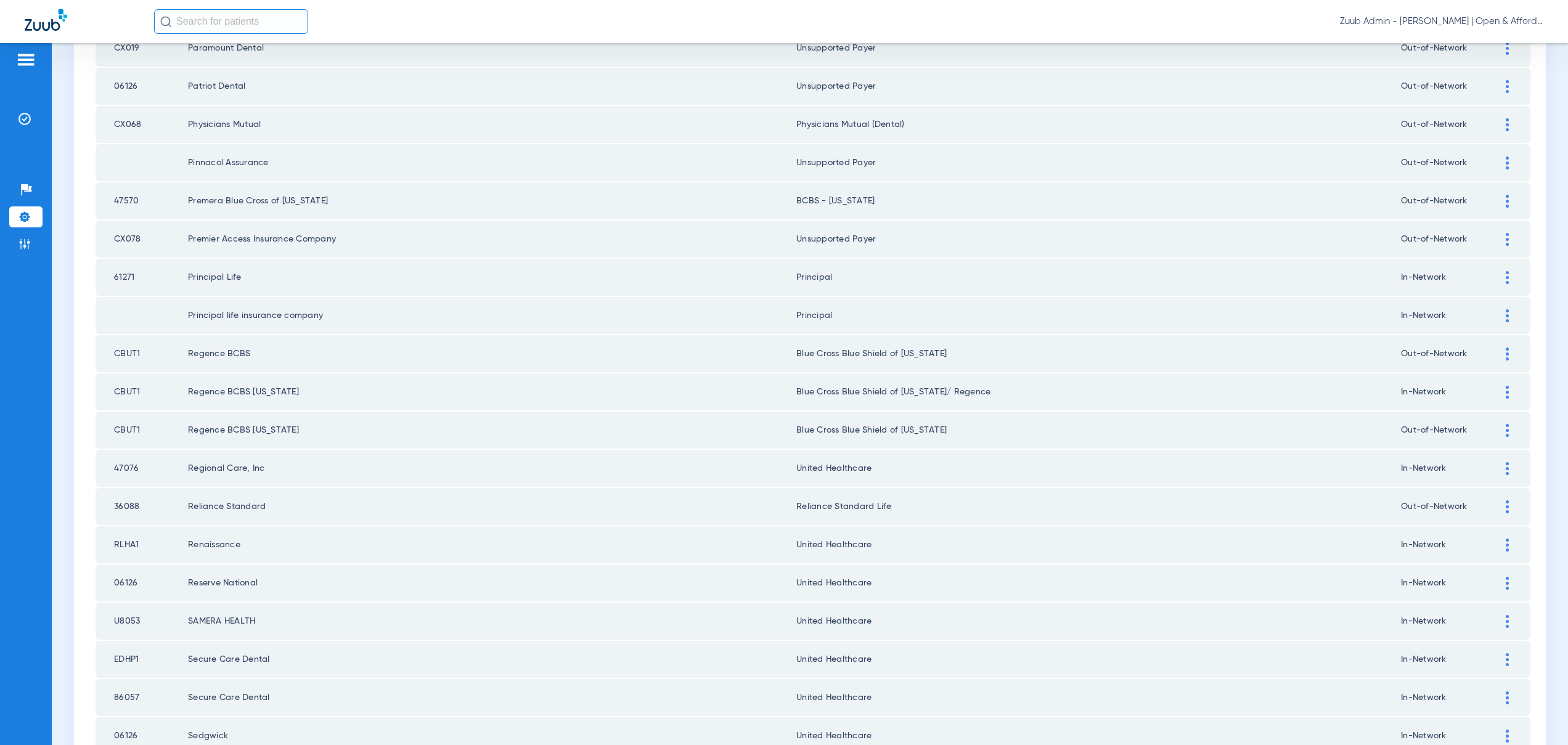
scroll to position [346, 0]
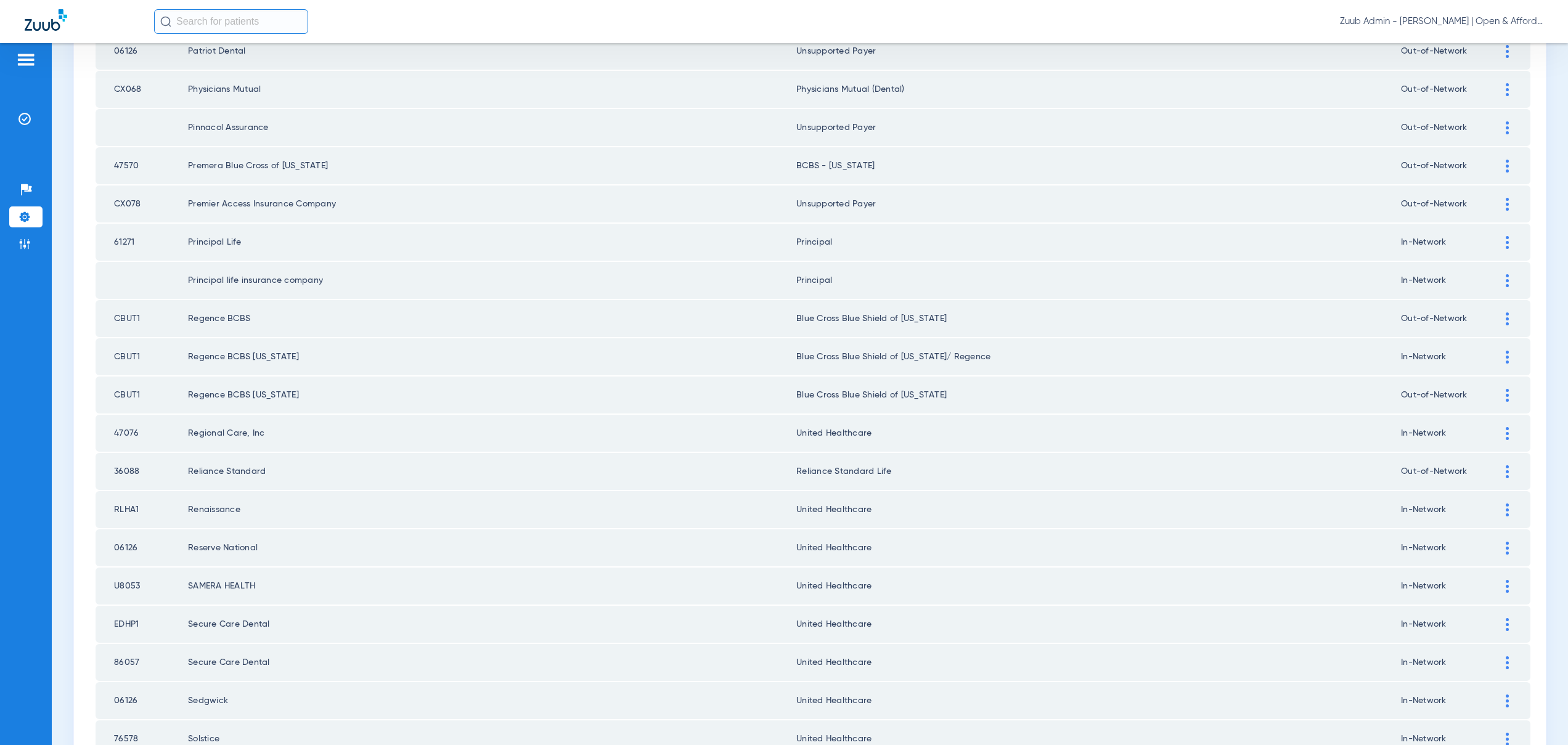
drag, startPoint x: 111, startPoint y: 430, endPoint x: 140, endPoint y: 432, distance: 29.1
click at [140, 432] on td "47076" at bounding box center [142, 433] width 93 height 37
copy td "47076"
click at [594, 419] on td "Regional Care, Inc" at bounding box center [492, 433] width 608 height 37
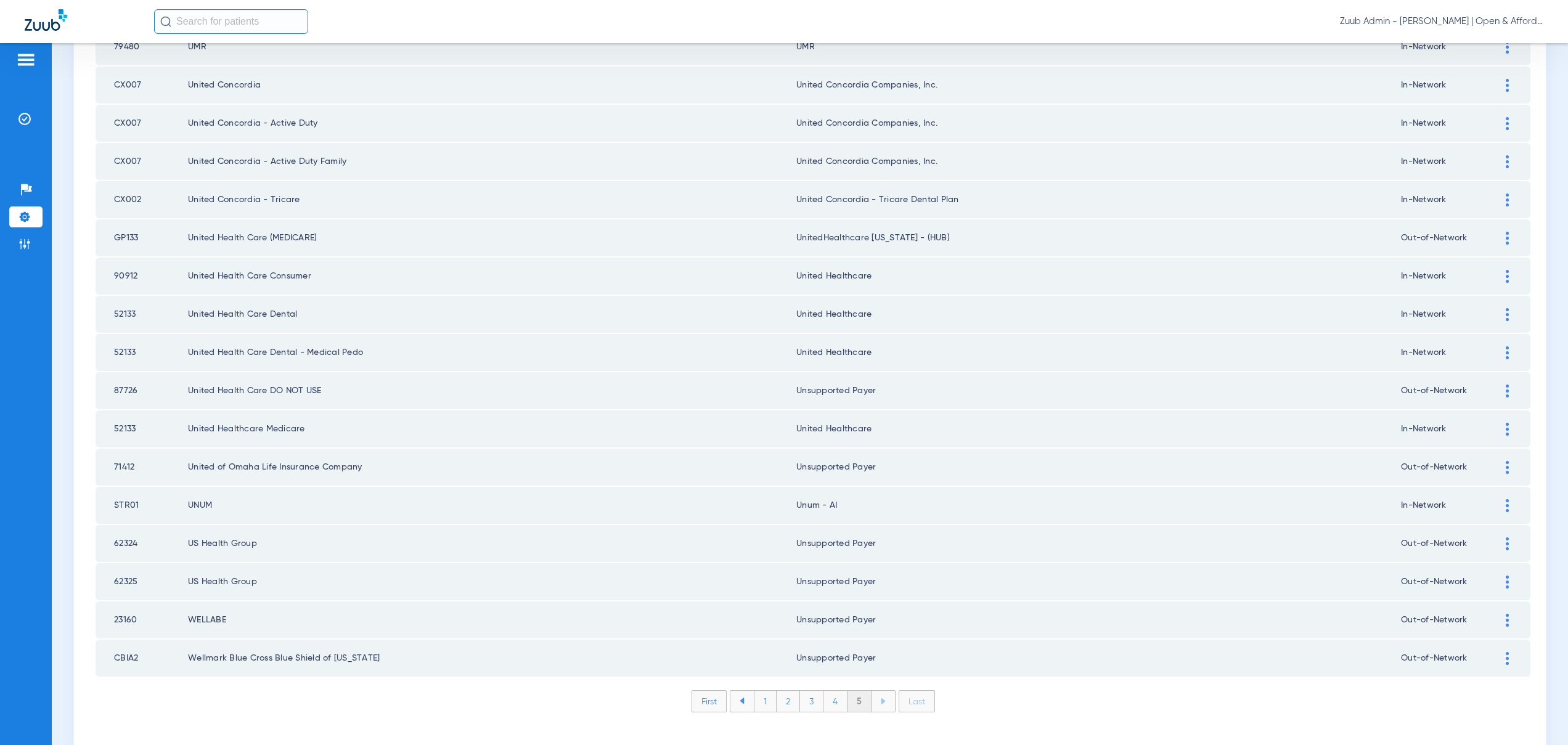
scroll to position [1368, 0]
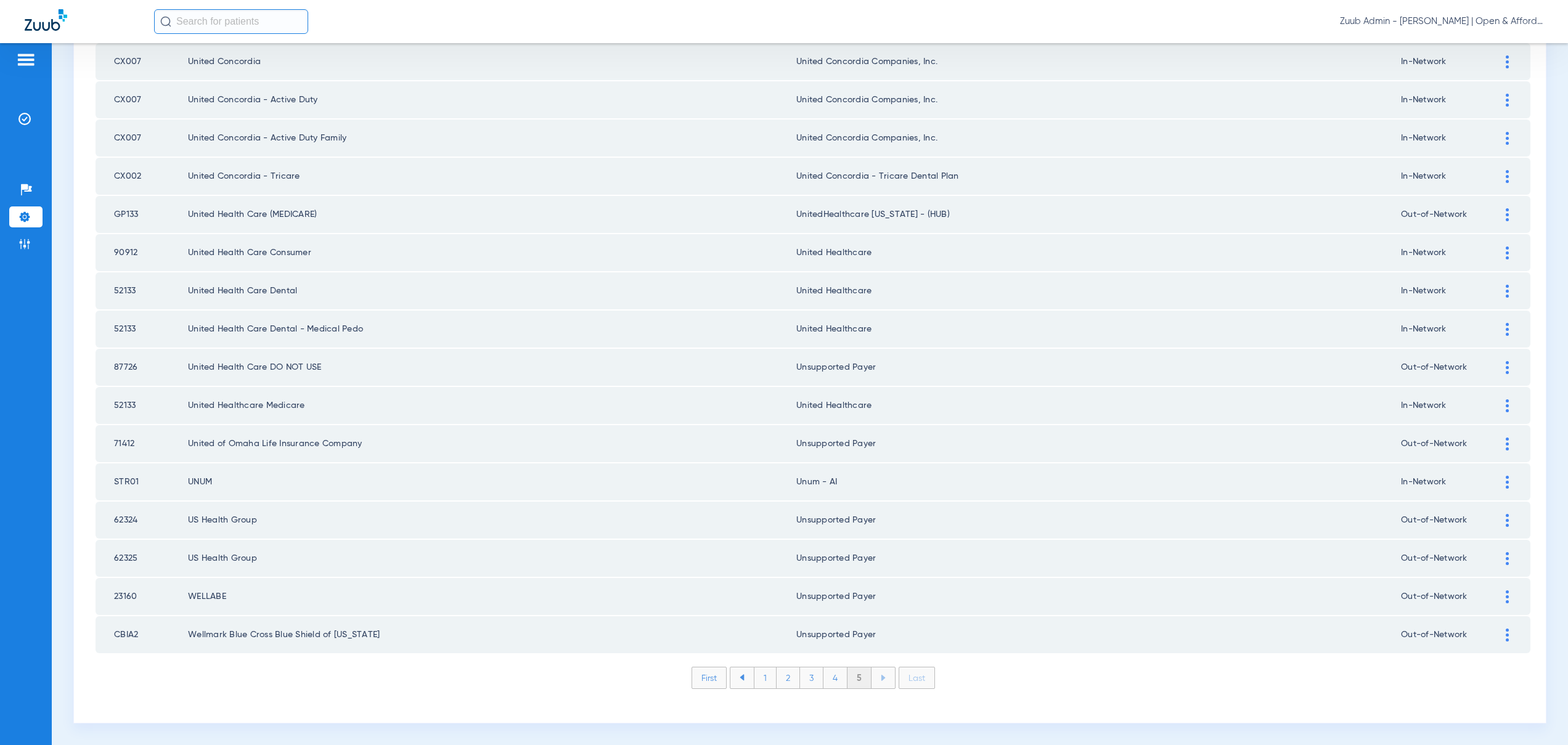
click at [758, 680] on li "1" at bounding box center [765, 678] width 23 height 21
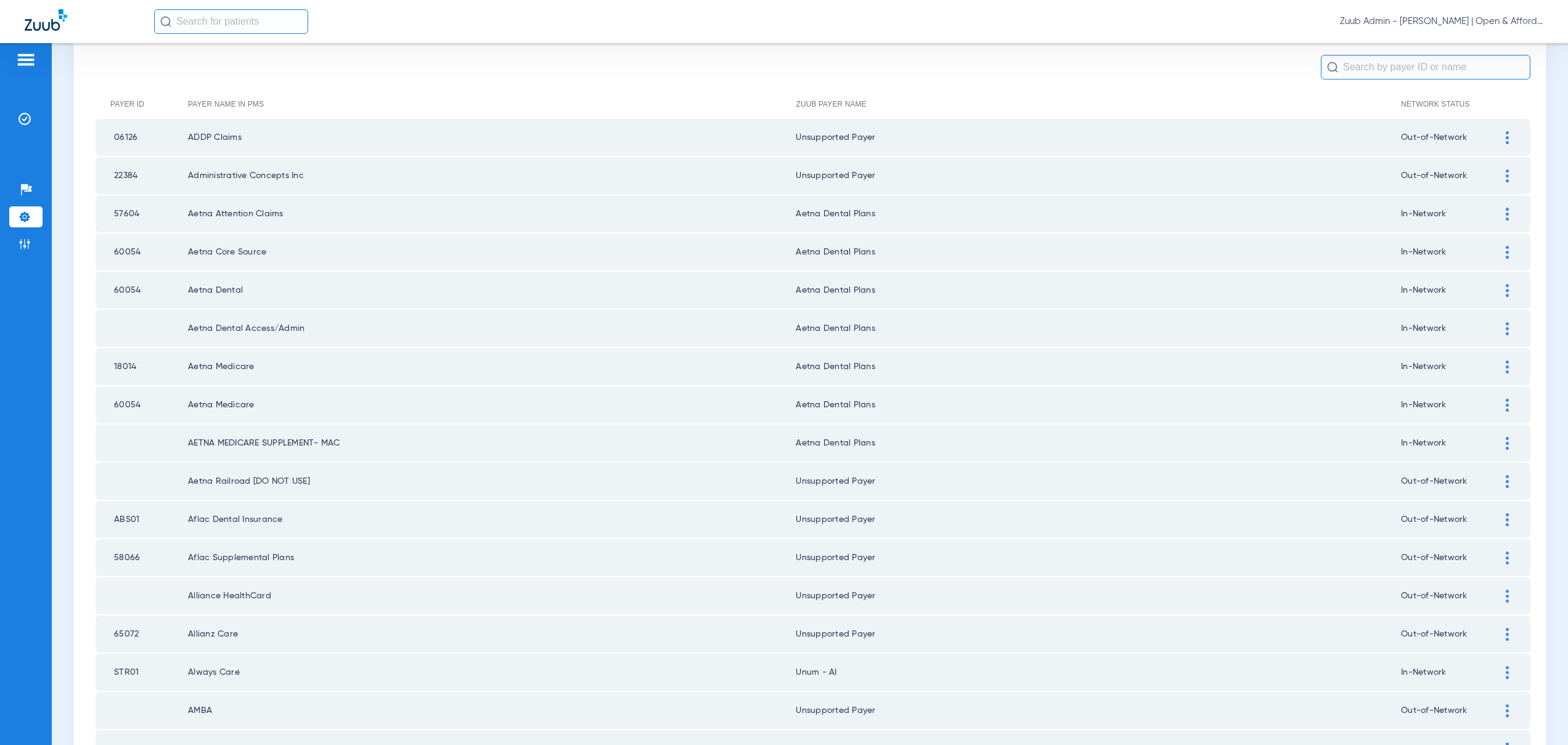
scroll to position [0, 0]
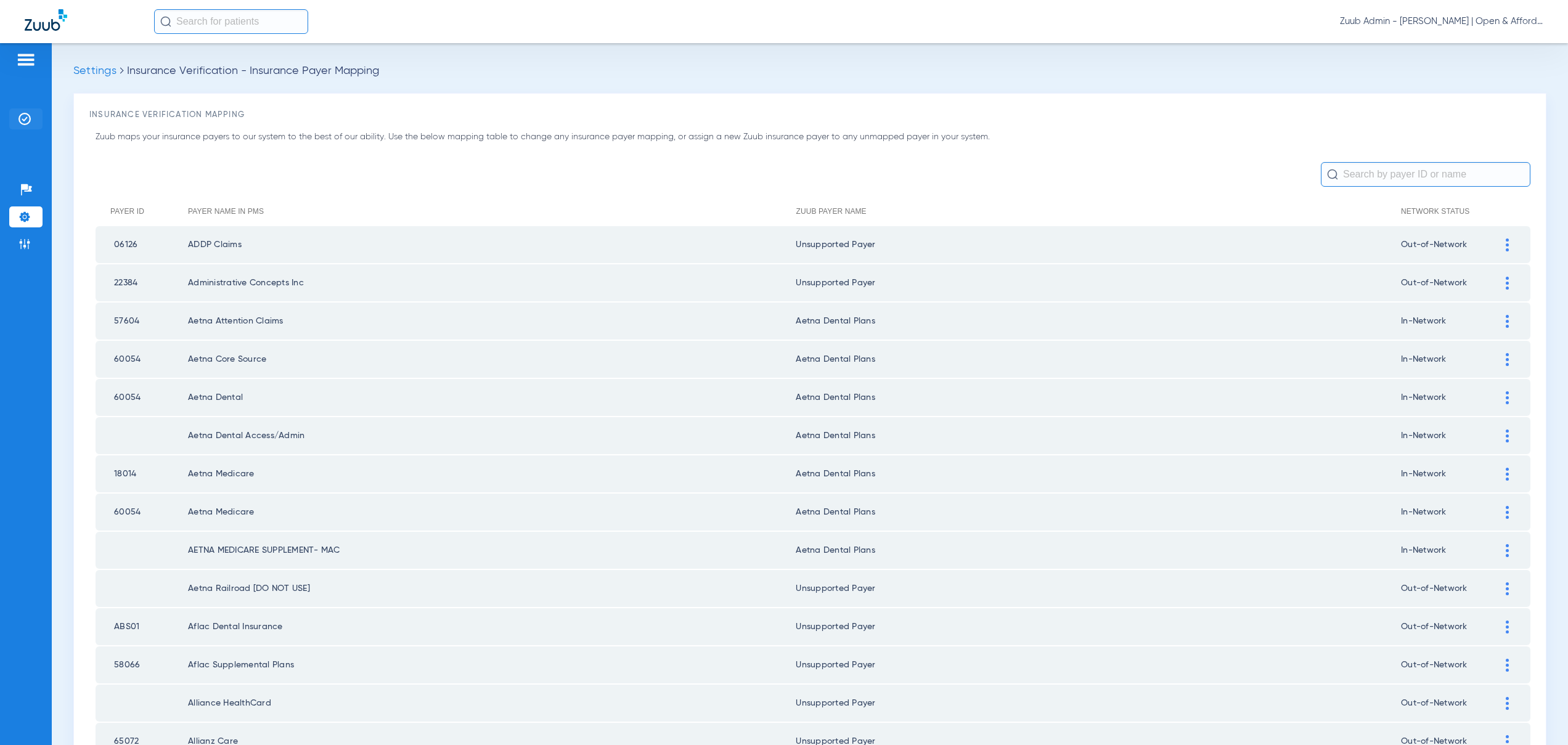
click at [21, 117] on img at bounding box center [25, 119] width 12 height 12
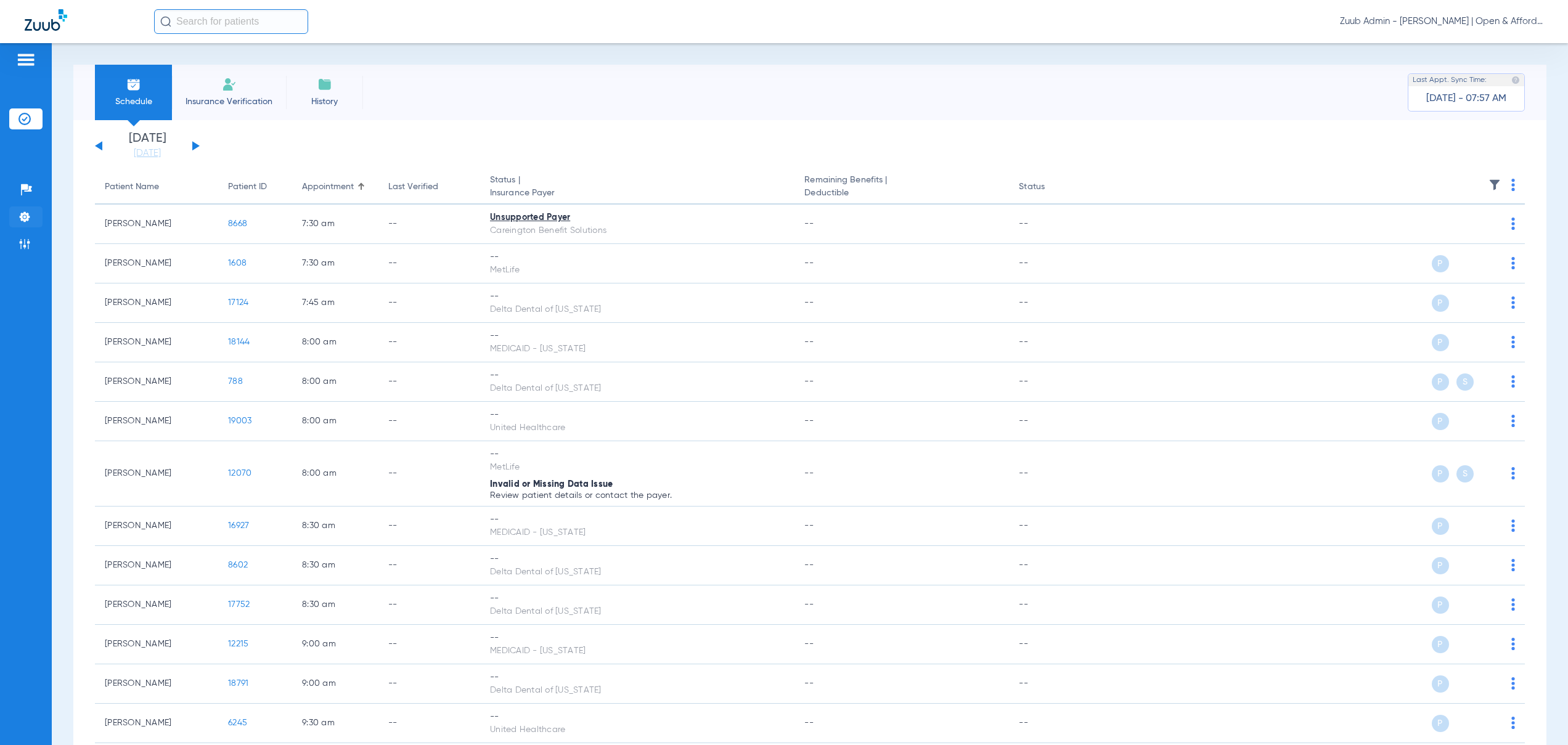
click at [27, 214] on img at bounding box center [25, 217] width 12 height 12
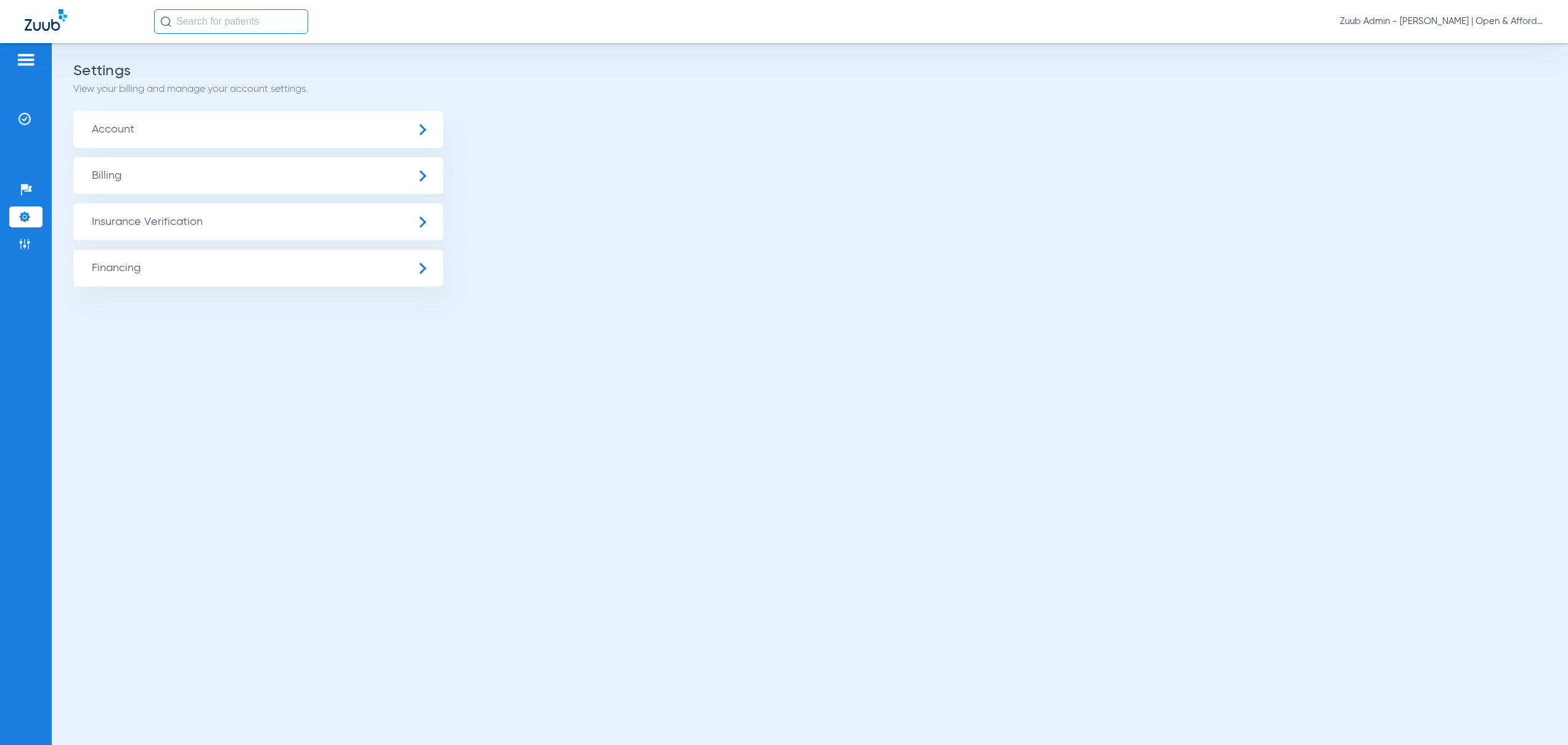
click at [187, 216] on span "Insurance Verification" at bounding box center [258, 222] width 370 height 37
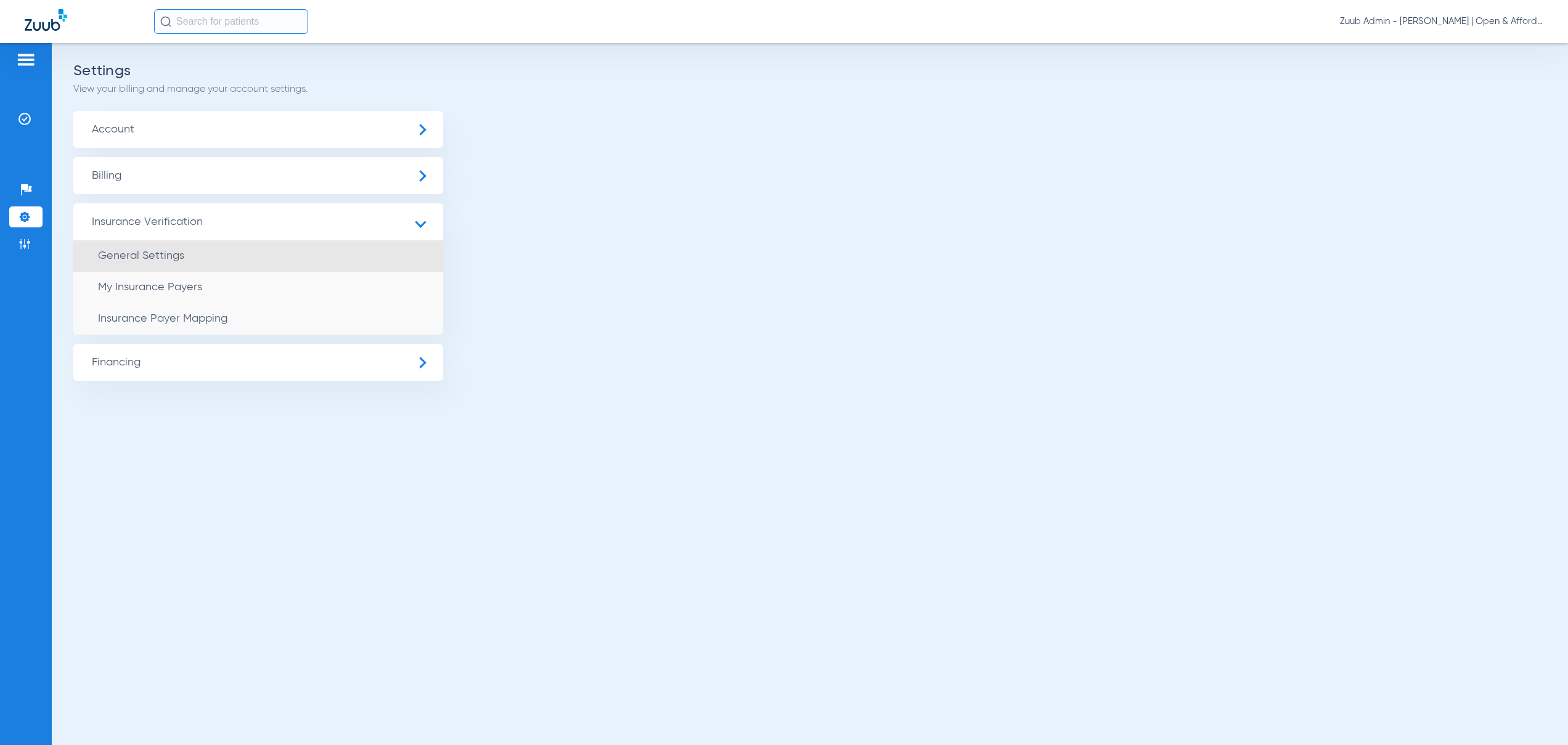
click at [179, 254] on span "General Settings" at bounding box center [141, 256] width 87 height 11
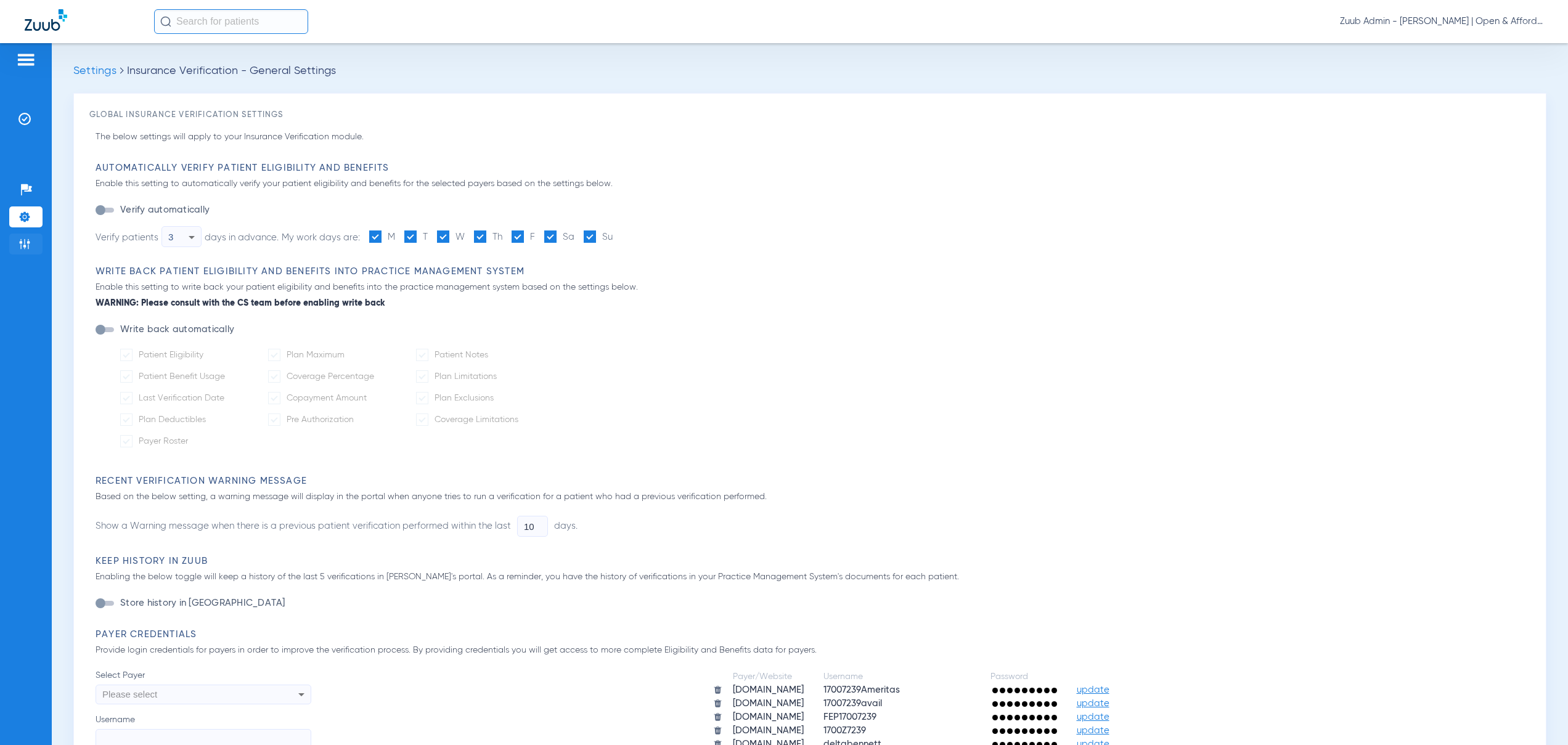
click at [35, 244] on li "Admin" at bounding box center [26, 244] width 33 height 21
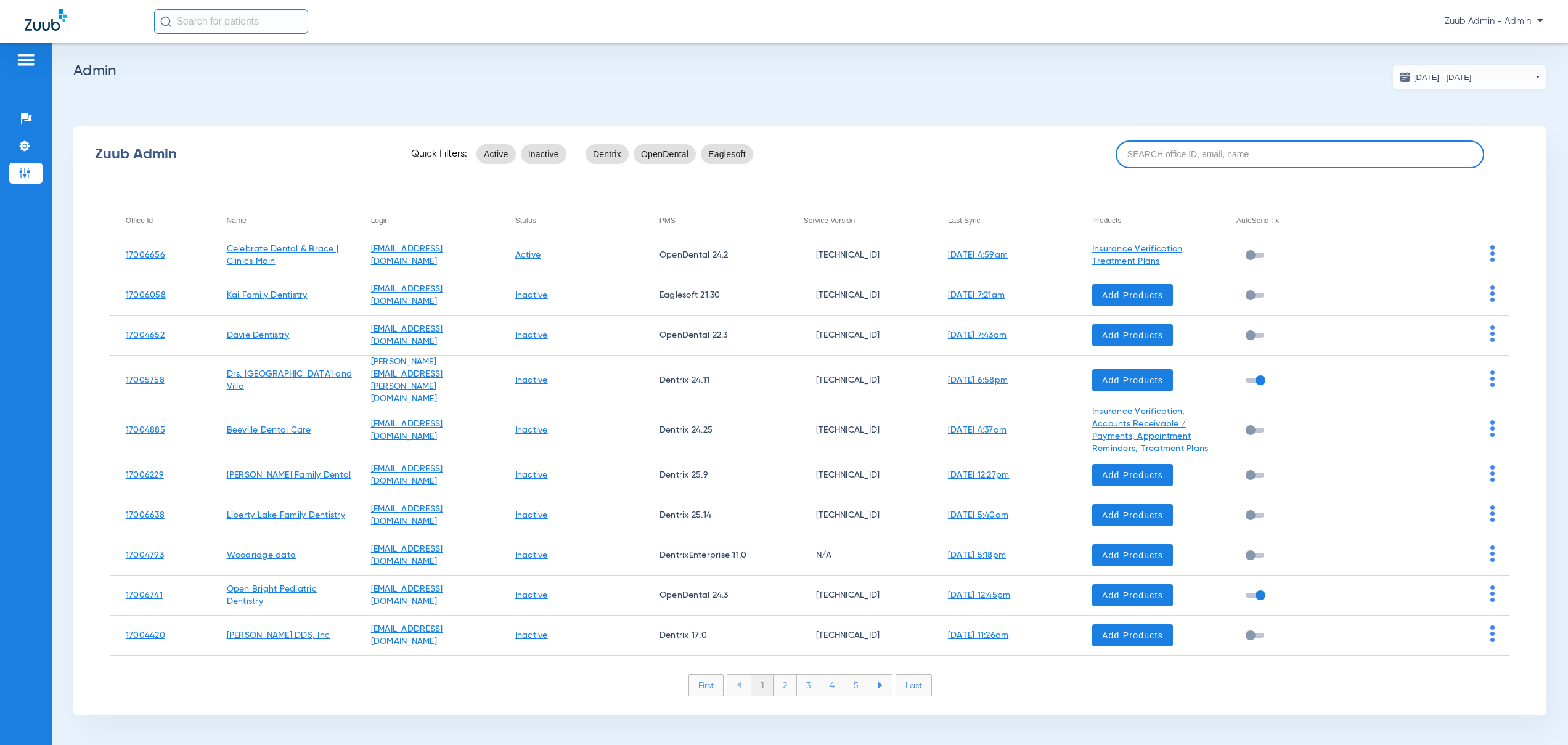
click at [1198, 151] on input at bounding box center [1300, 154] width 369 height 28
paste input "17007239"
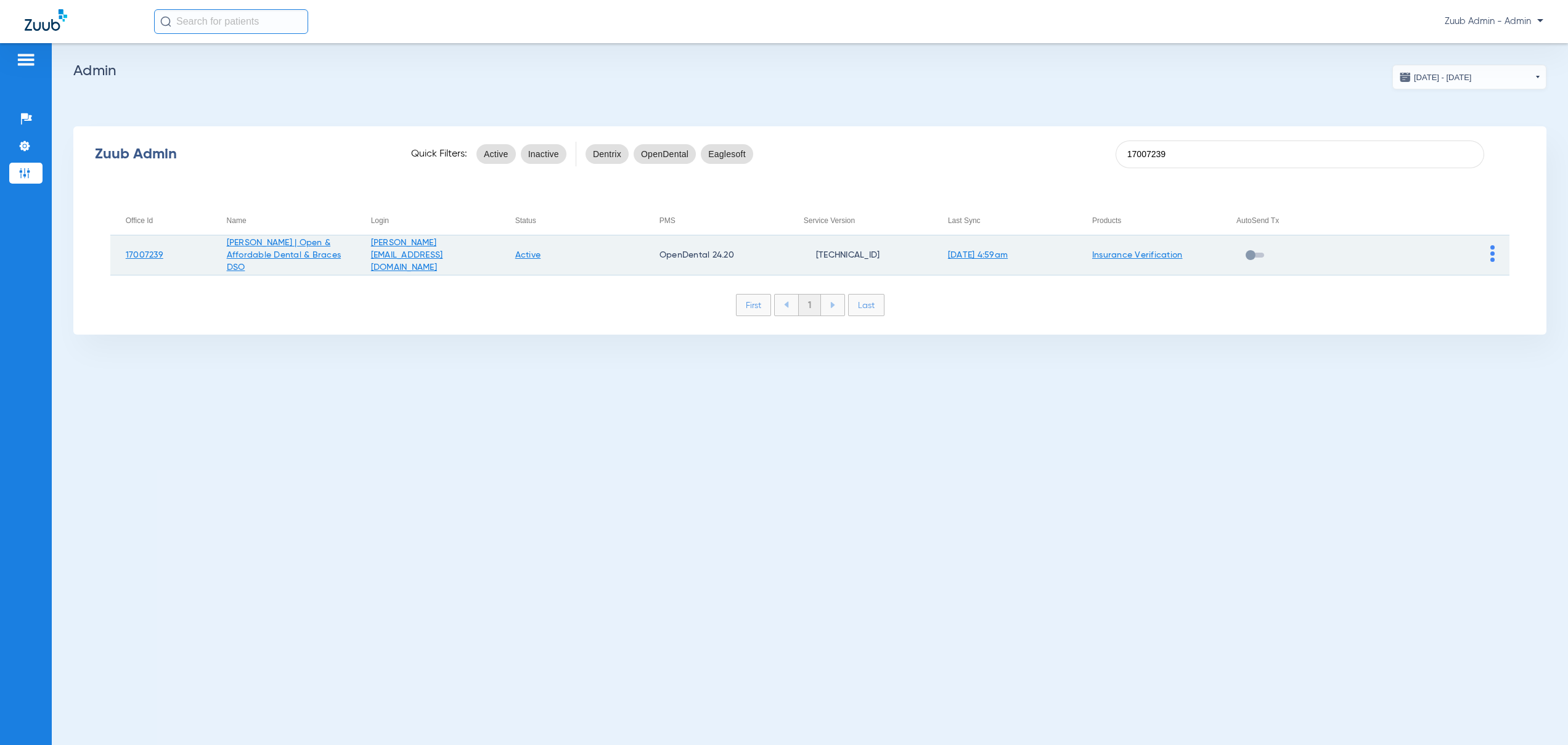
type input "17007239"
click at [1491, 253] on img at bounding box center [1492, 253] width 4 height 17
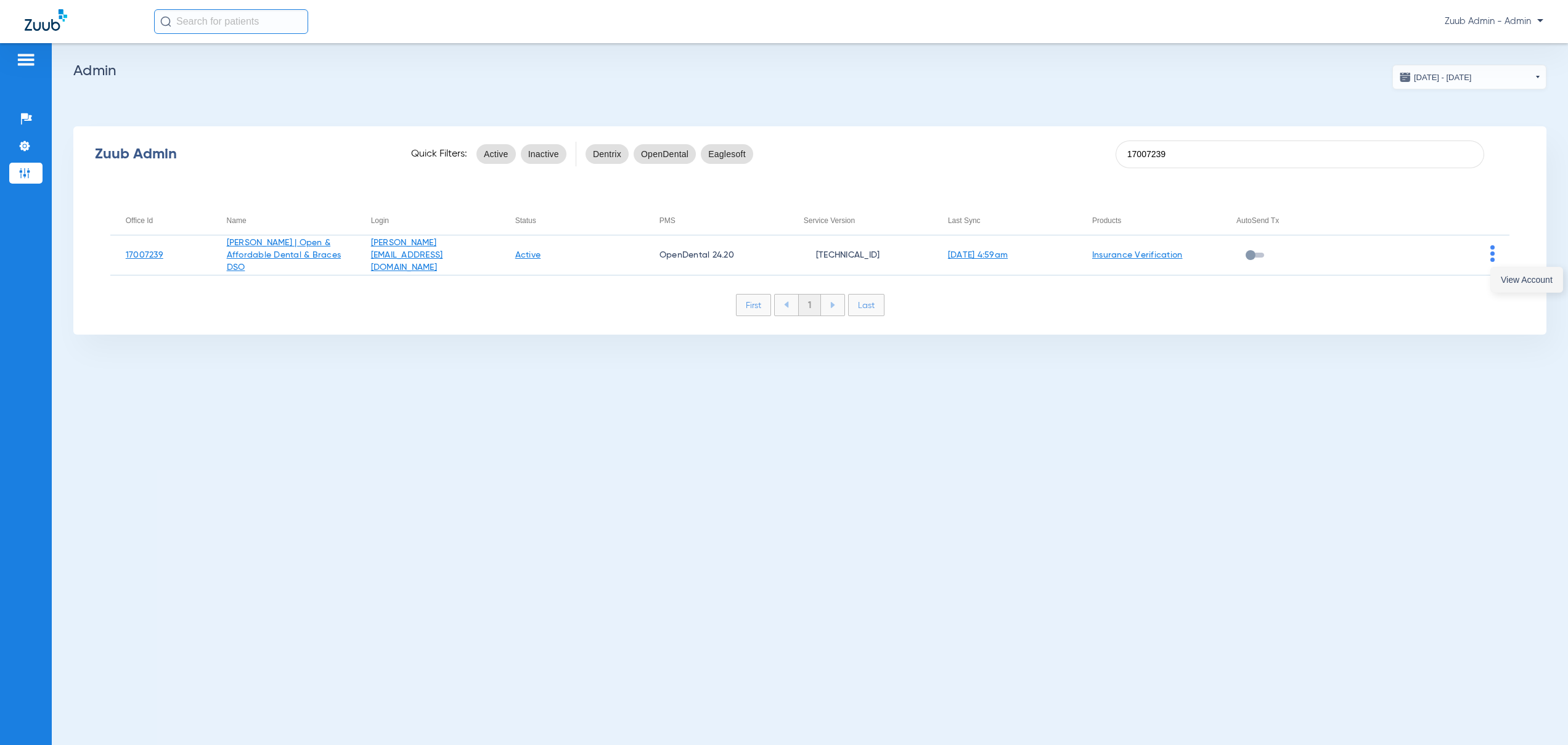
click at [1493, 279] on button "View Account" at bounding box center [1527, 280] width 72 height 25
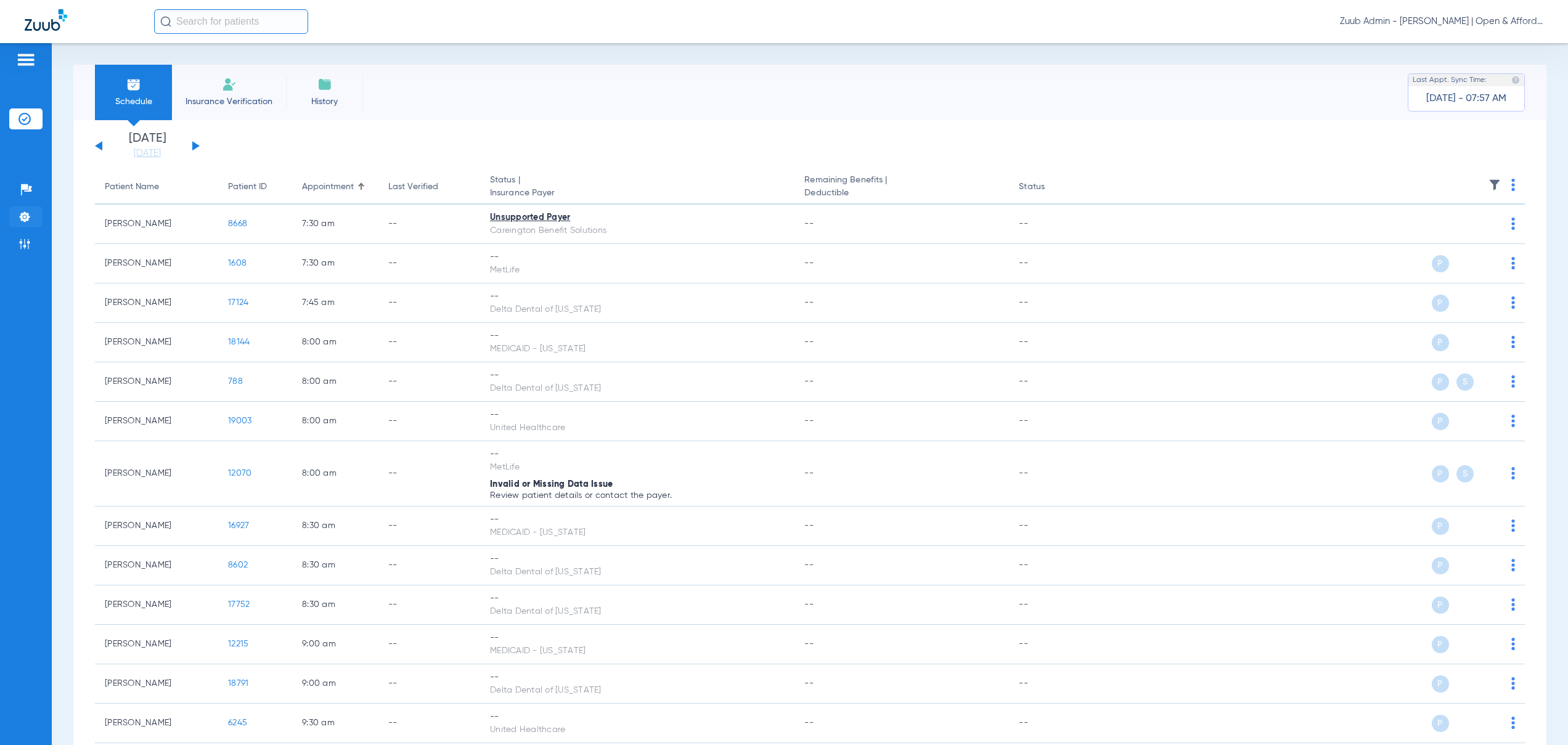
click at [20, 218] on img at bounding box center [25, 217] width 12 height 12
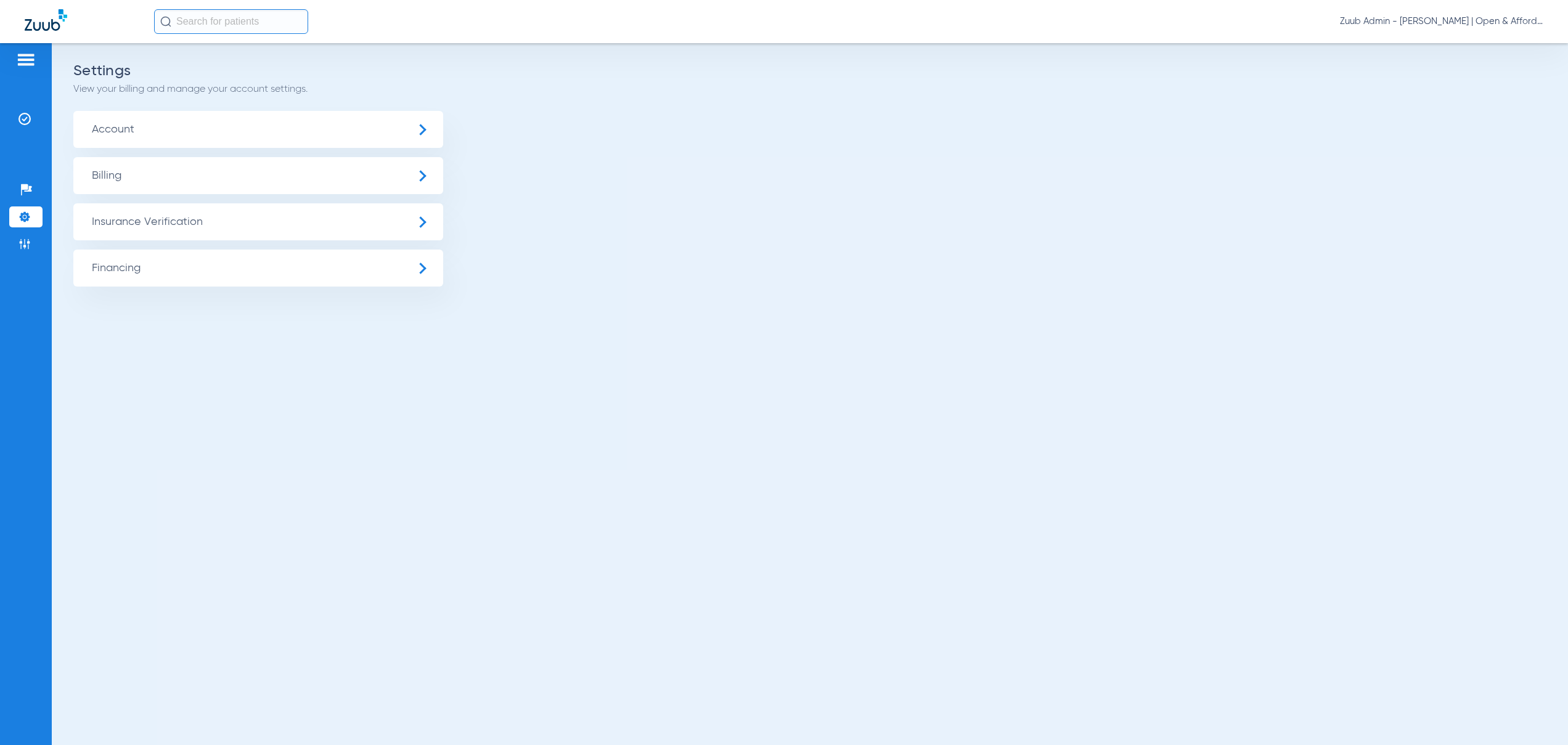
click at [158, 227] on span "Insurance Verification" at bounding box center [258, 222] width 370 height 37
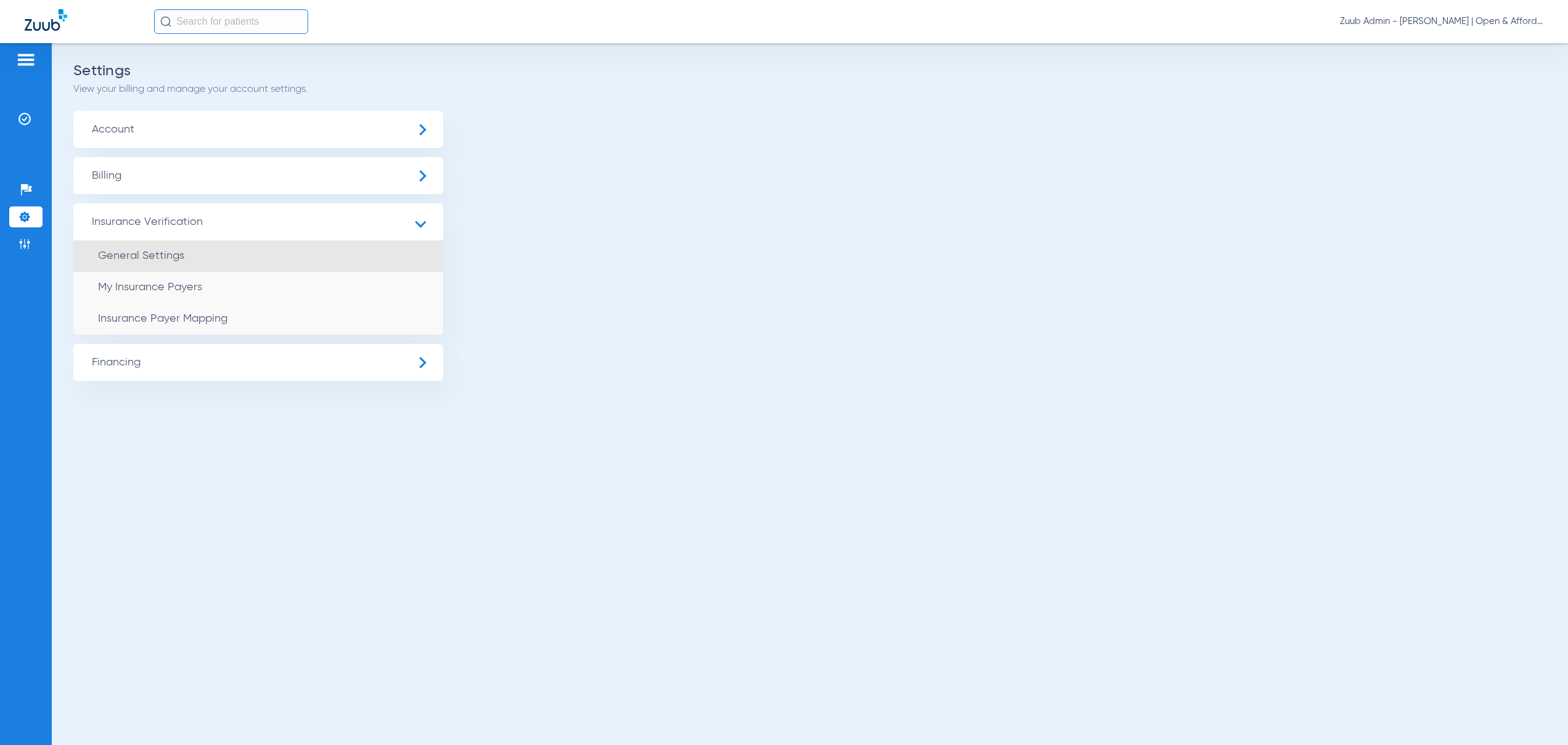
click at [158, 256] on span "General Settings" at bounding box center [141, 256] width 87 height 11
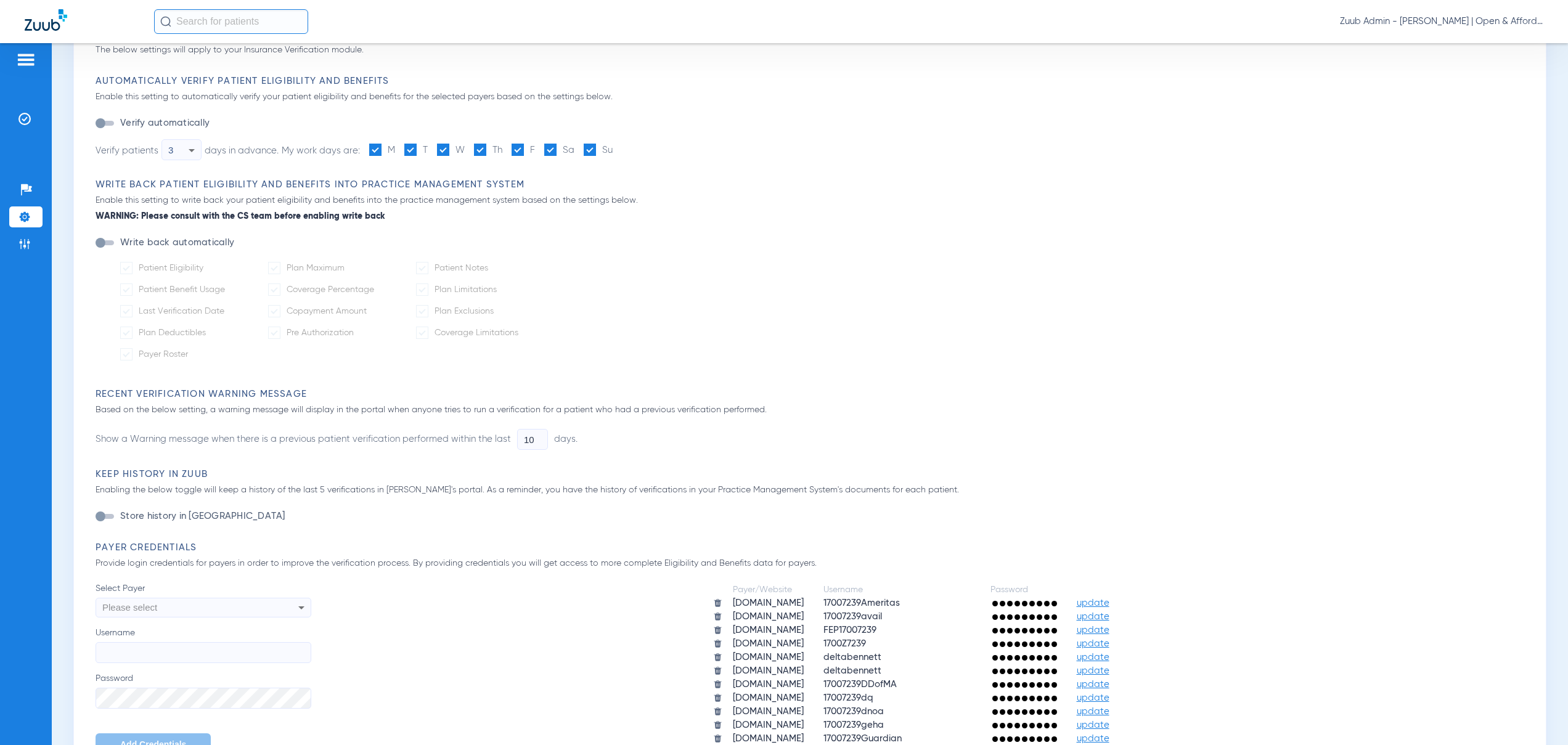
scroll to position [96, 0]
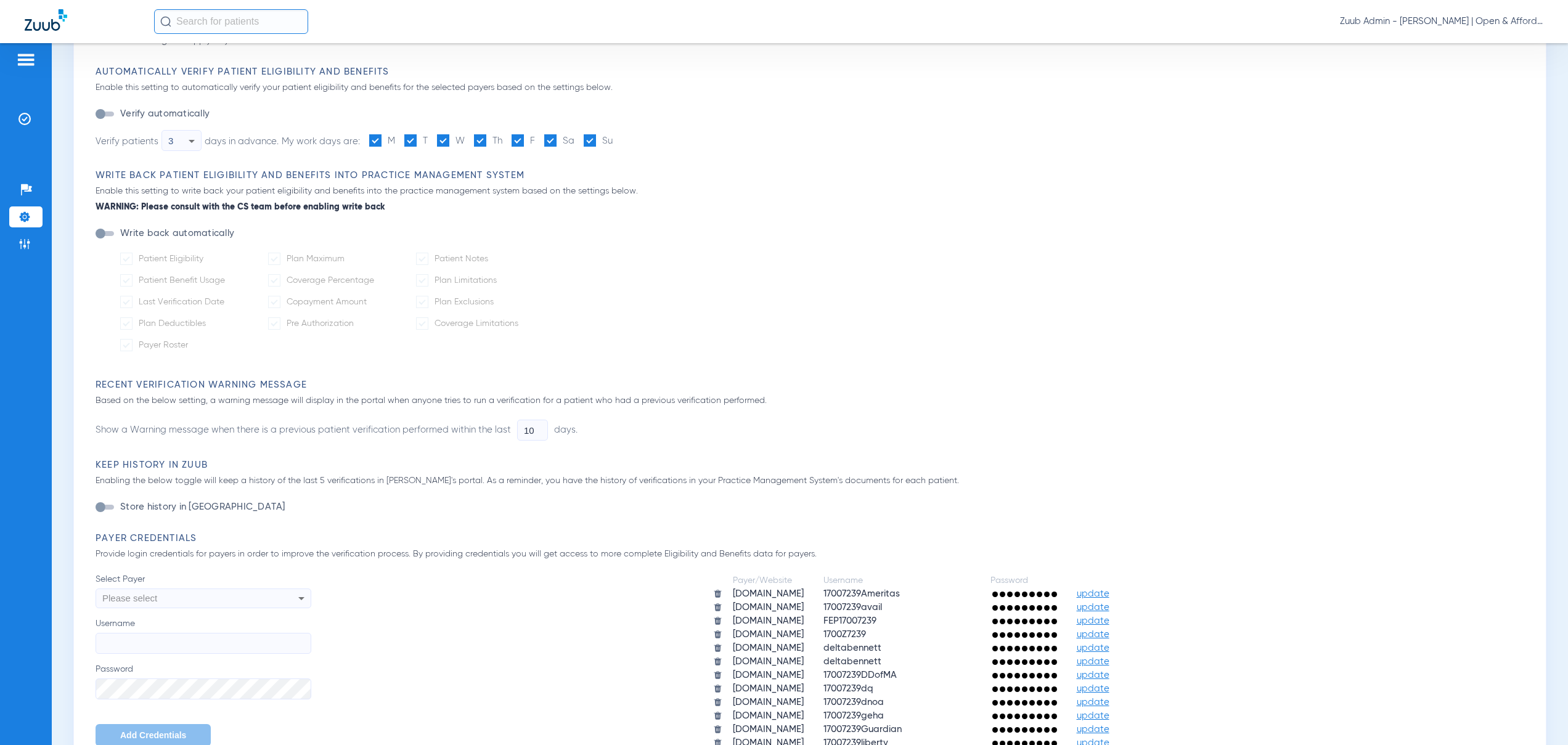
click at [20, 219] on img at bounding box center [25, 217] width 12 height 12
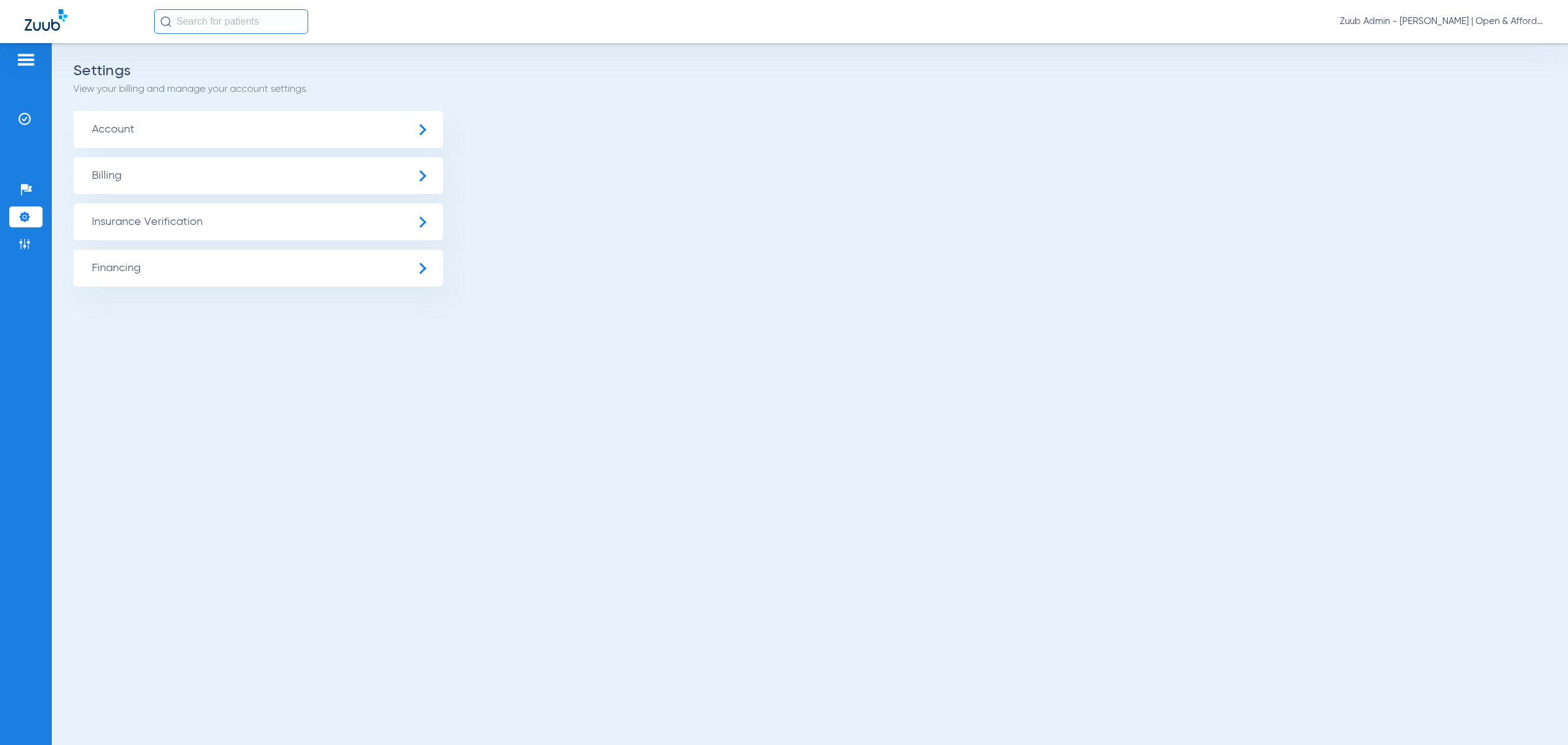
click at [241, 226] on span "Insurance Verification" at bounding box center [258, 222] width 370 height 37
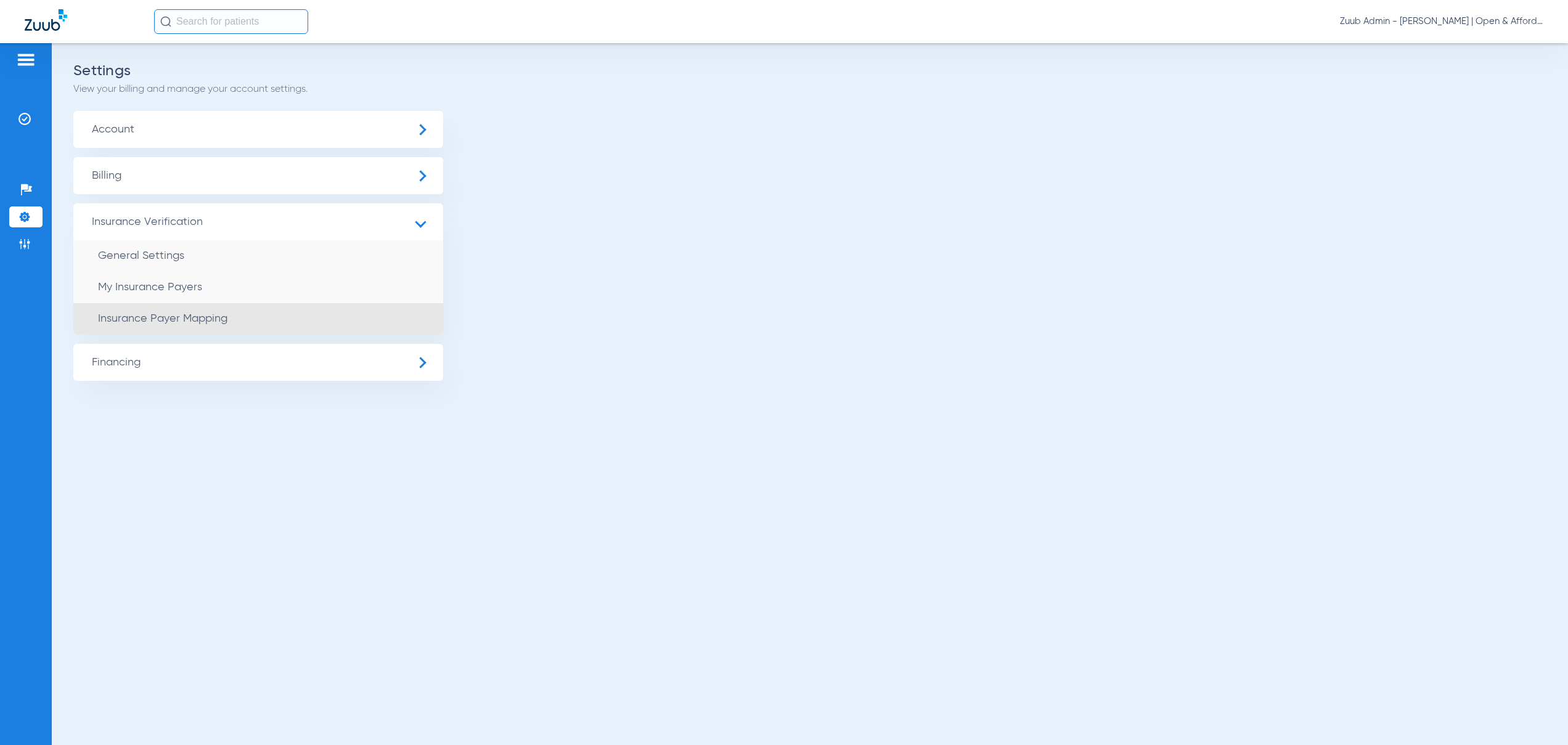
click at [230, 323] on li "Insurance Payer Mapping" at bounding box center [258, 318] width 370 height 32
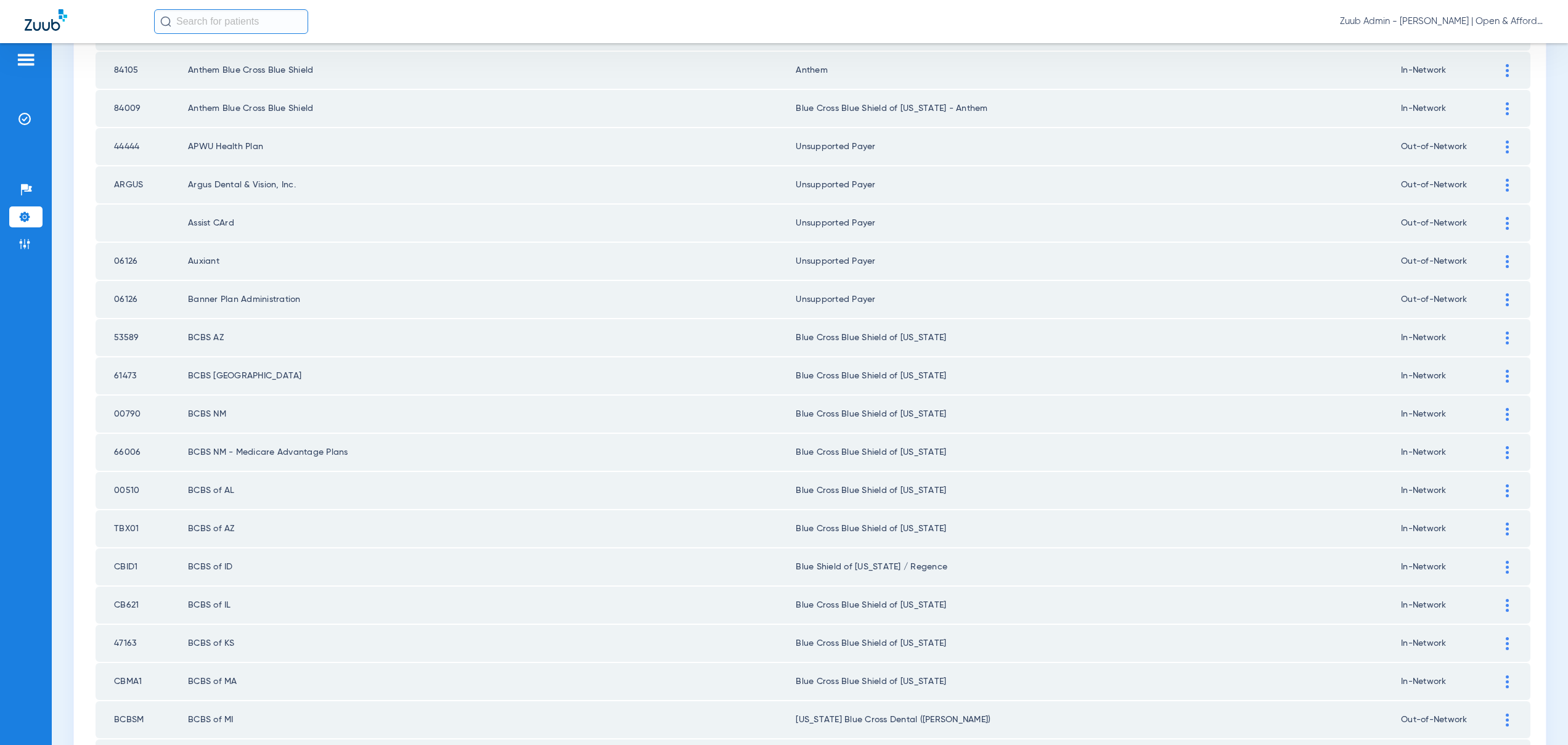
scroll to position [1482, 0]
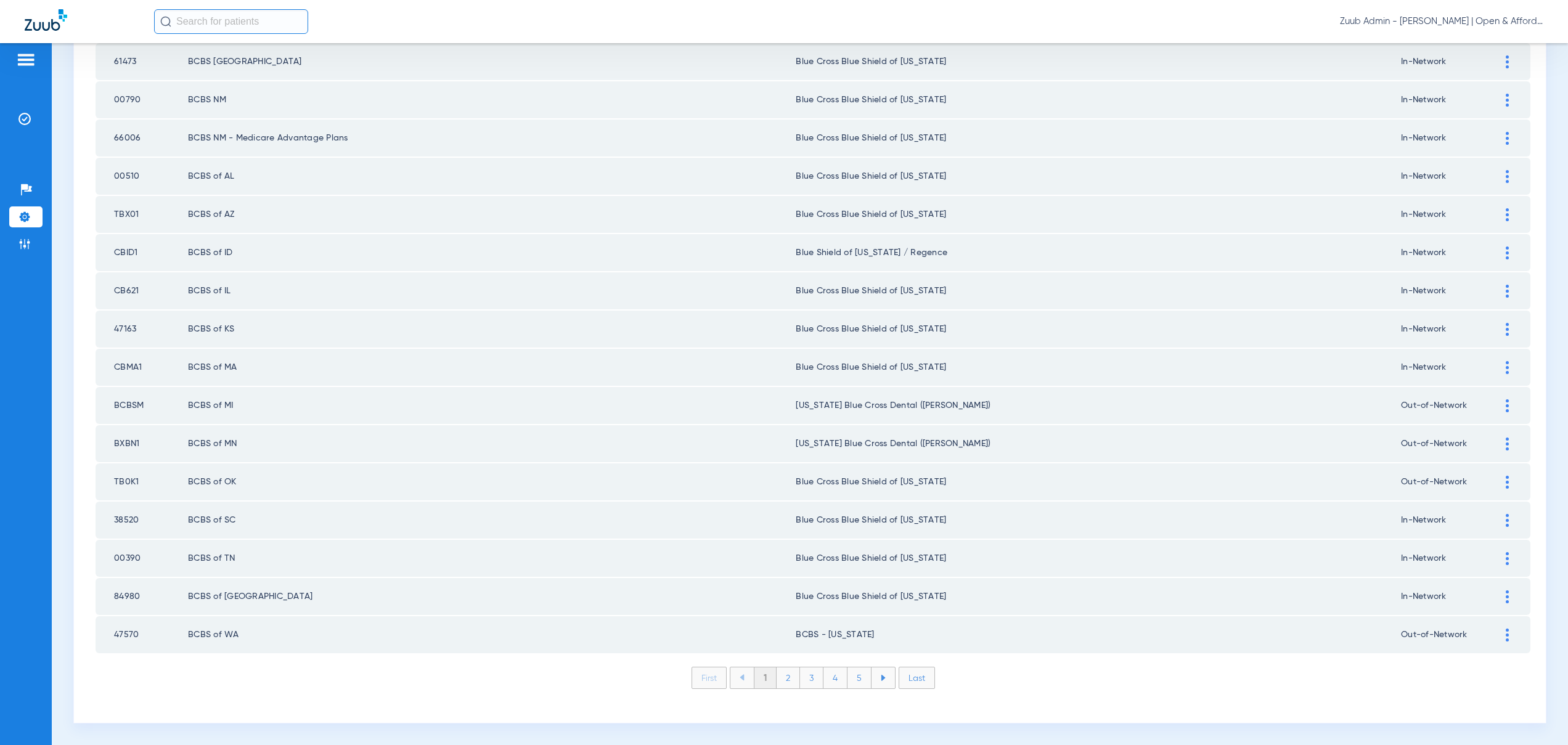
click at [788, 679] on li "2" at bounding box center [788, 678] width 23 height 21
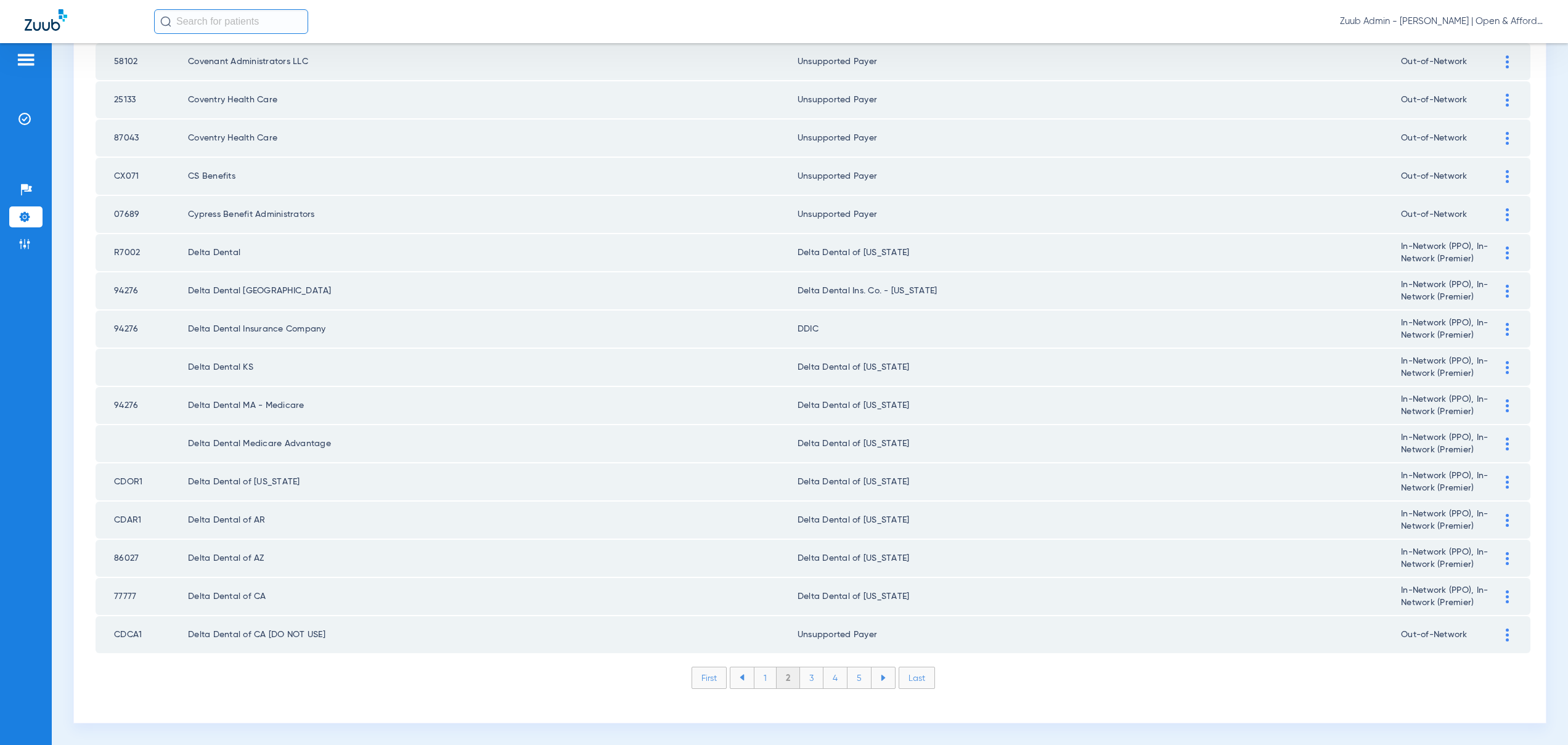
click at [810, 681] on li "3" at bounding box center [812, 678] width 23 height 21
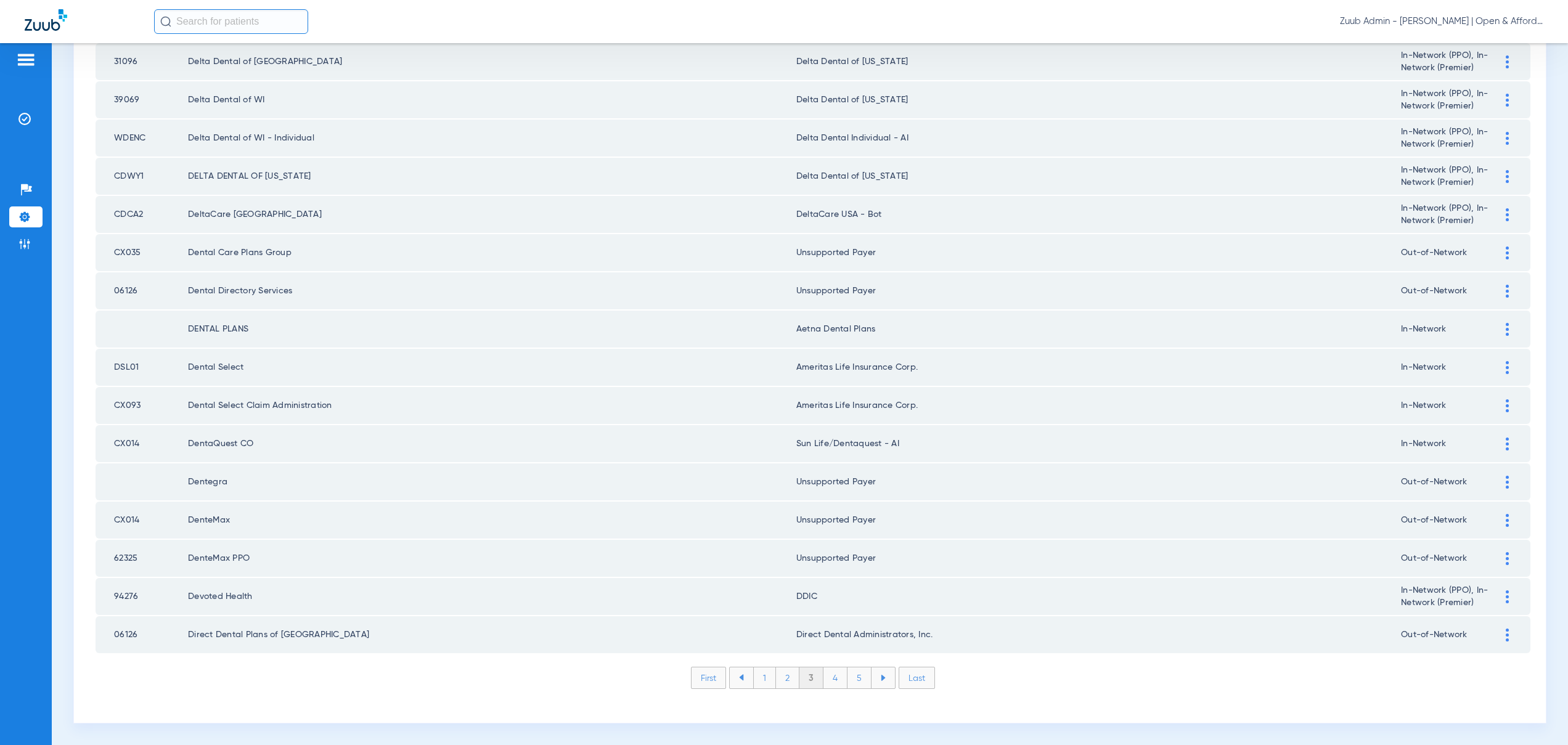
drag, startPoint x: 825, startPoint y: 687, endPoint x: 831, endPoint y: 682, distance: 7.8
click at [826, 686] on li "4" at bounding box center [835, 678] width 24 height 21
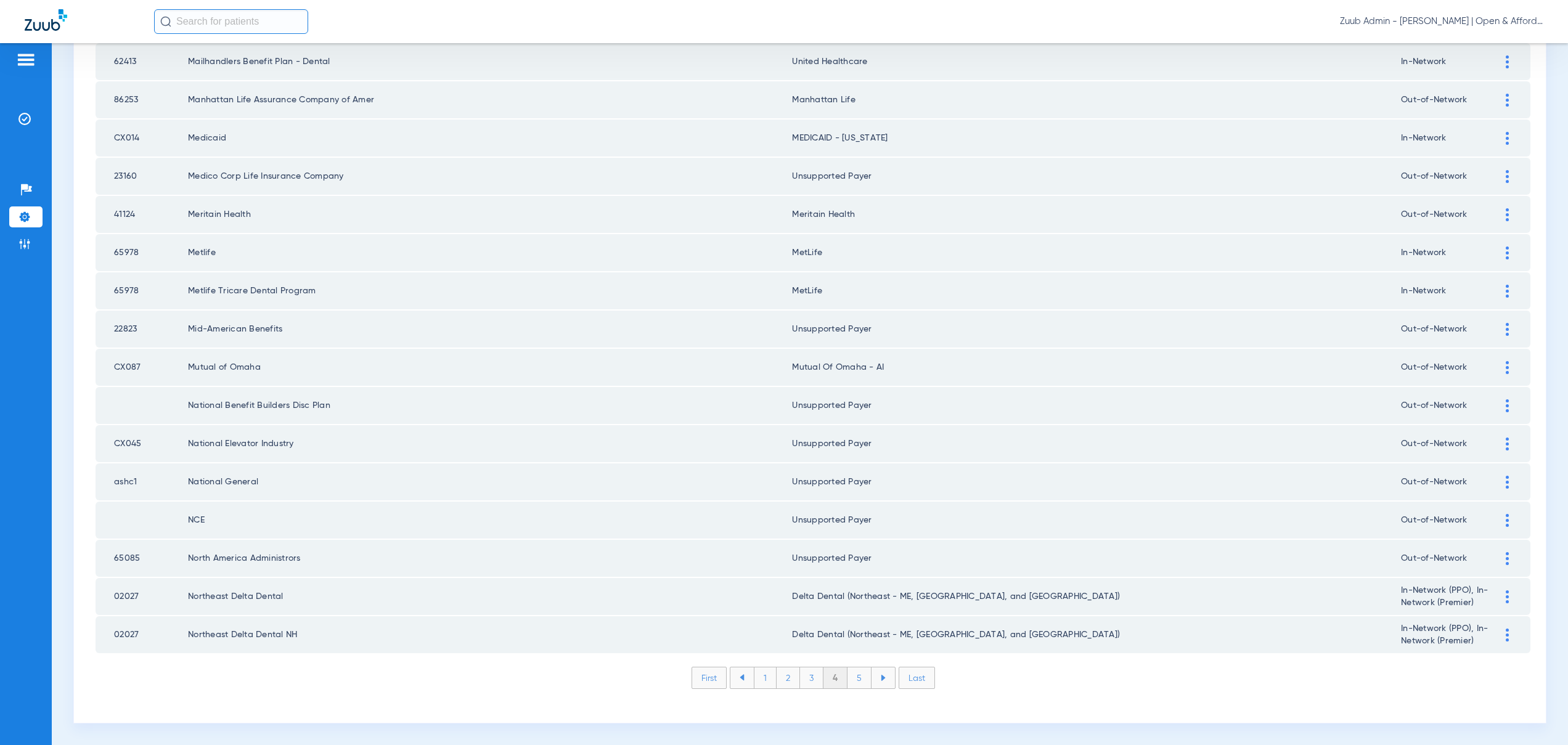
click at [853, 679] on li "5" at bounding box center [859, 678] width 24 height 21
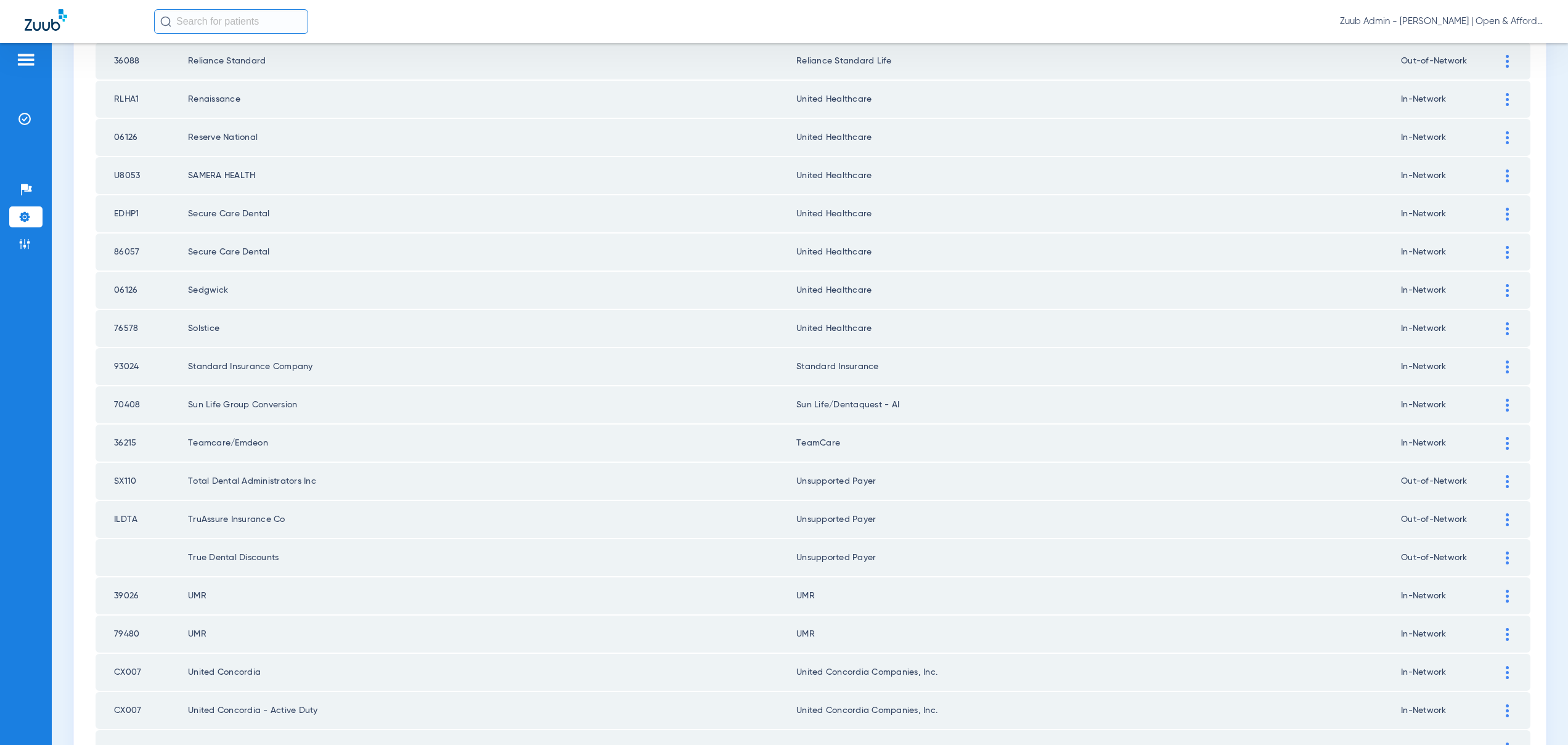
scroll to position [0, 0]
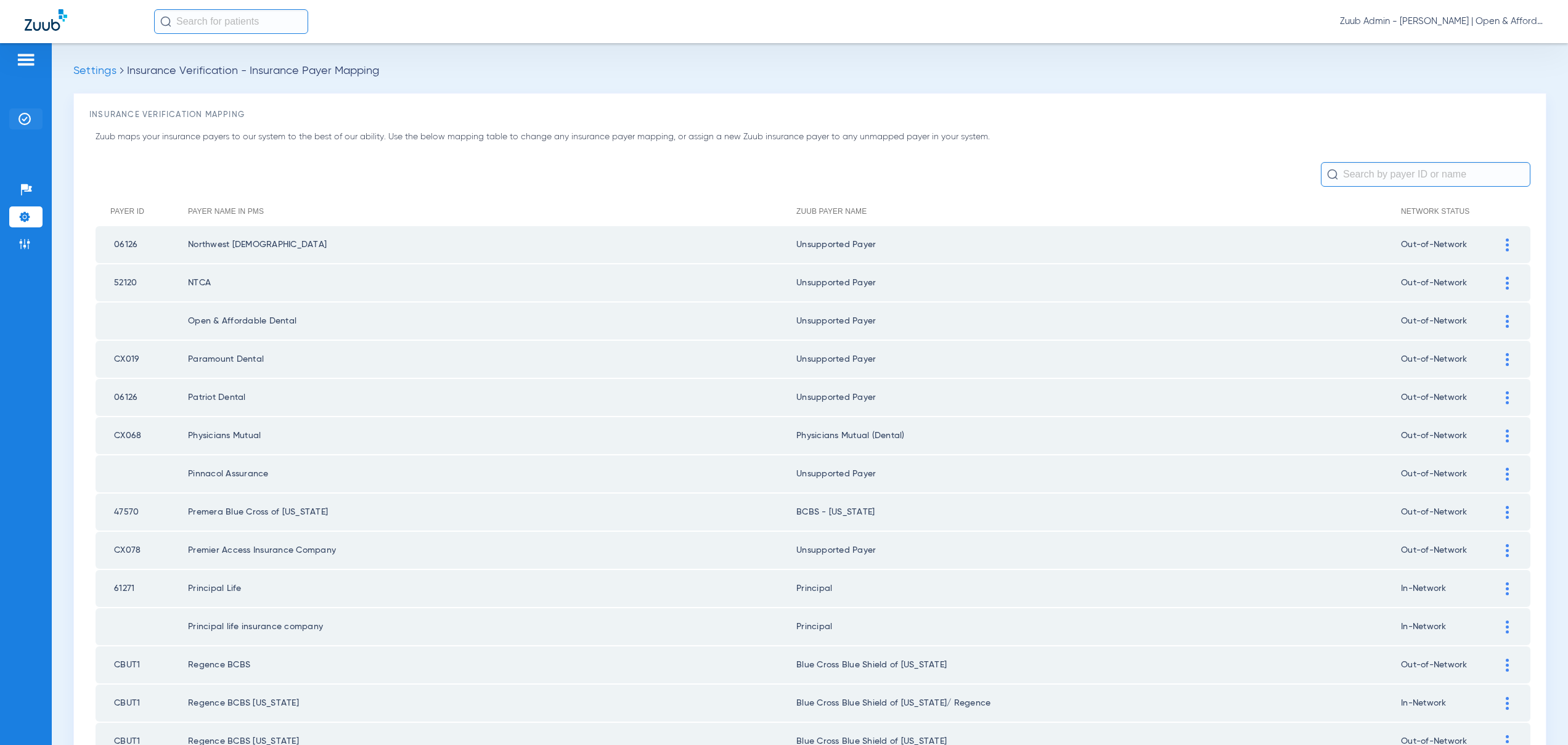
click at [29, 121] on img at bounding box center [25, 119] width 12 height 12
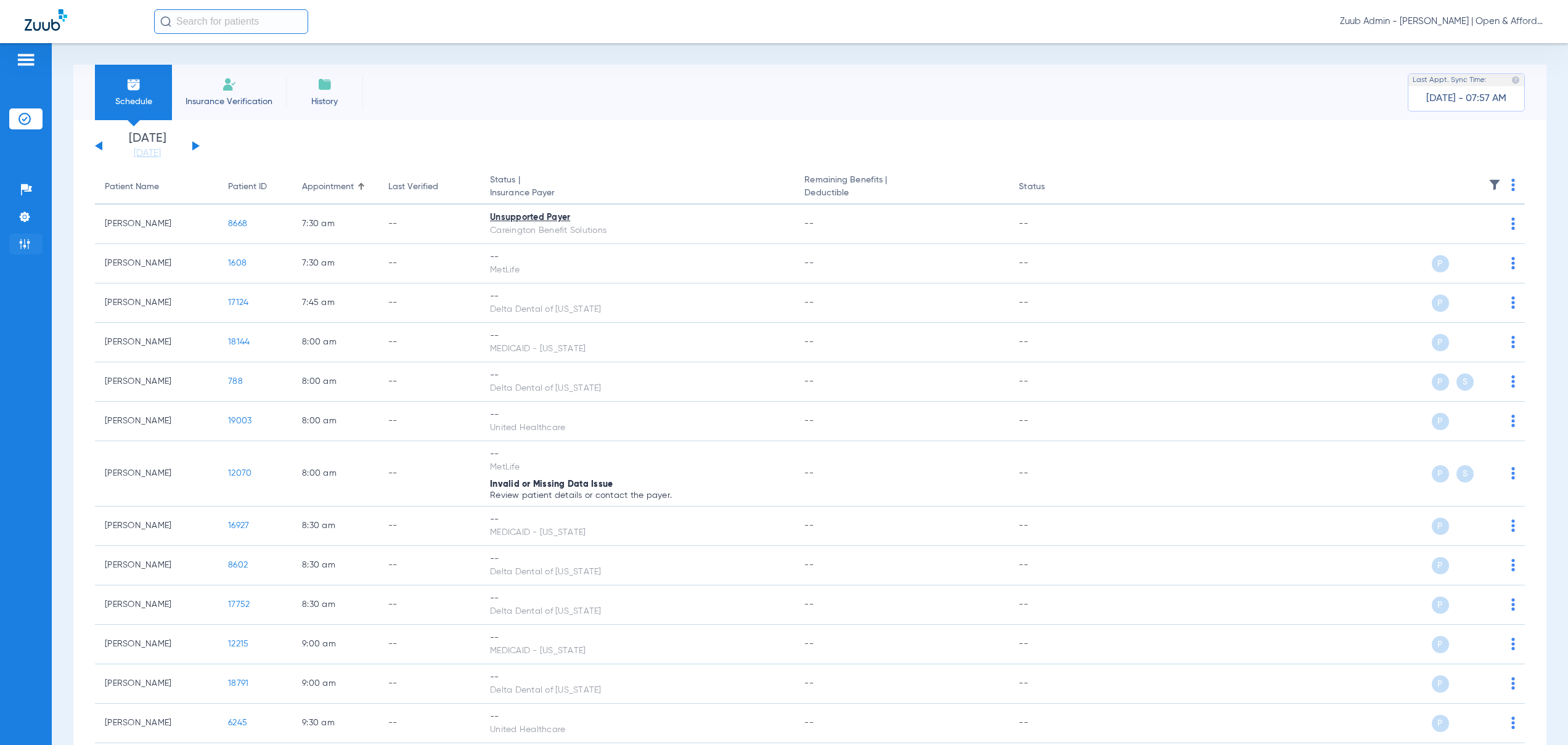
click at [23, 245] on img at bounding box center [25, 244] width 12 height 12
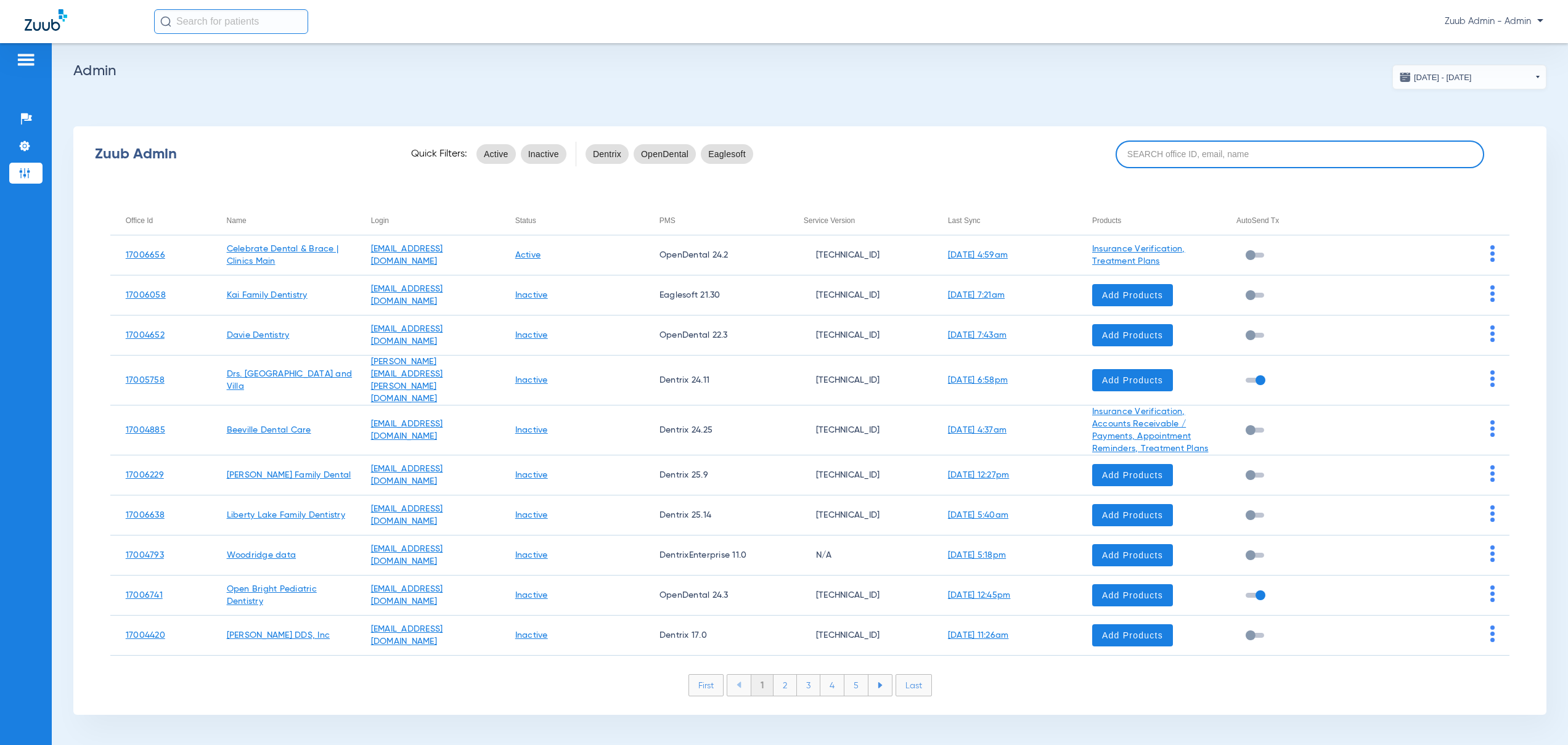
click at [1163, 156] on input at bounding box center [1300, 154] width 369 height 28
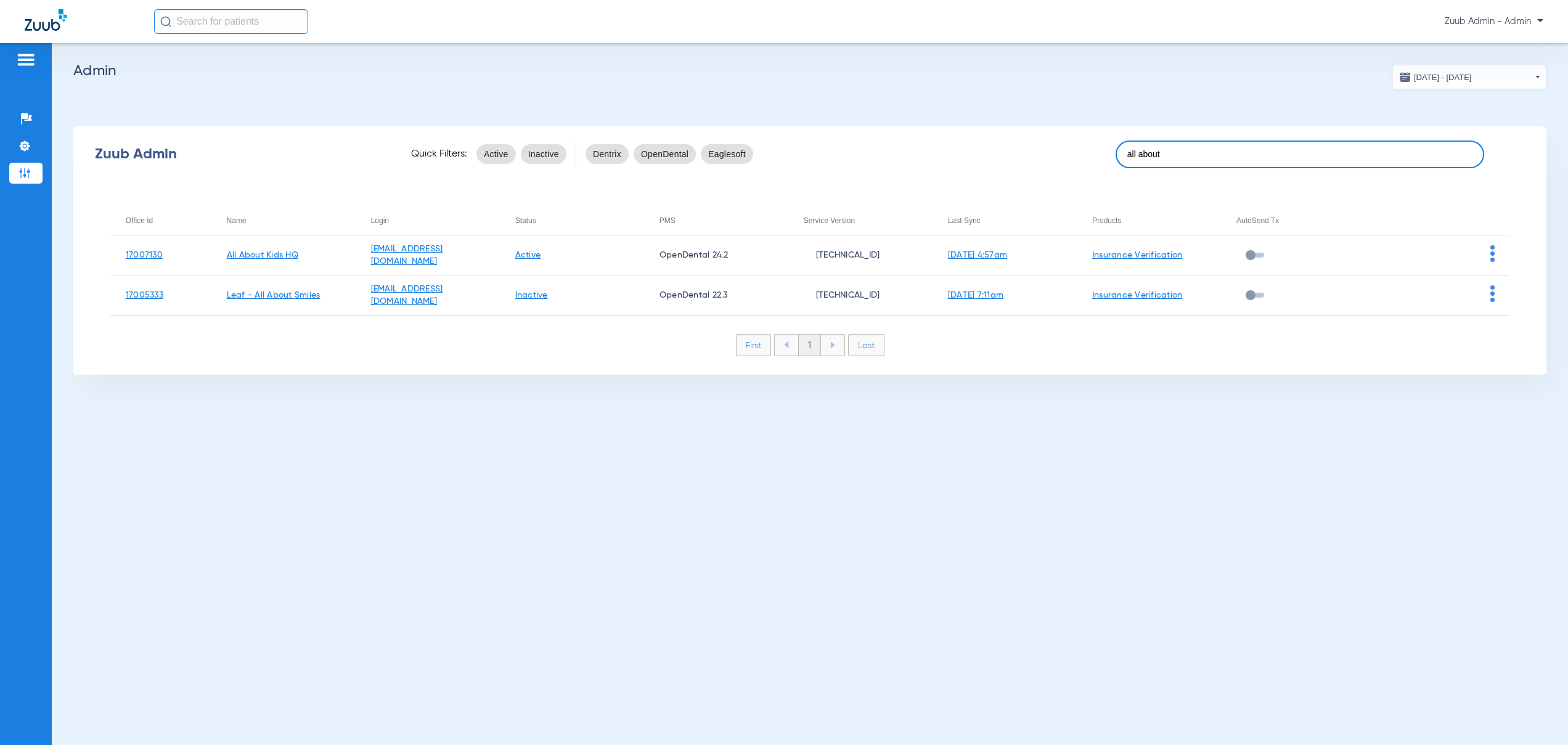
drag, startPoint x: 1165, startPoint y: 156, endPoint x: 1125, endPoint y: 153, distance: 40.1
click at [1125, 153] on input "all about" at bounding box center [1300, 154] width 369 height 28
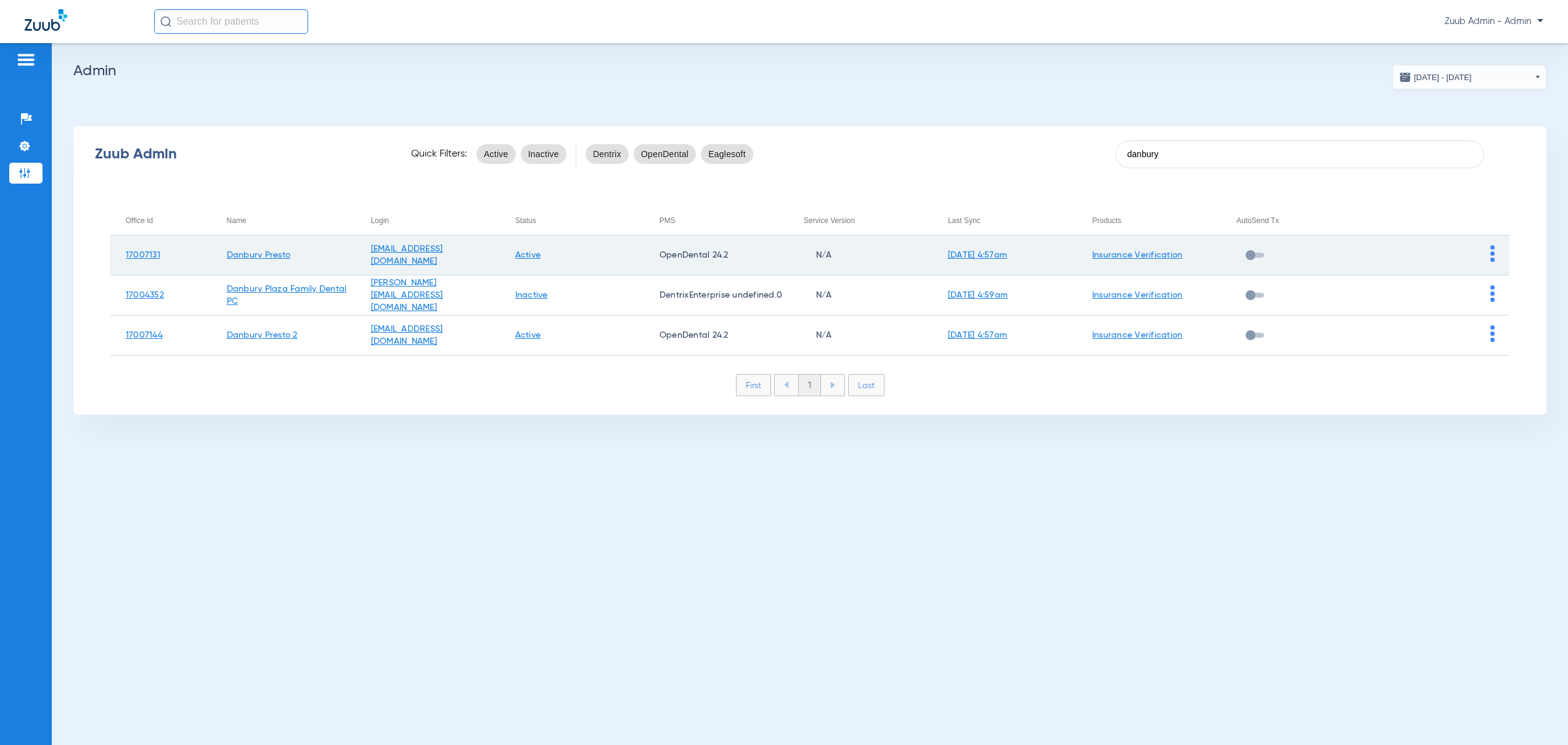
type input "danbury"
click at [1491, 255] on img at bounding box center [1492, 253] width 4 height 17
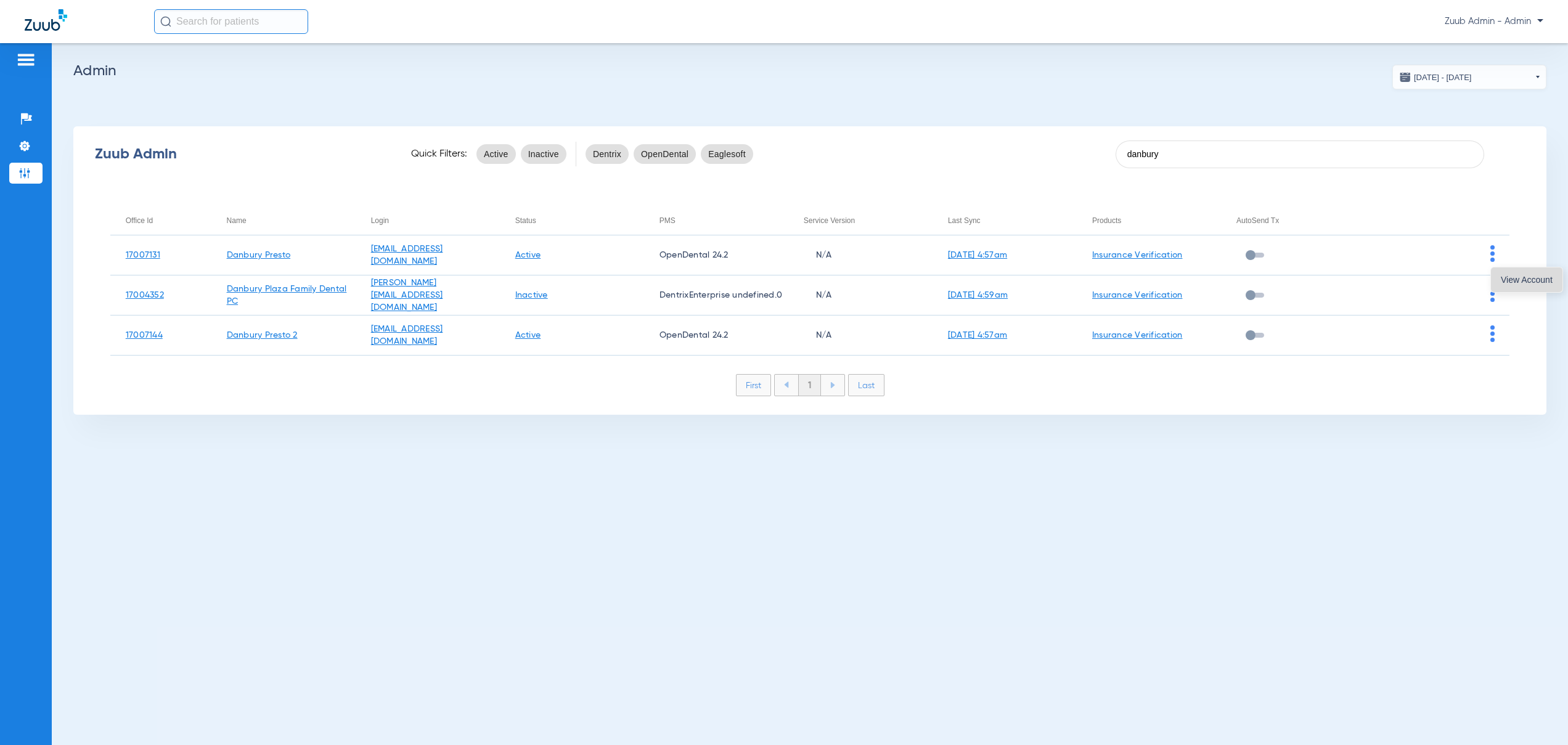
click at [1502, 280] on span "View Account" at bounding box center [1527, 280] width 52 height 9
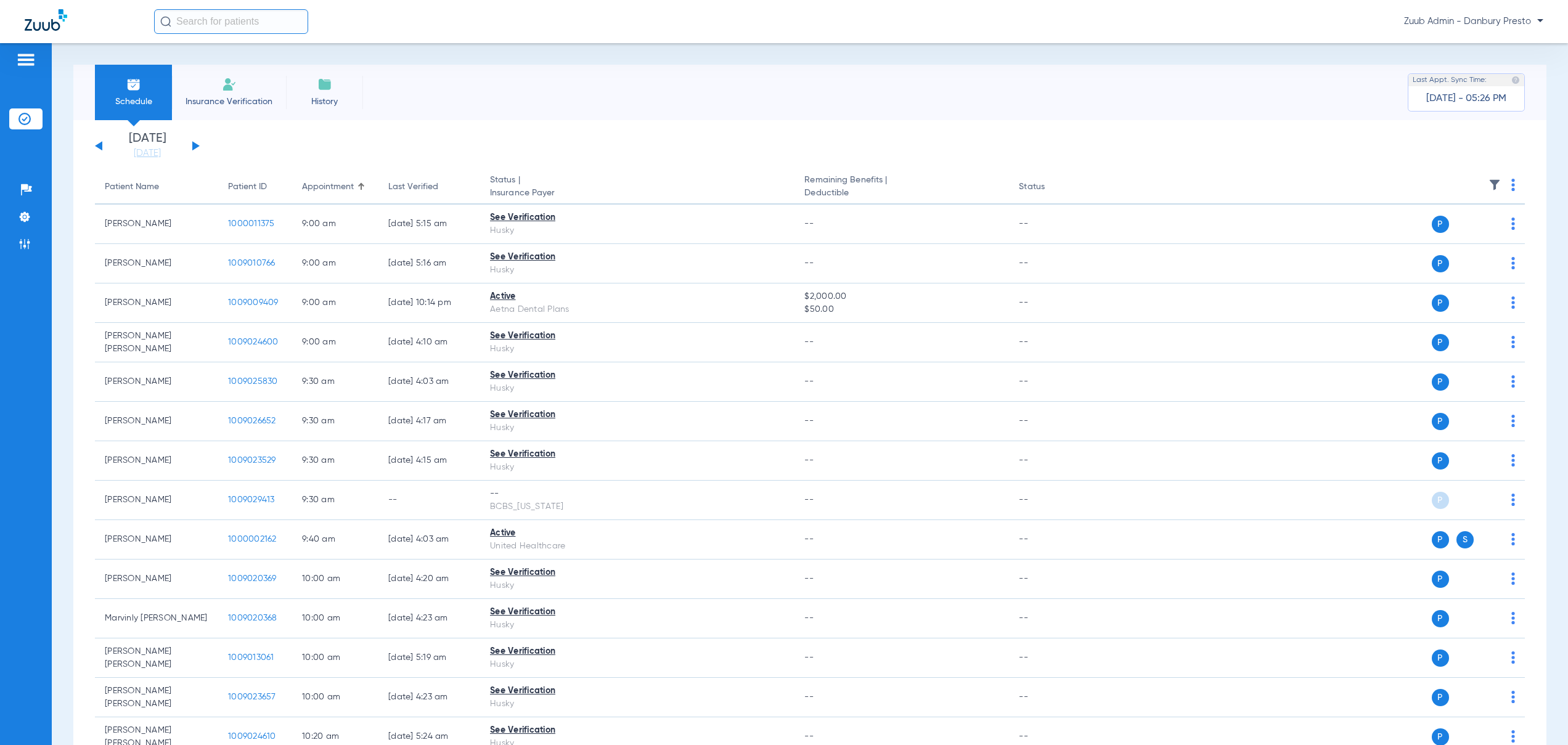
click at [320, 95] on li "History" at bounding box center [325, 93] width 77 height 56
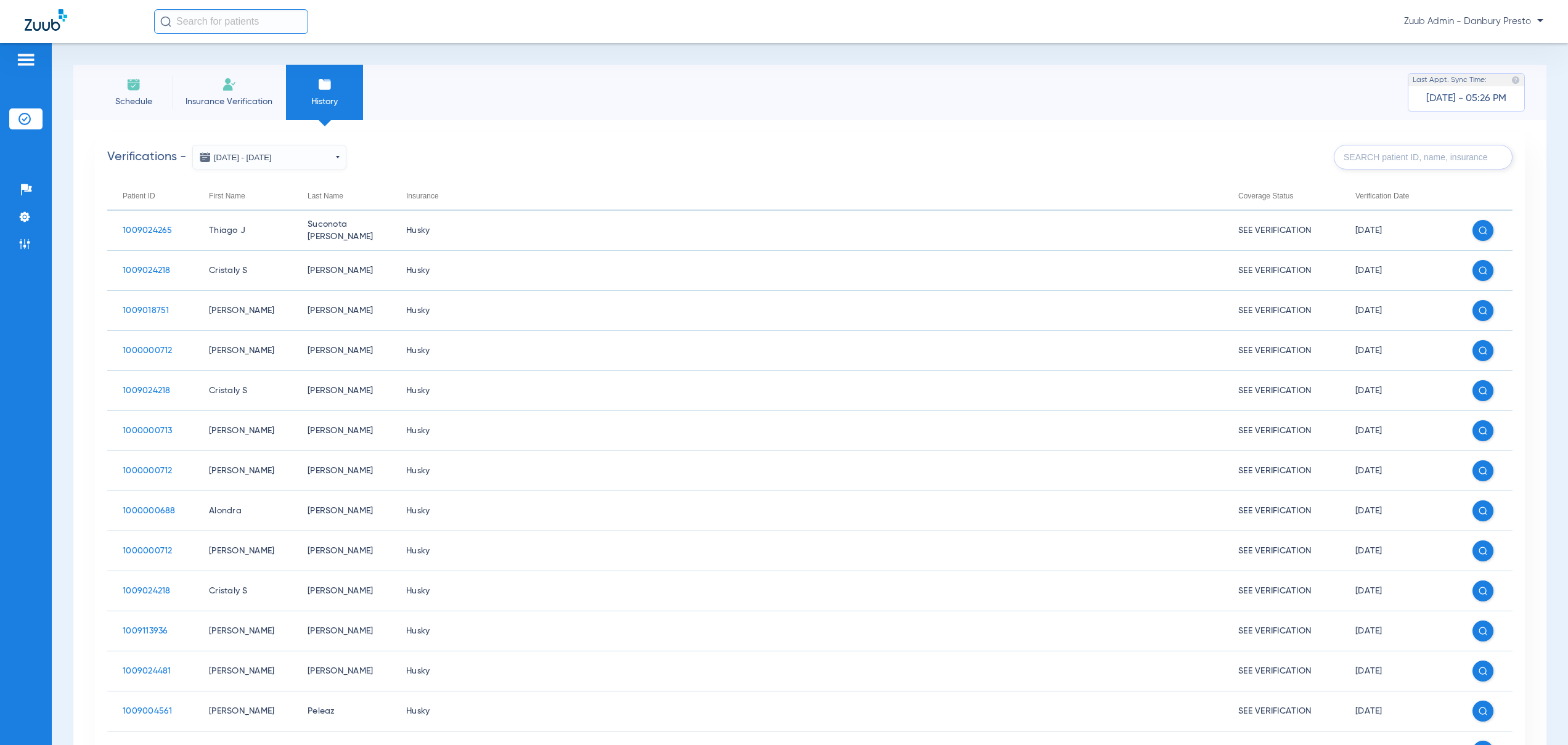
click at [213, 98] on span "Insurance Verification" at bounding box center [229, 102] width 96 height 12
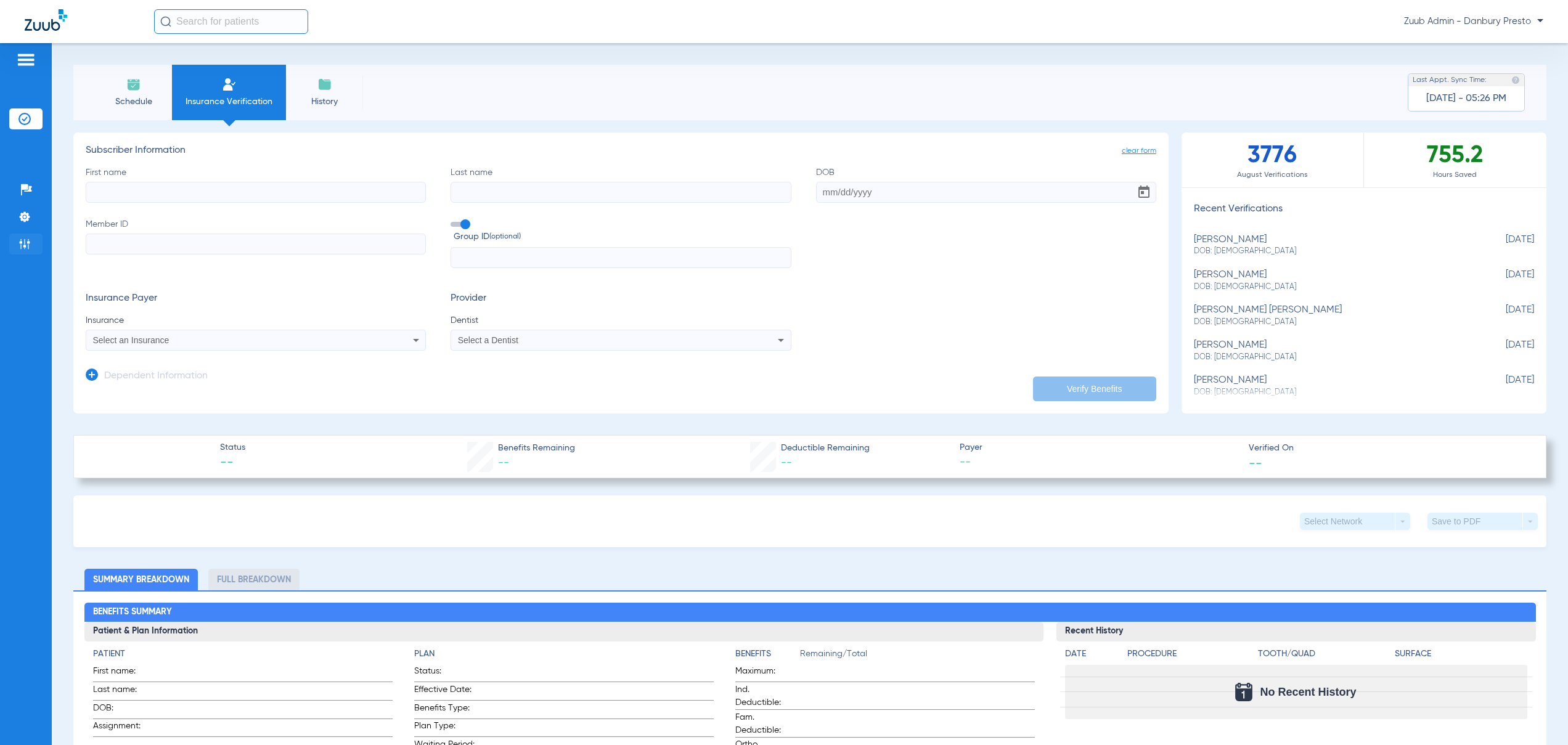
click at [29, 247] on img at bounding box center [25, 244] width 12 height 12
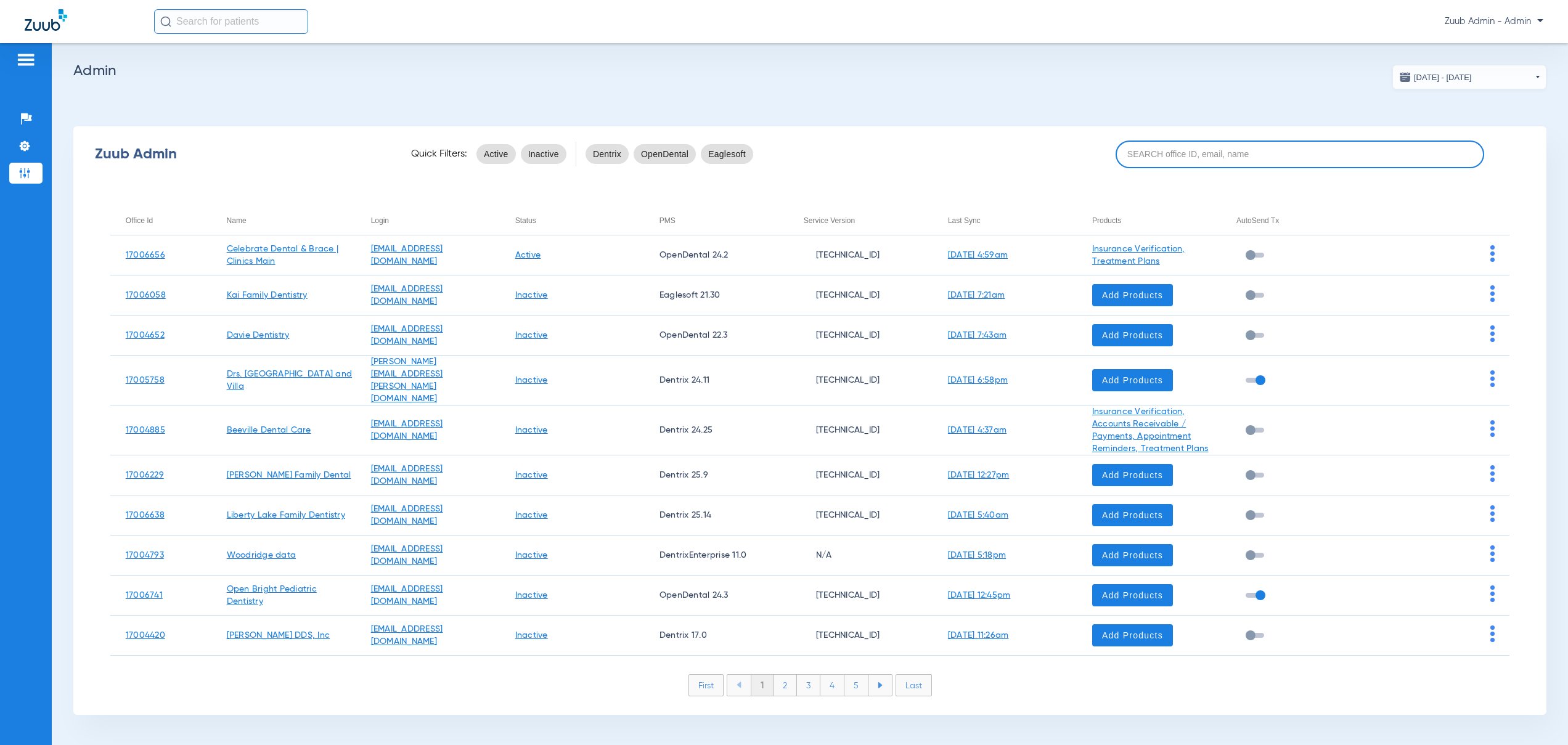
click at [1172, 158] on input at bounding box center [1300, 154] width 369 height 28
paste input "17007136"
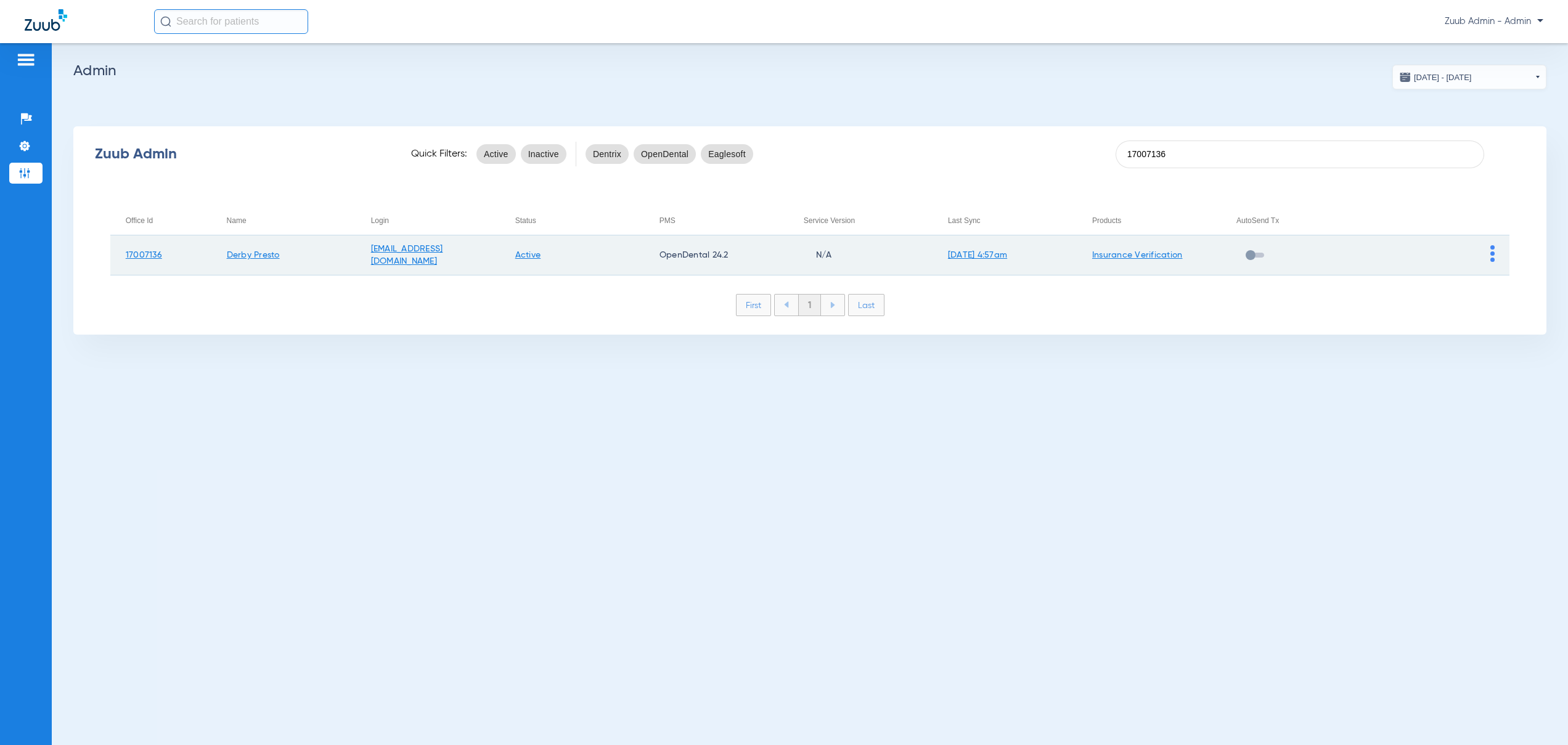
type input "17007136"
click at [1492, 258] on img at bounding box center [1492, 253] width 4 height 17
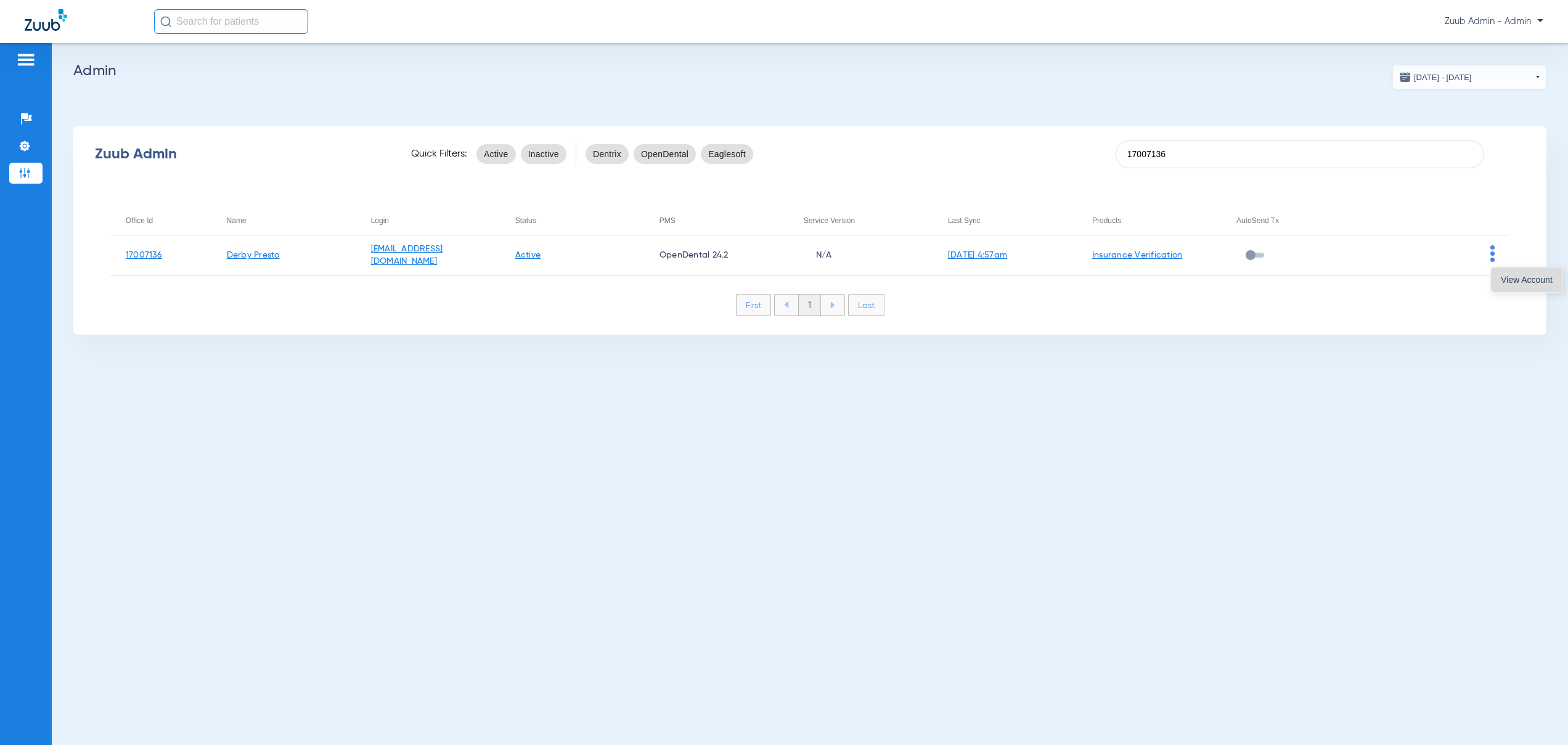
click at [1517, 283] on span "View Account" at bounding box center [1527, 280] width 52 height 9
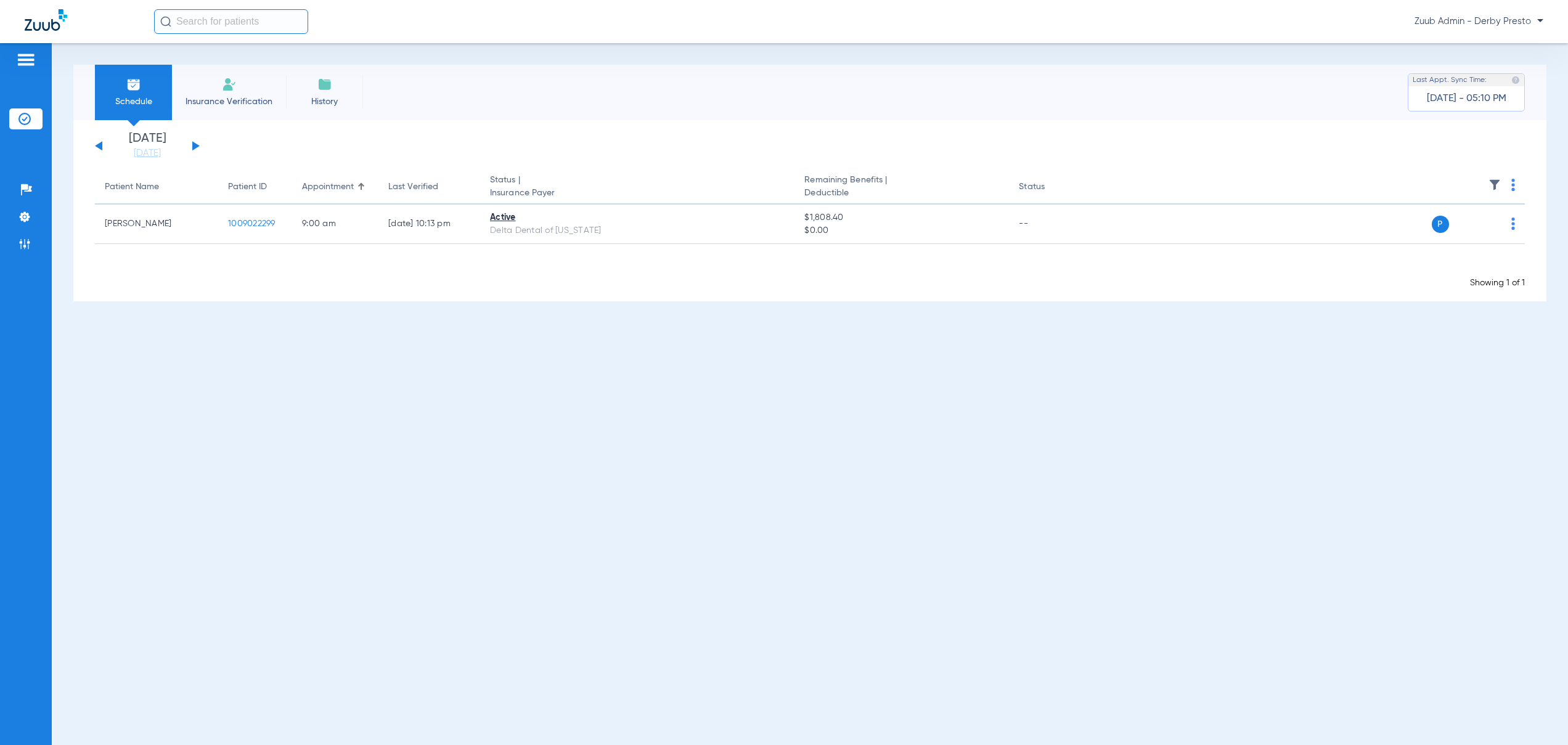
click at [234, 88] on img at bounding box center [229, 85] width 15 height 15
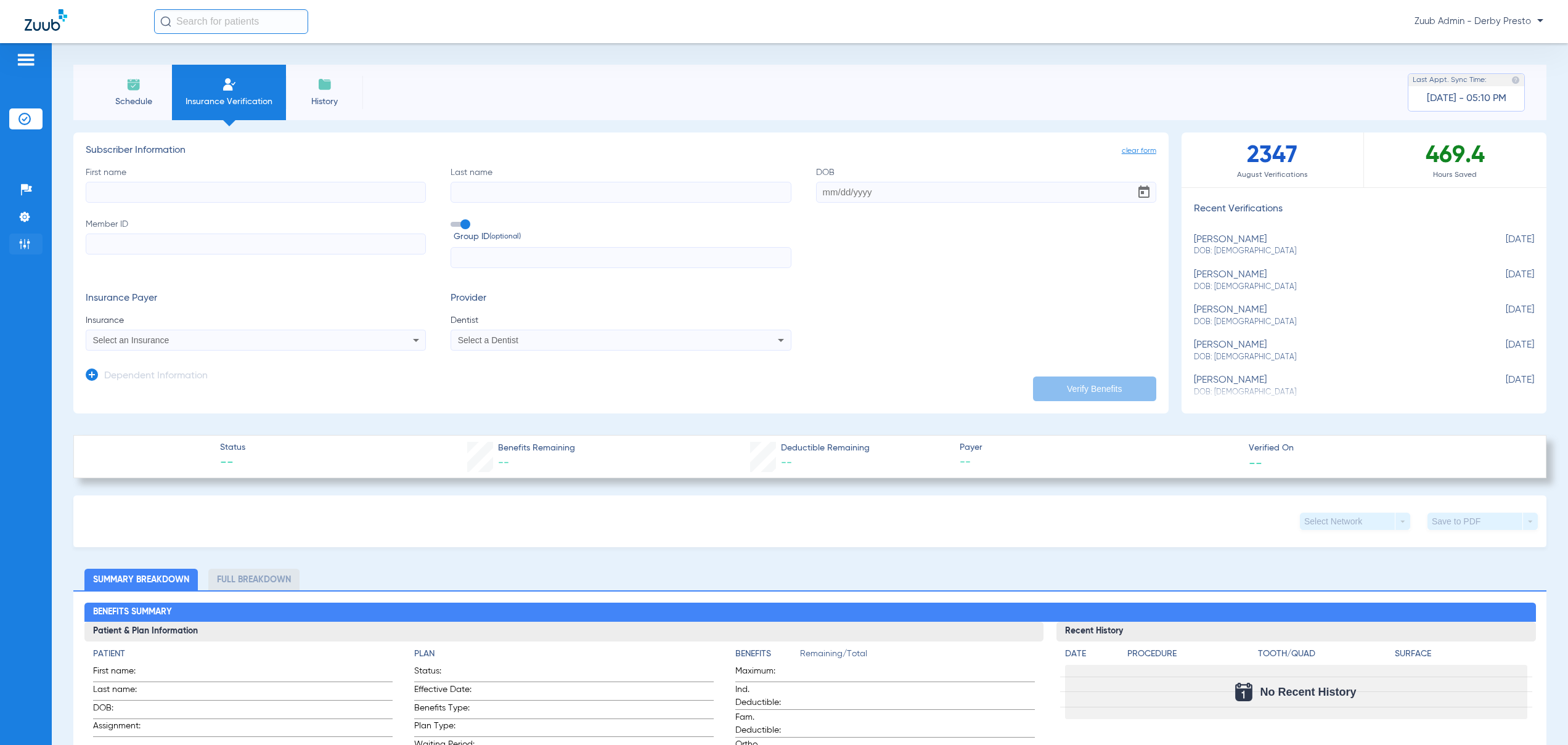
click at [26, 245] on img at bounding box center [25, 244] width 12 height 12
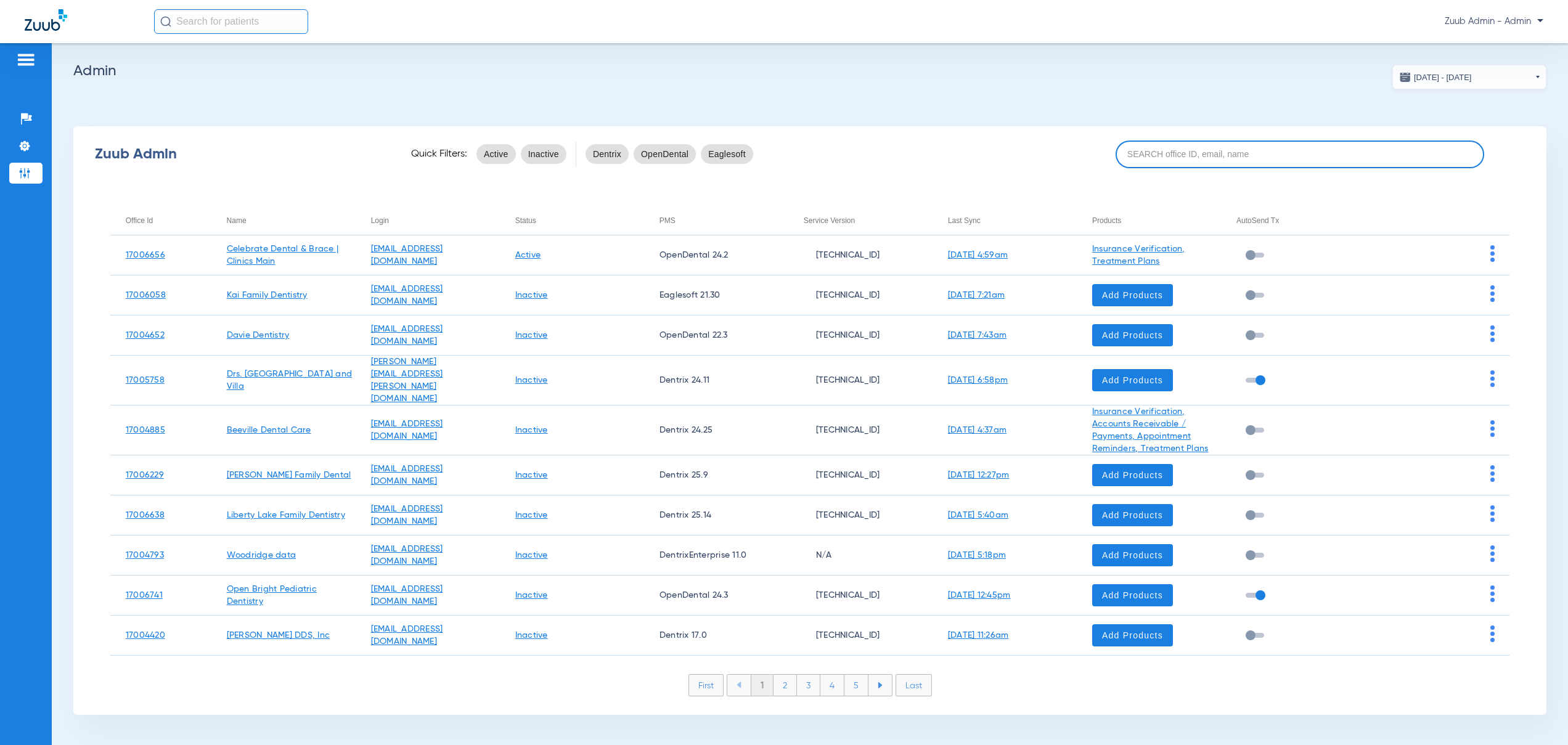
click at [1217, 153] on input at bounding box center [1300, 154] width 369 height 28
paste input "17007141"
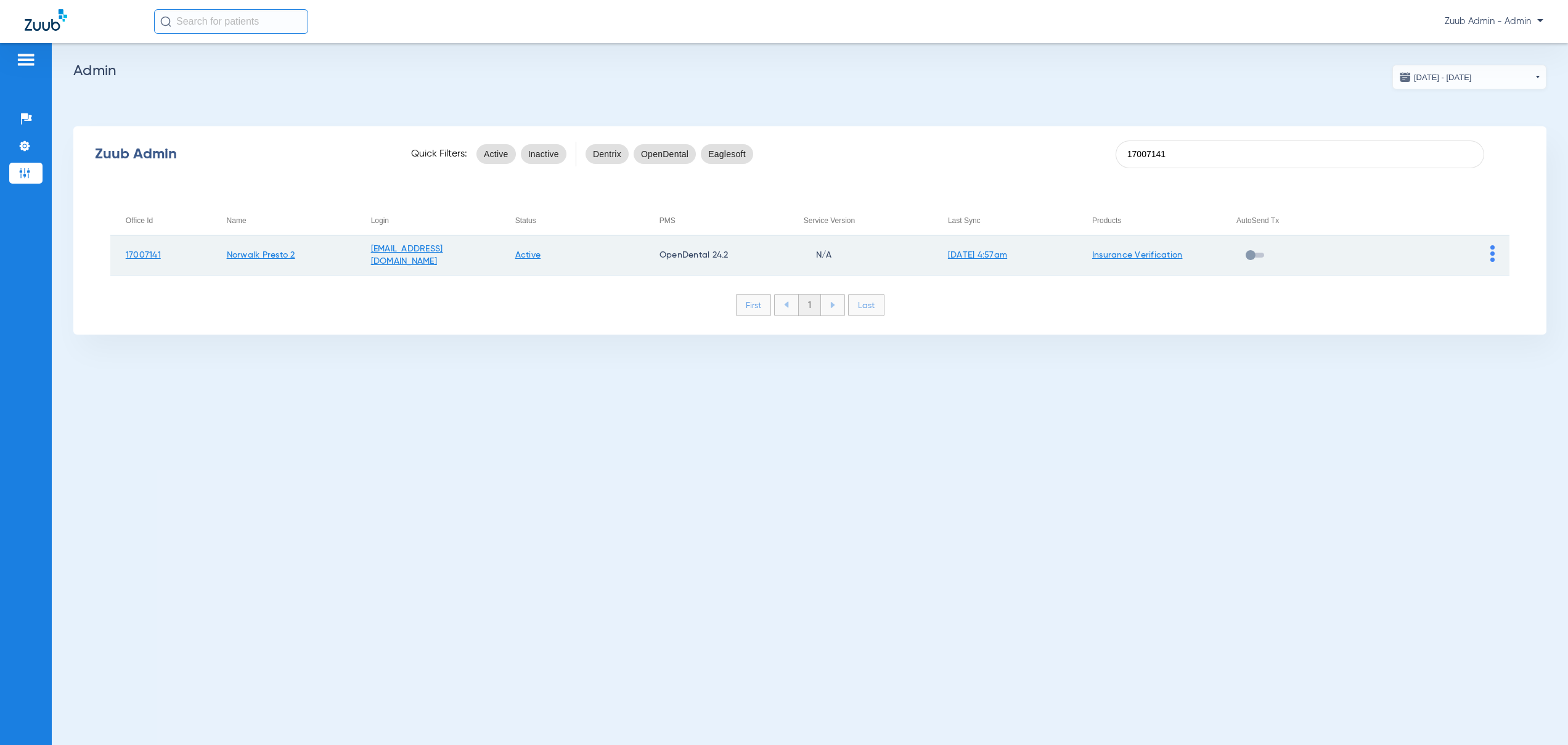
type input "17007141"
click at [1490, 253] on img at bounding box center [1492, 253] width 4 height 17
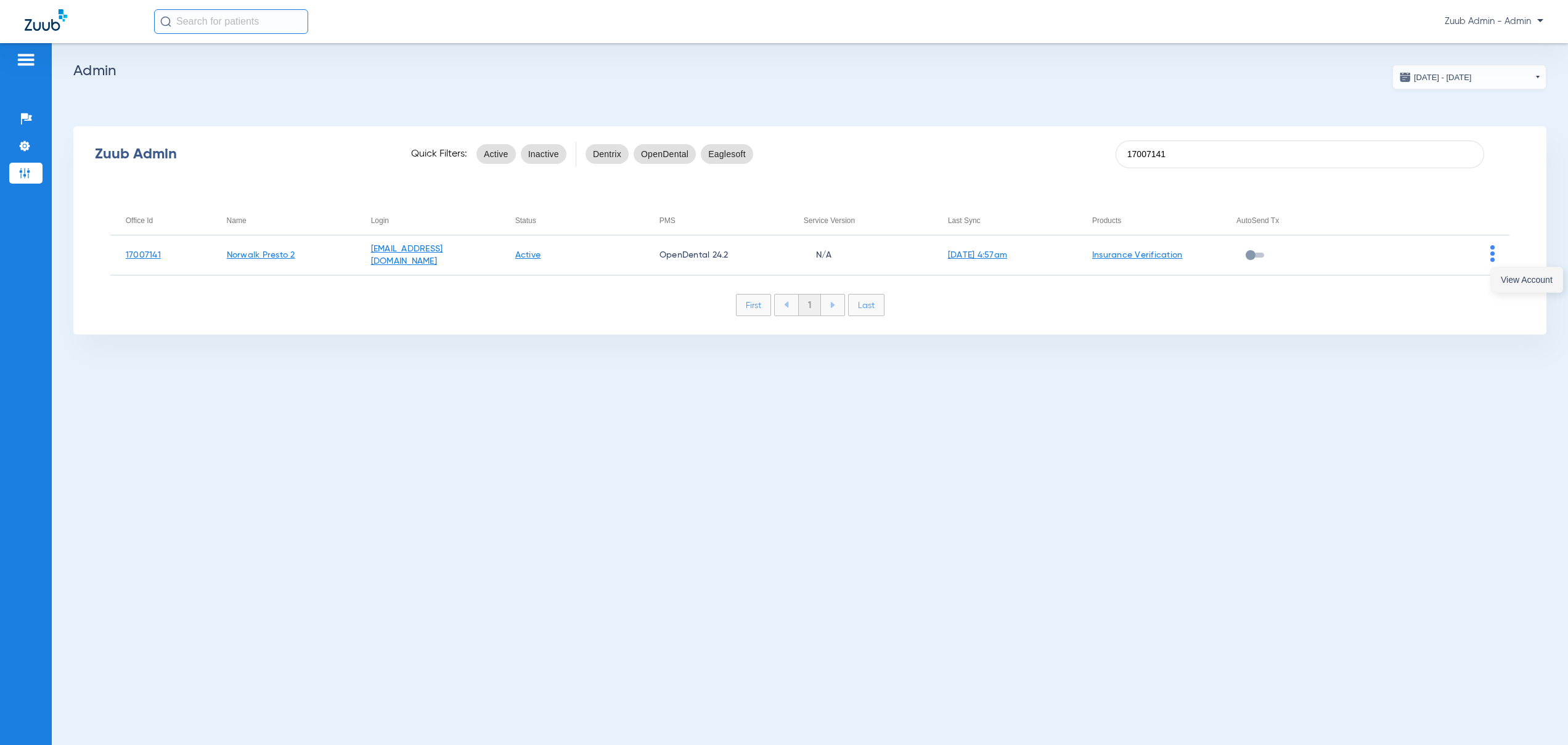
click at [1502, 276] on span "View Account" at bounding box center [1527, 280] width 52 height 9
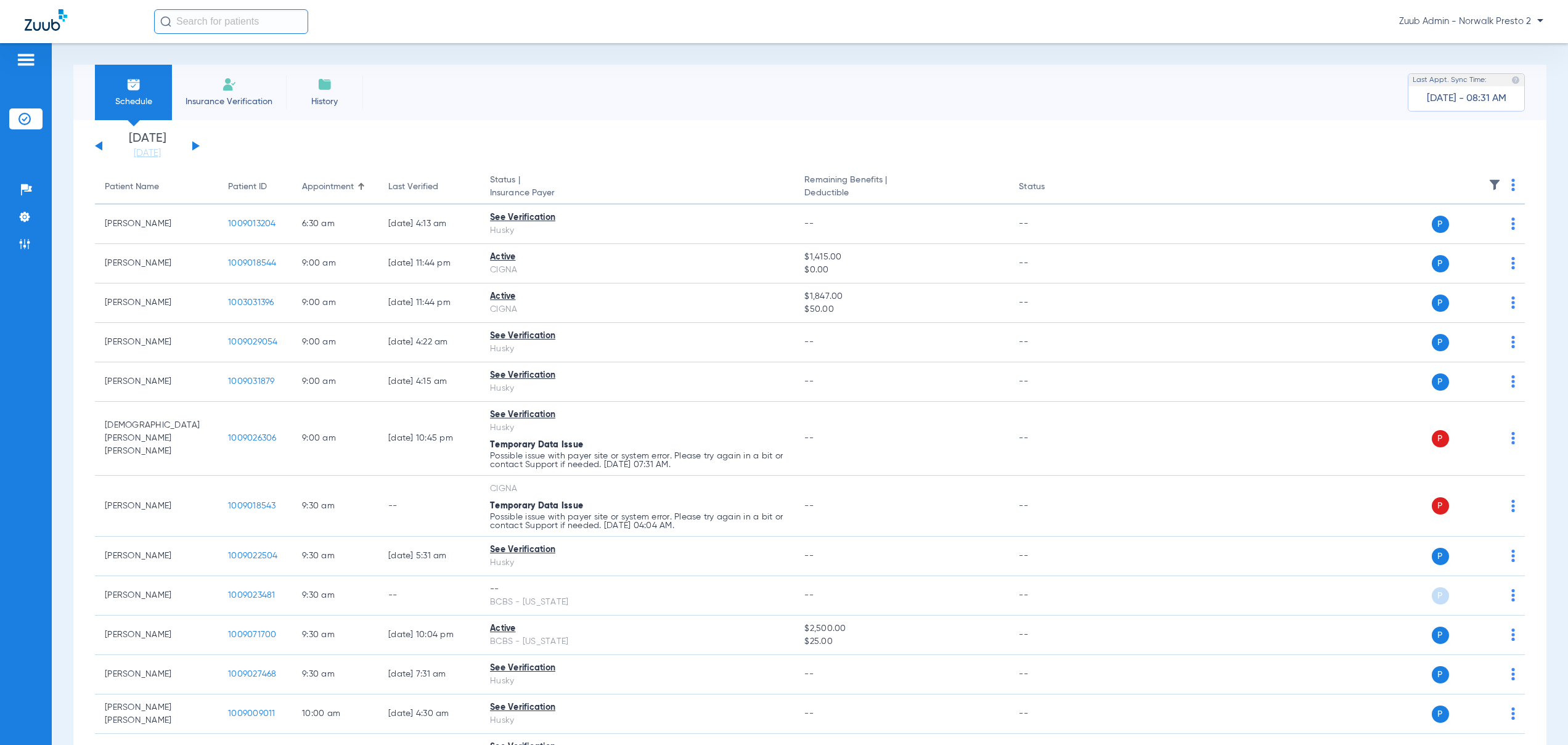
click at [224, 94] on li "Insurance Verification" at bounding box center [229, 93] width 114 height 56
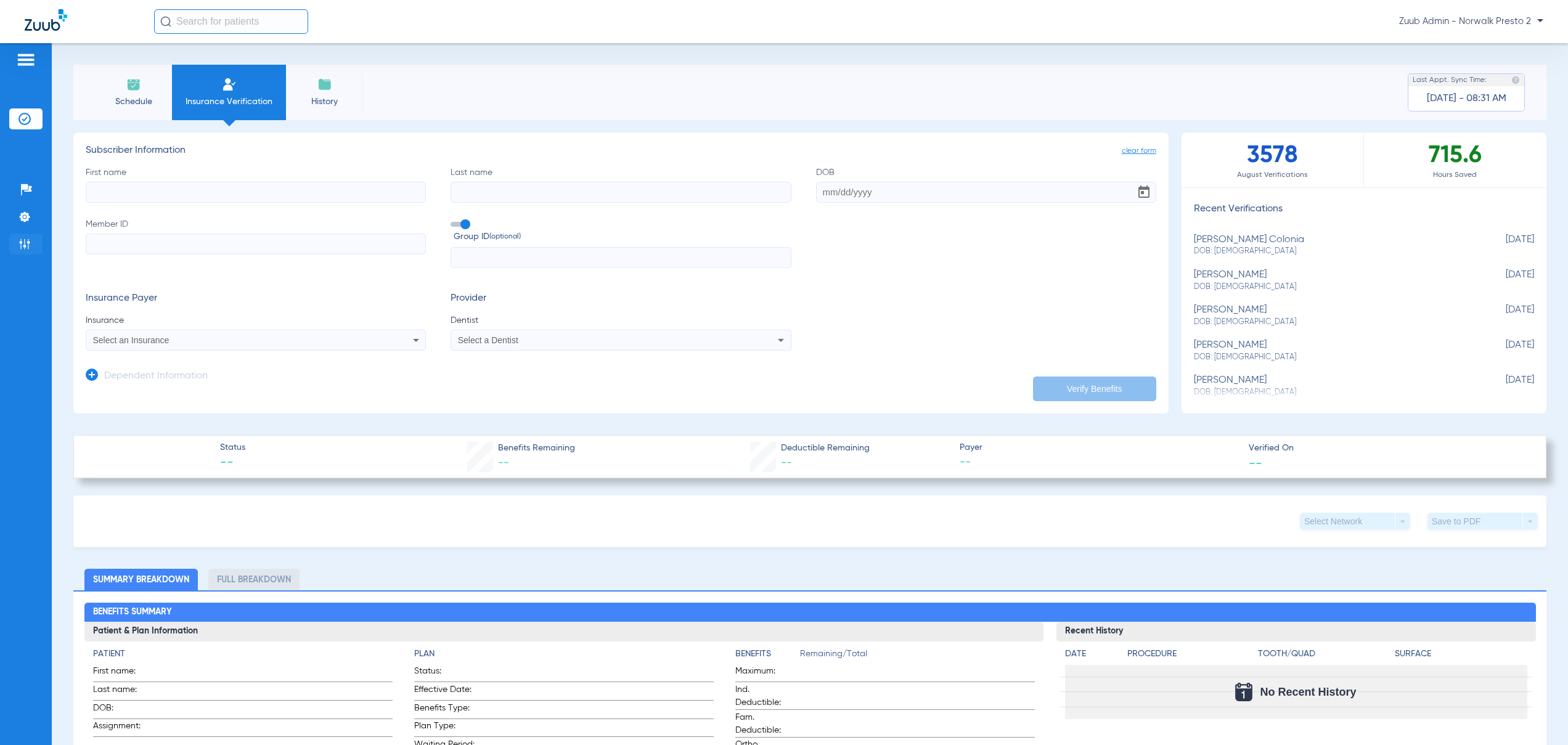
click at [26, 248] on img at bounding box center [25, 244] width 12 height 12
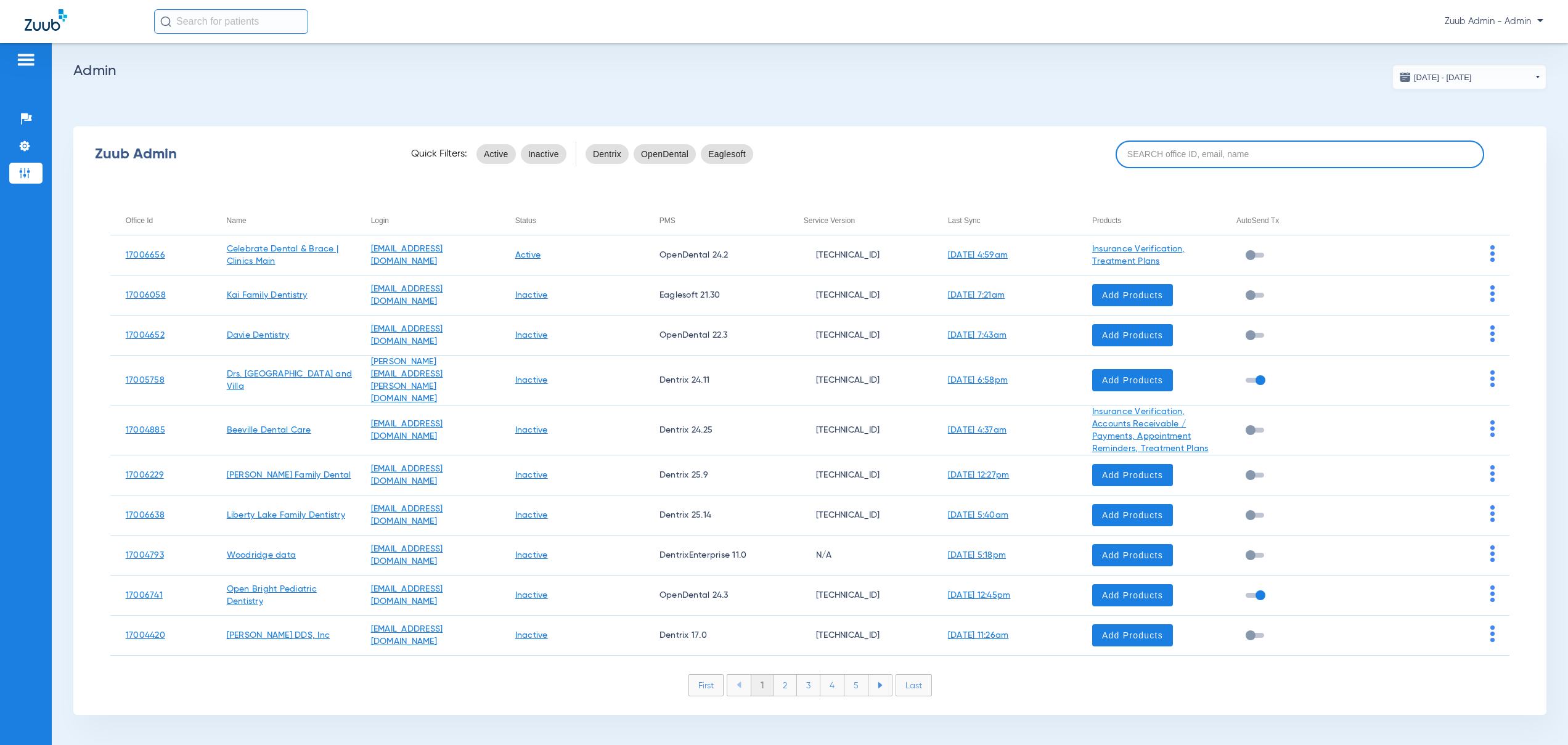
click at [1268, 155] on input at bounding box center [1300, 154] width 369 height 28
paste input "17007134"
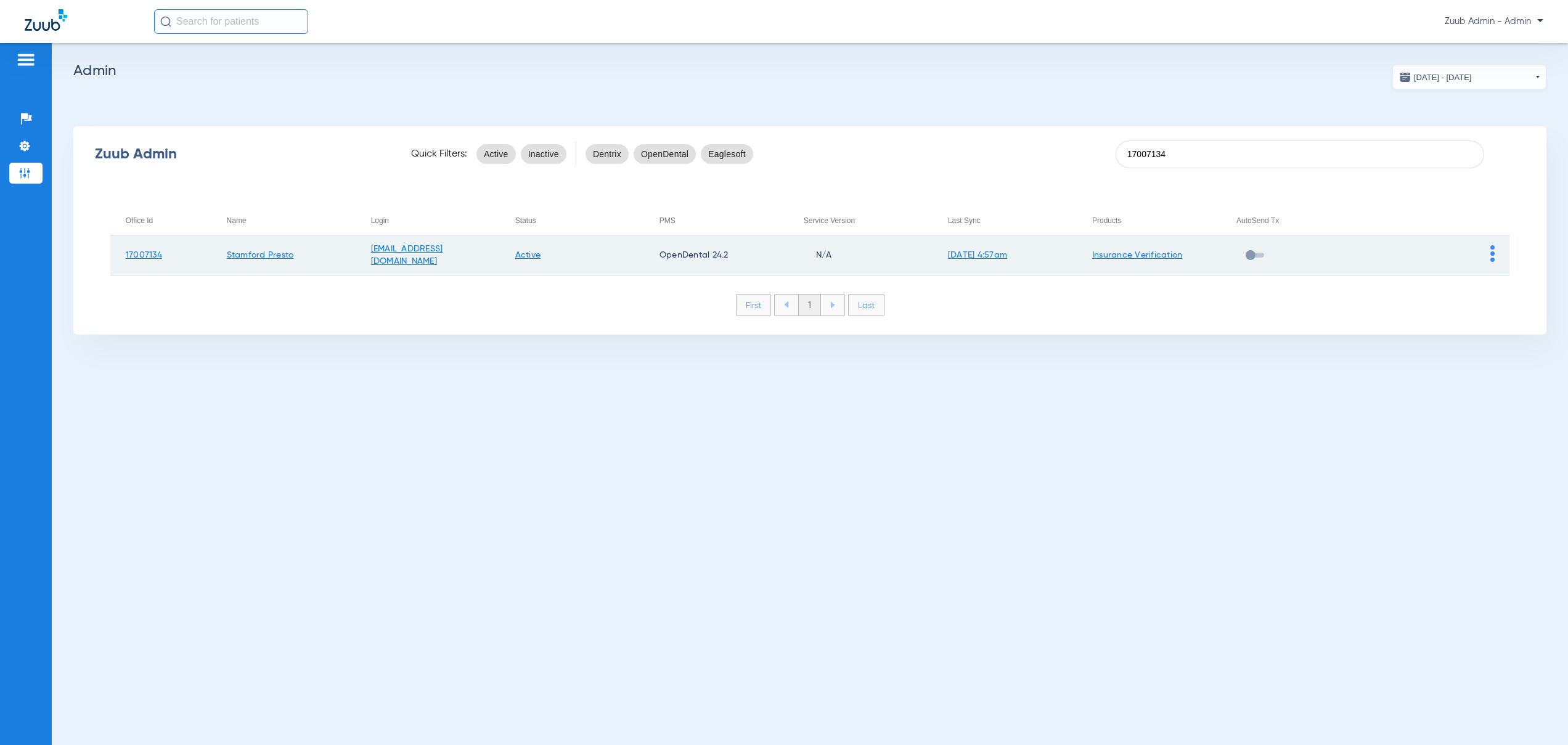
type input "17007134"
click at [1494, 258] on img at bounding box center [1492, 253] width 4 height 17
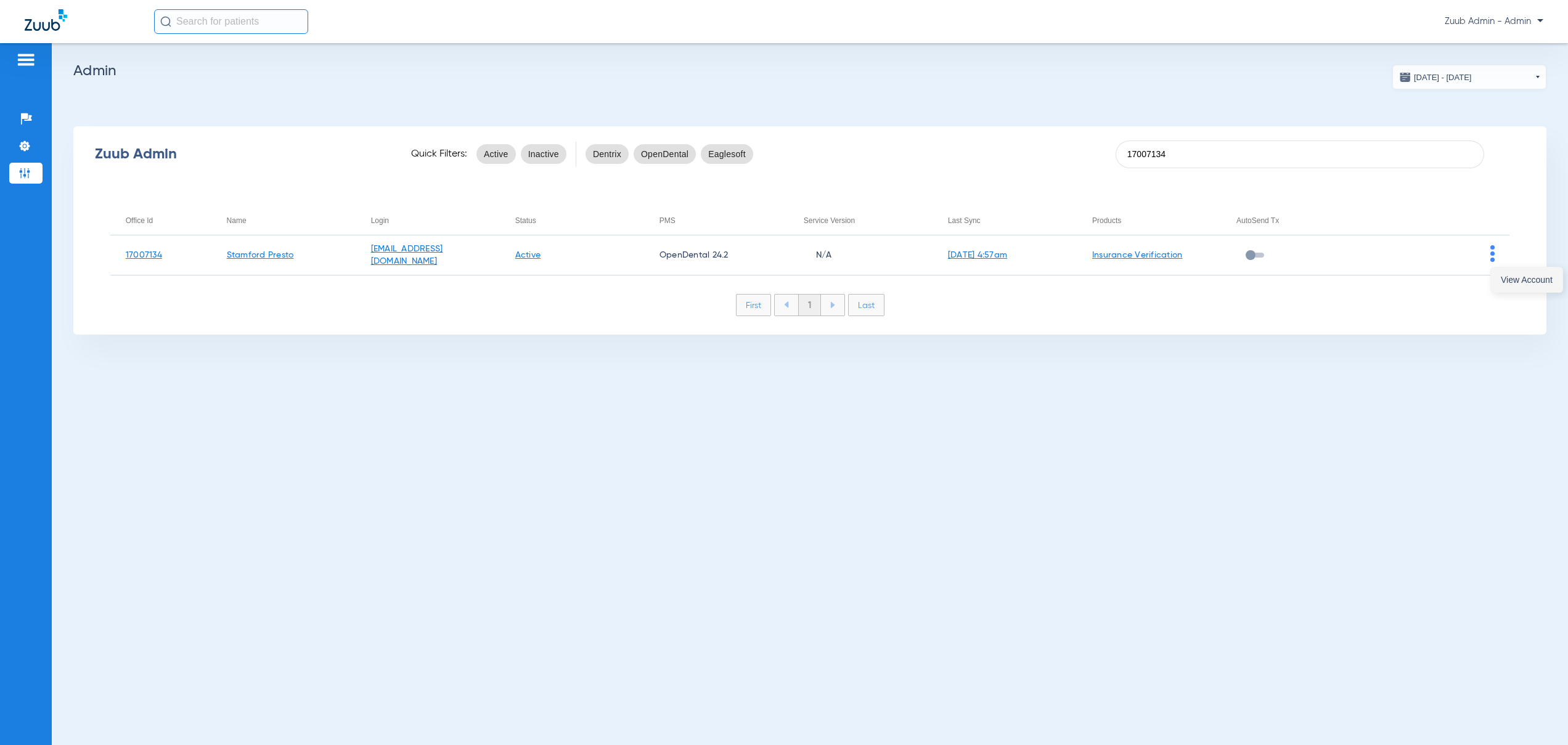
click at [1509, 283] on span "View Account" at bounding box center [1527, 280] width 52 height 9
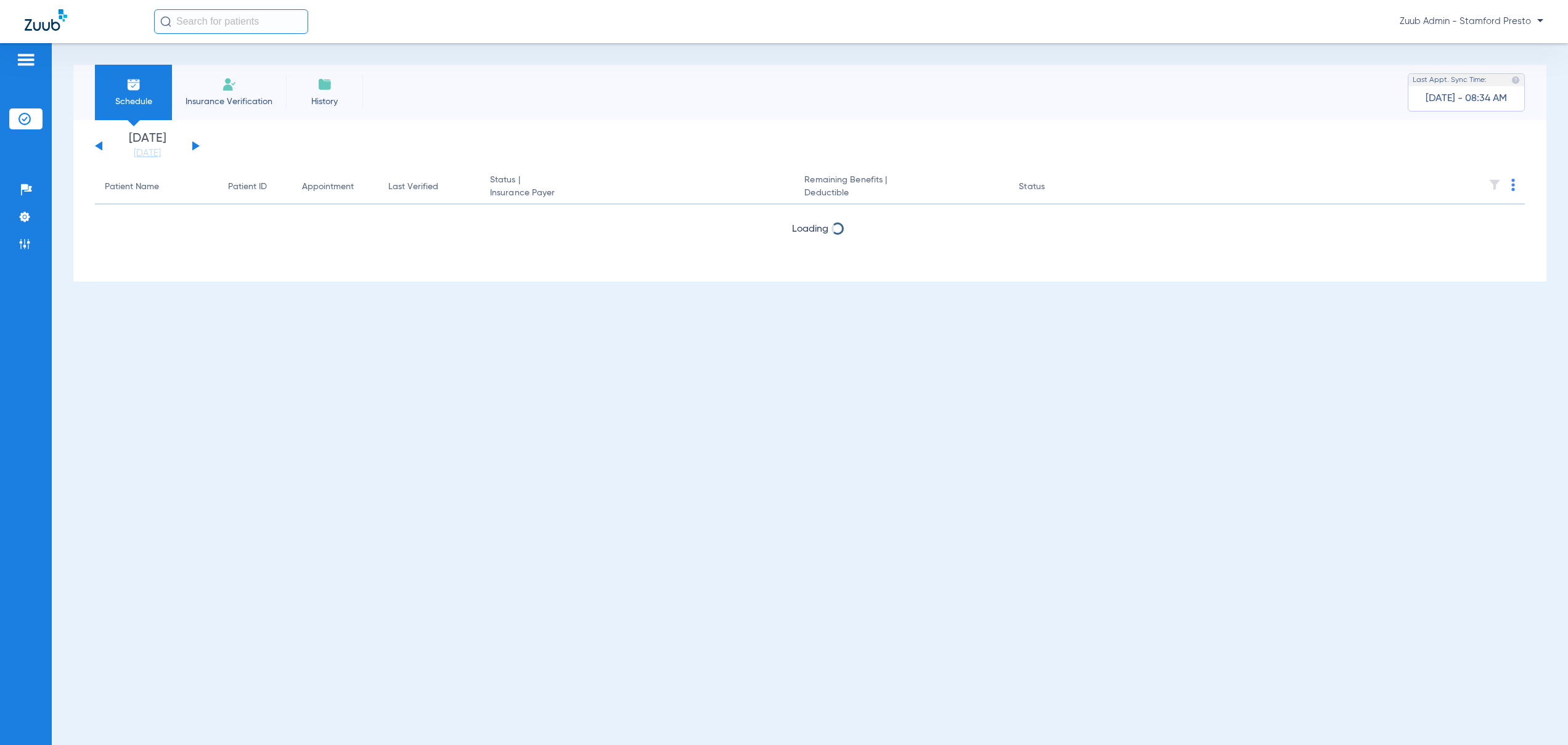
click at [224, 97] on span "Insurance Verification" at bounding box center [229, 102] width 96 height 12
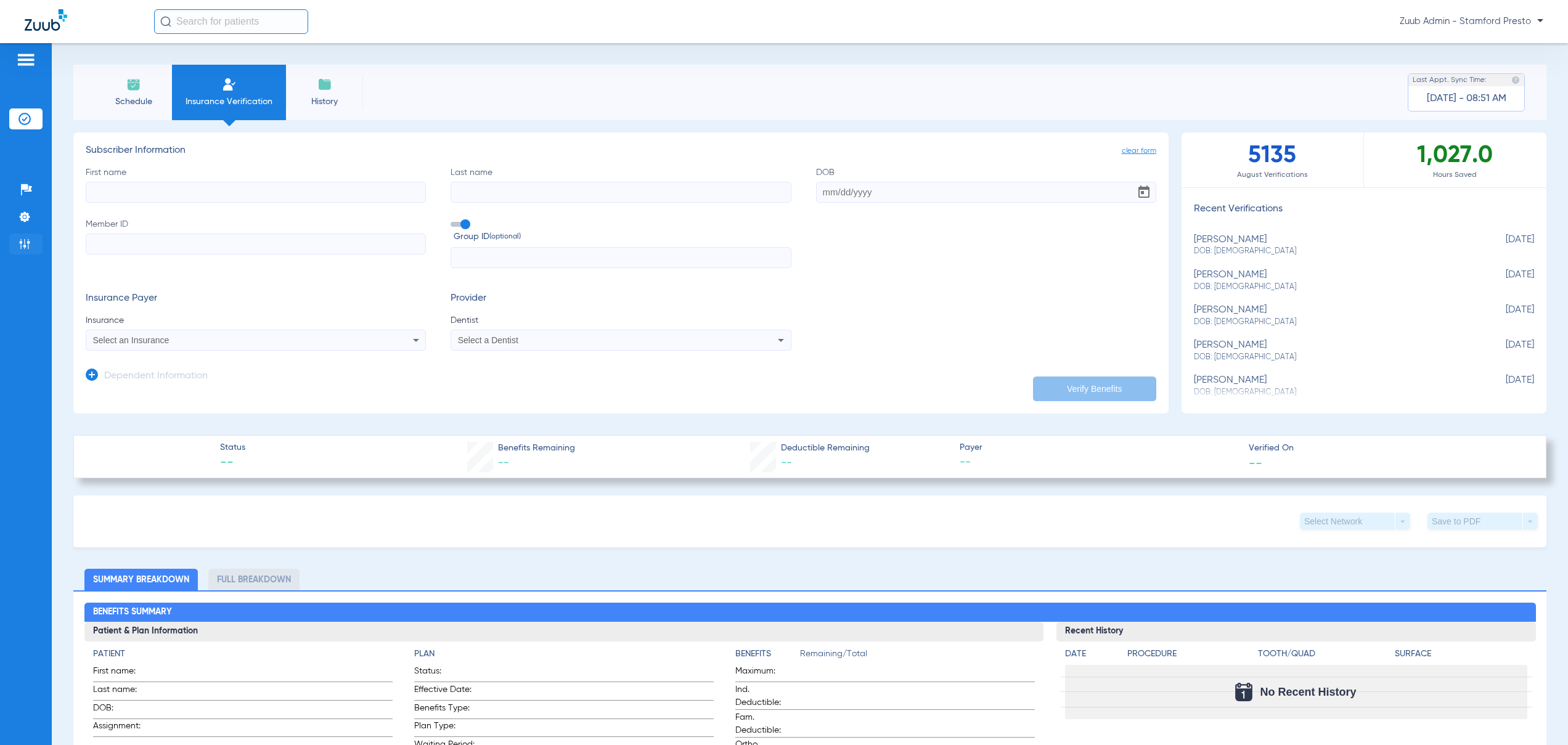
click at [30, 247] on img at bounding box center [25, 244] width 12 height 12
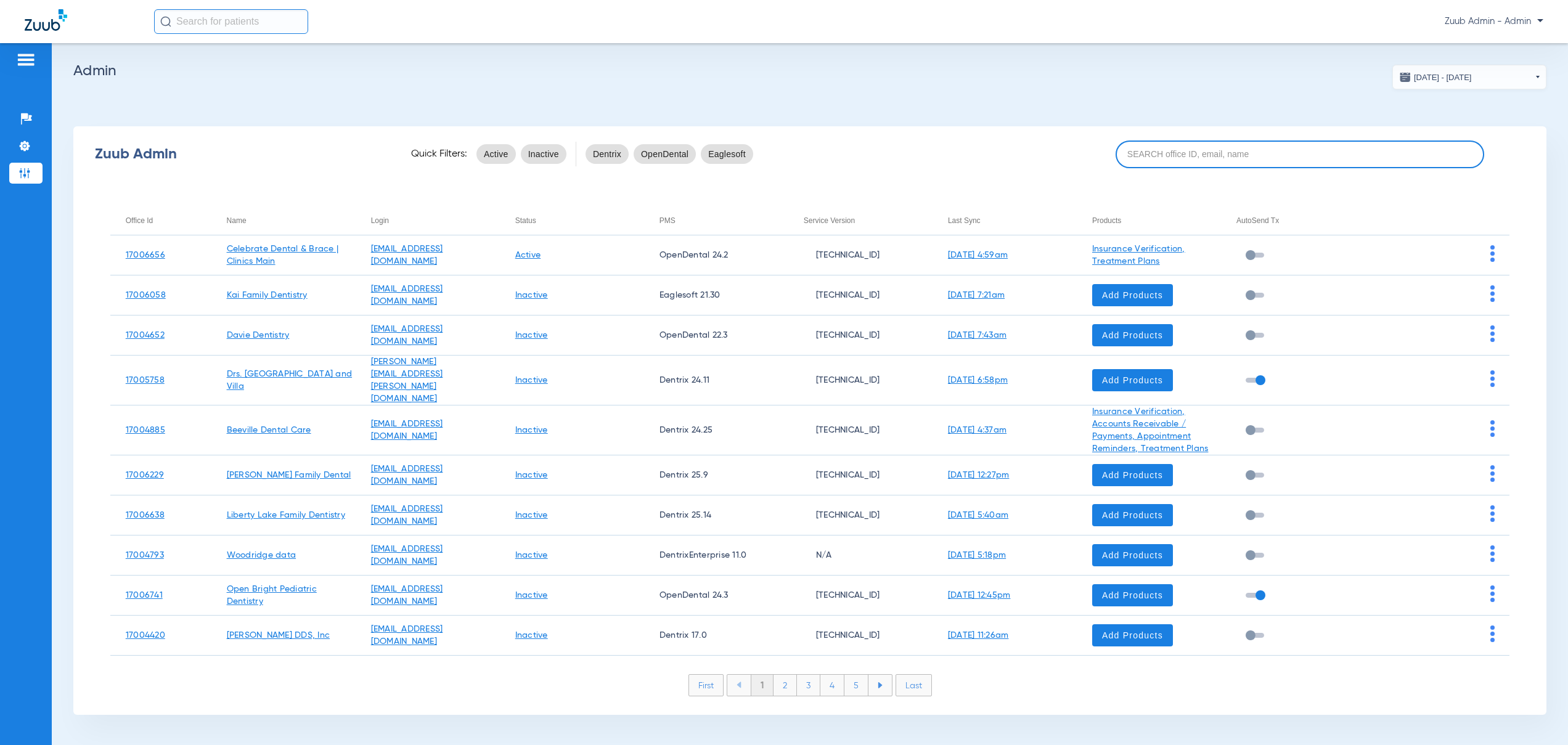
click at [1154, 153] on input at bounding box center [1300, 154] width 369 height 28
paste input "17004583"
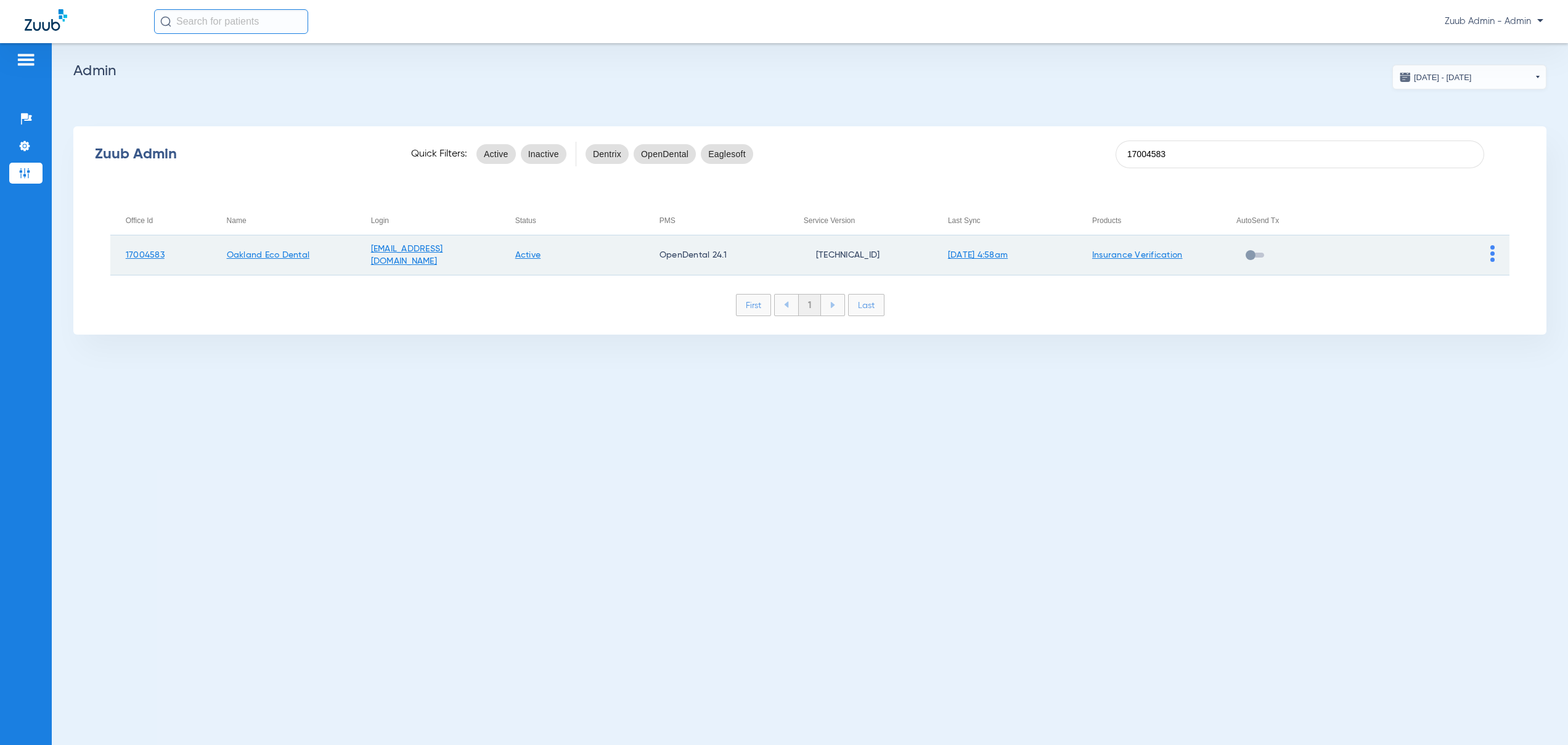
type input "17004583"
click at [1493, 255] on img at bounding box center [1492, 253] width 4 height 17
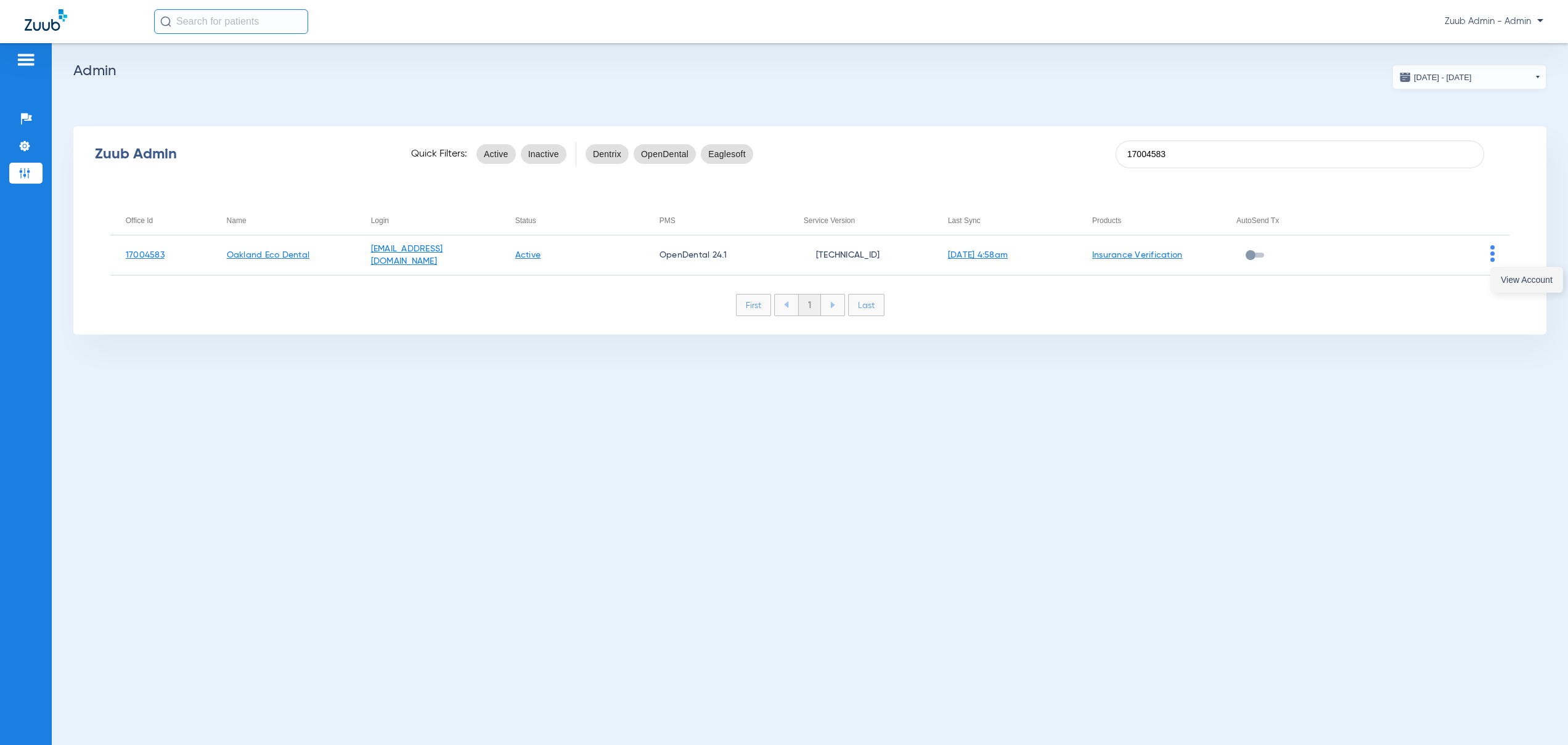
click at [1496, 283] on button "View Account" at bounding box center [1527, 280] width 72 height 25
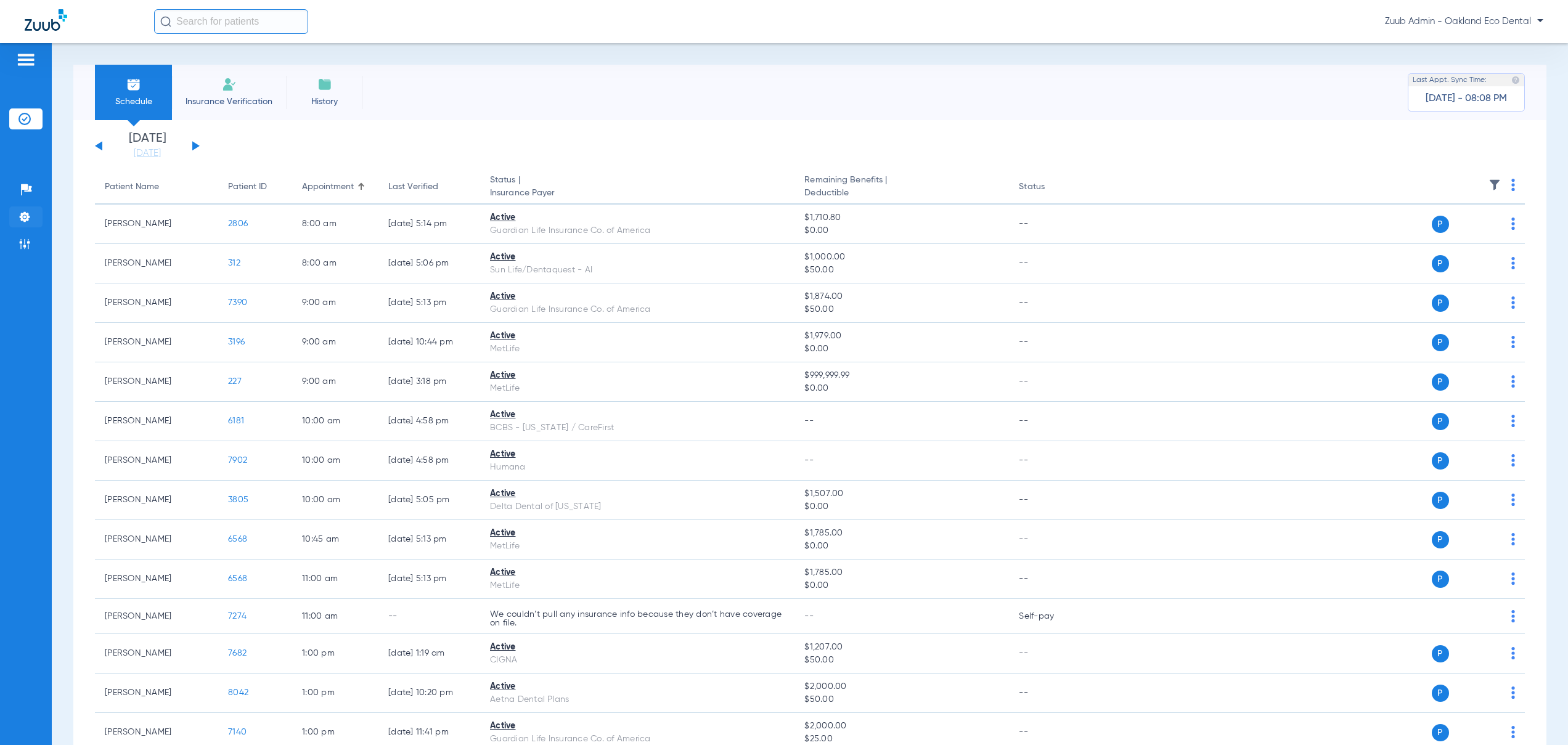
click at [25, 216] on img at bounding box center [25, 217] width 12 height 12
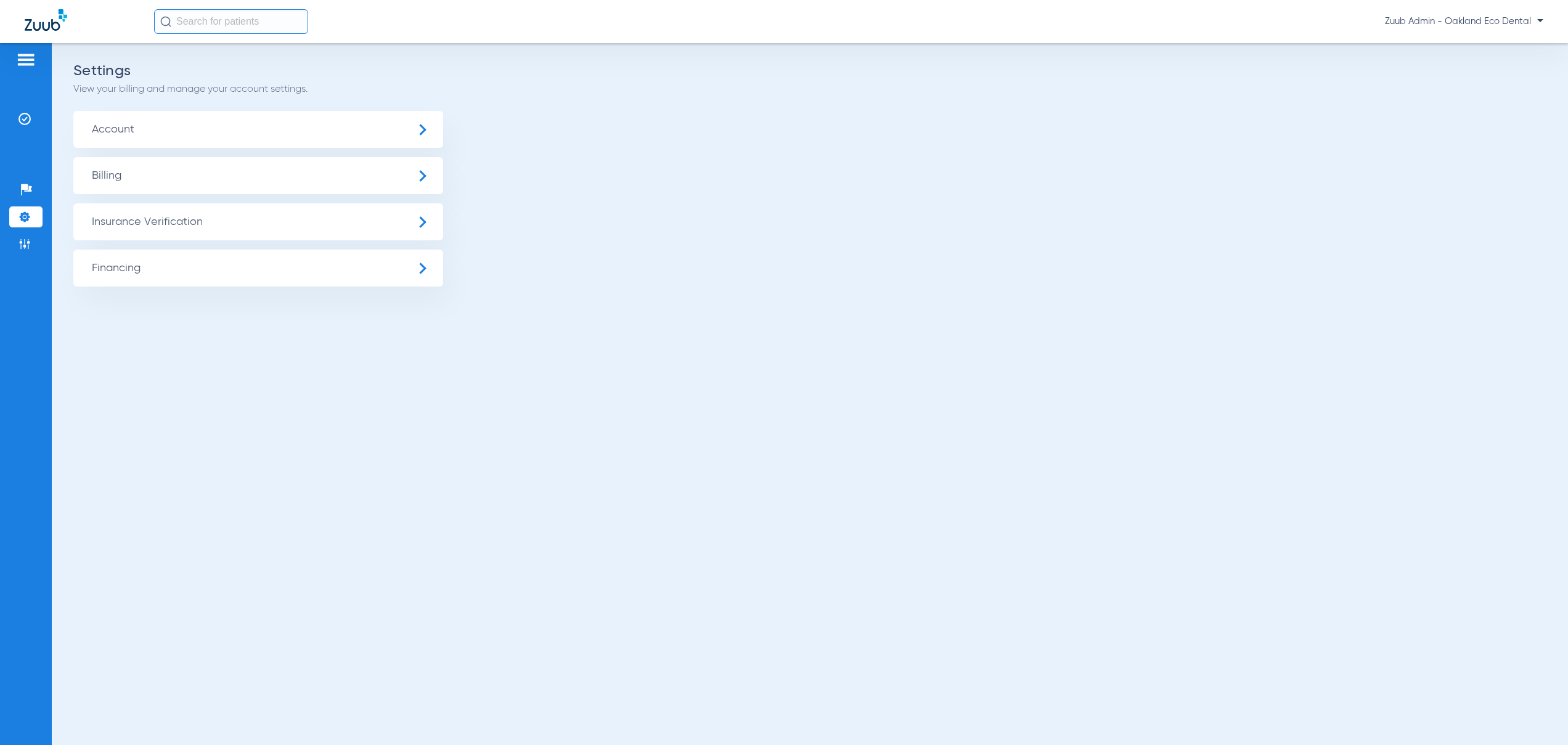
click at [341, 135] on span "Account" at bounding box center [258, 129] width 370 height 37
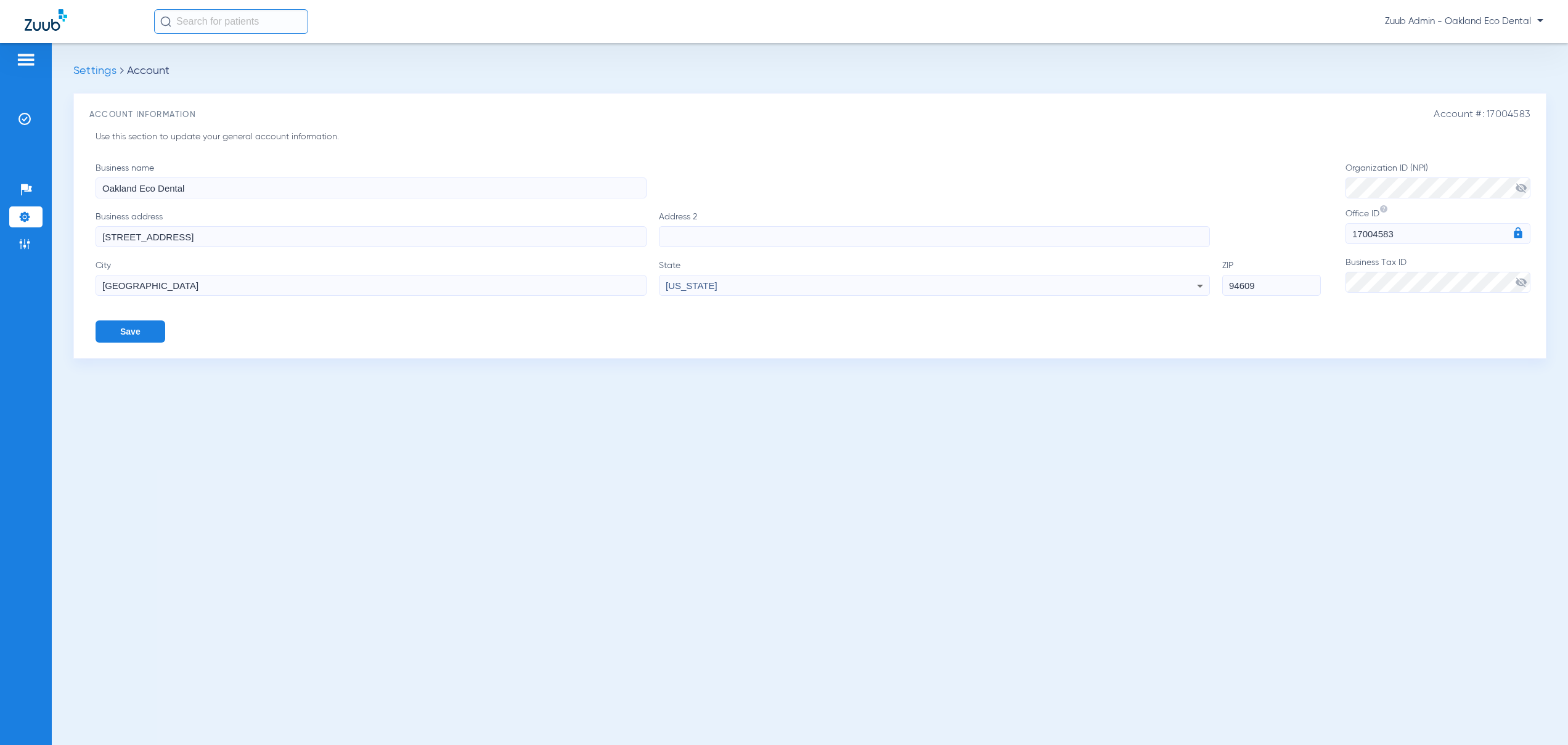
click at [1522, 282] on span "visibility_off" at bounding box center [1521, 283] width 12 height 12
click at [1344, 283] on form "Business name Oakland Eco Dental Business address 2838 Summit St Address 2 City…" at bounding box center [813, 252] width 1435 height 181
click at [22, 247] on img at bounding box center [25, 244] width 12 height 12
